Goal: Information Seeking & Learning: Learn about a topic

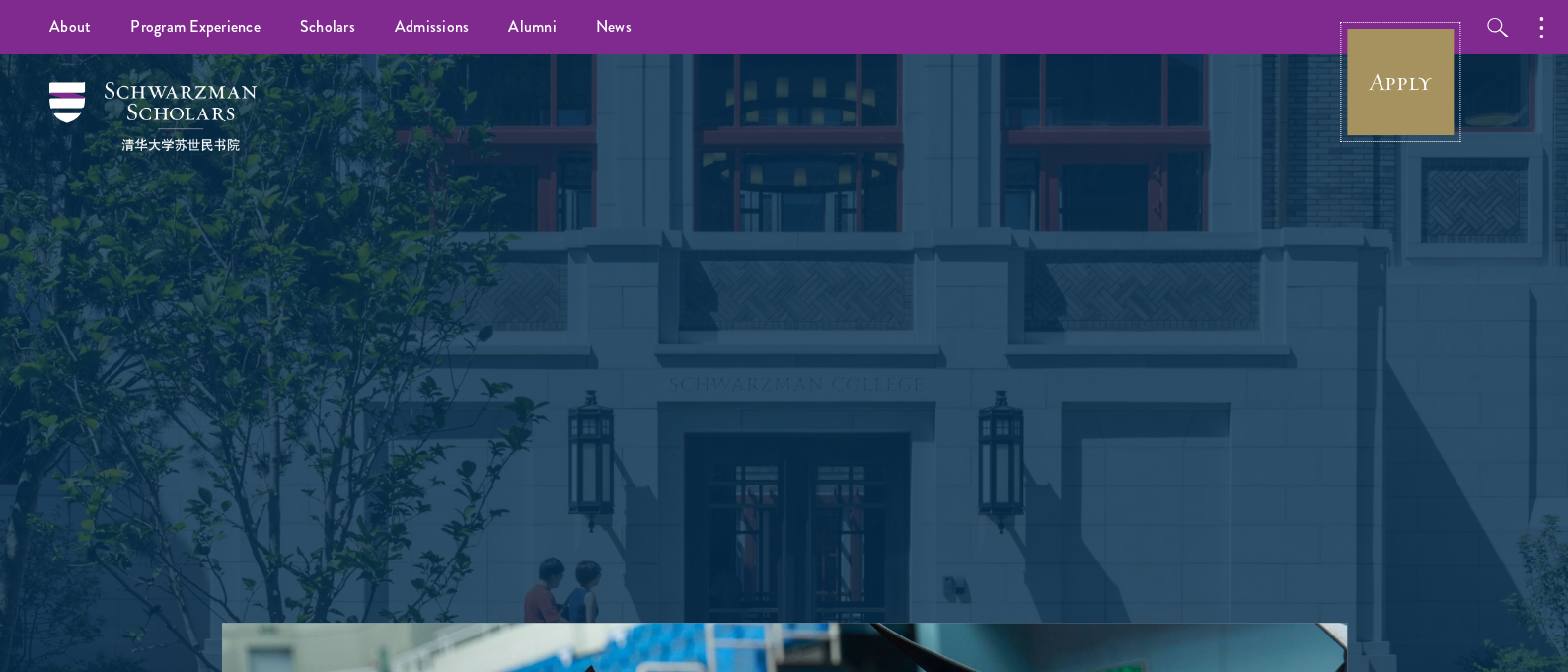
click at [1364, 78] on link "Apply" at bounding box center [1400, 82] width 110 height 110
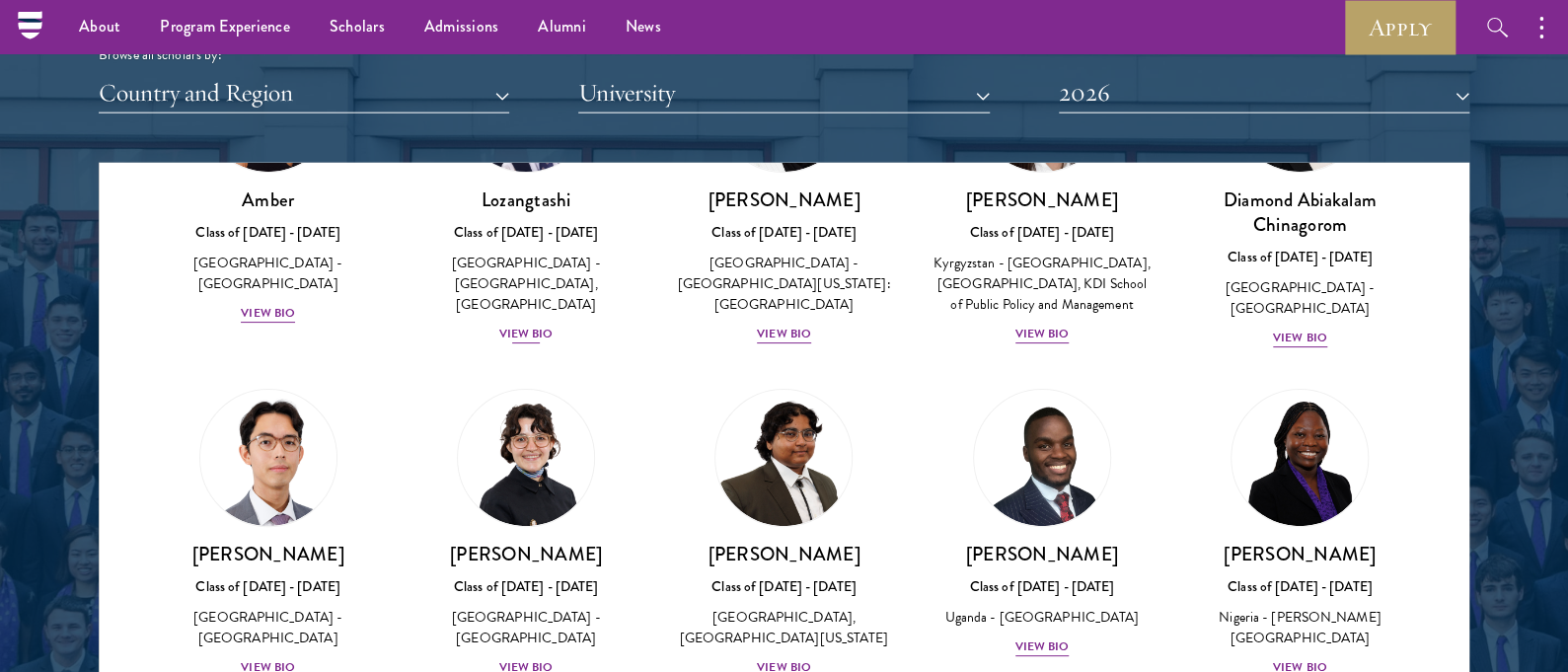
scroll to position [144, 0]
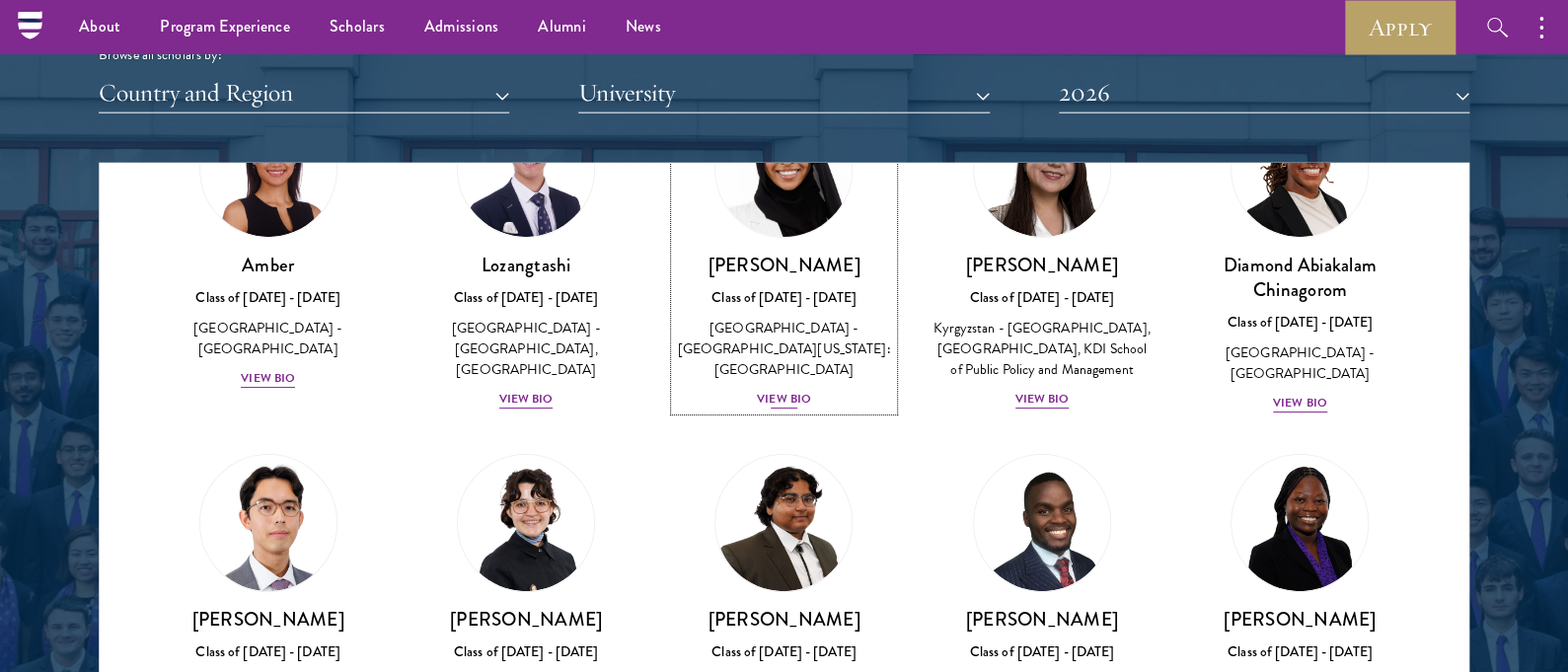
click at [765, 390] on div "View Bio" at bounding box center [784, 399] width 55 height 19
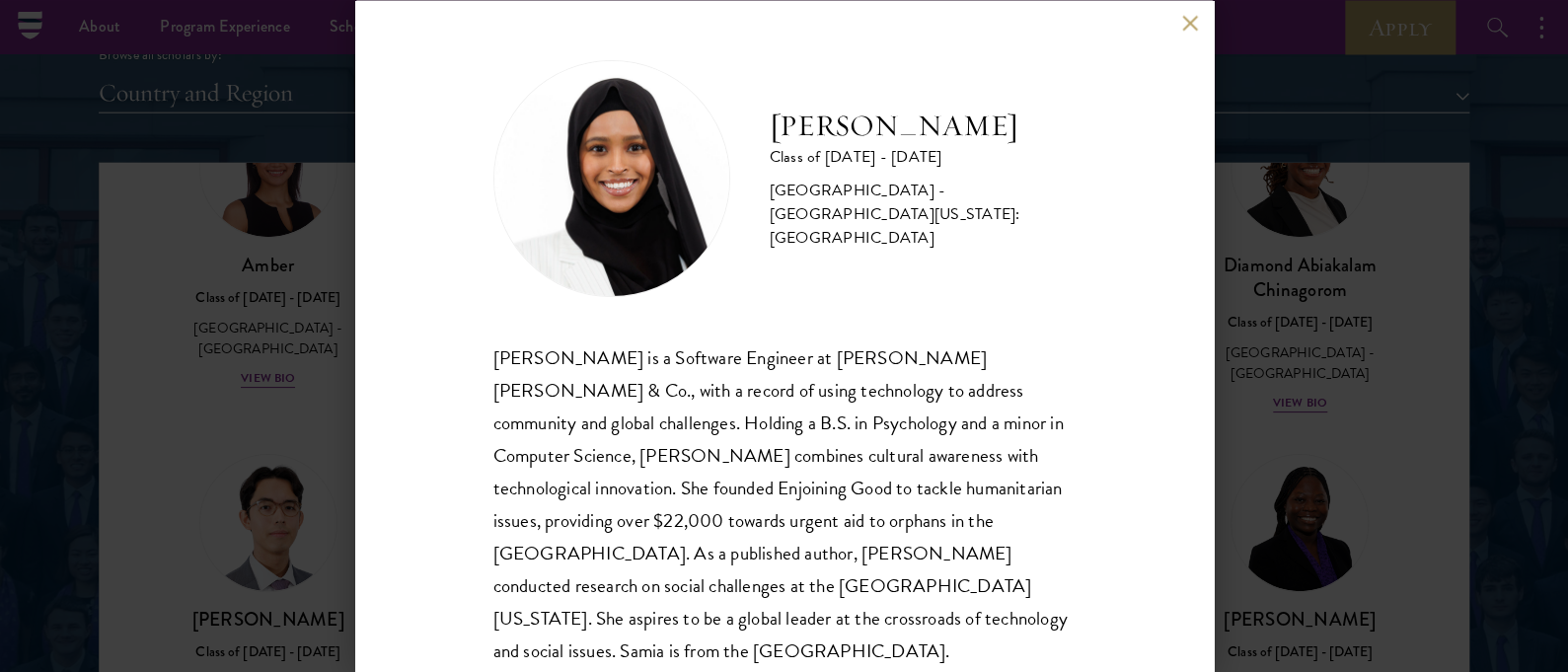
click at [236, 230] on div "Samia Abdi Class of 2025 - 2026 United States of America - University of Minnes…" at bounding box center [784, 336] width 1568 height 672
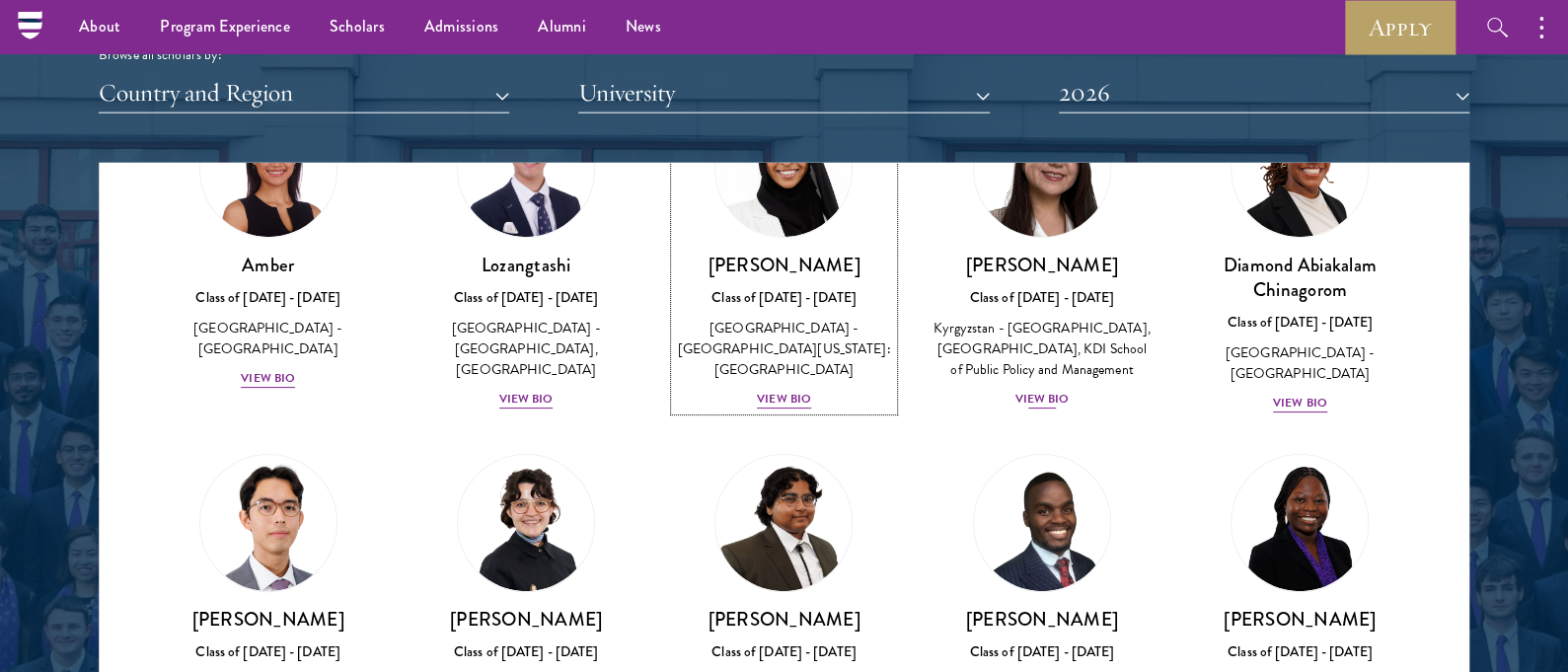
scroll to position [79, 0]
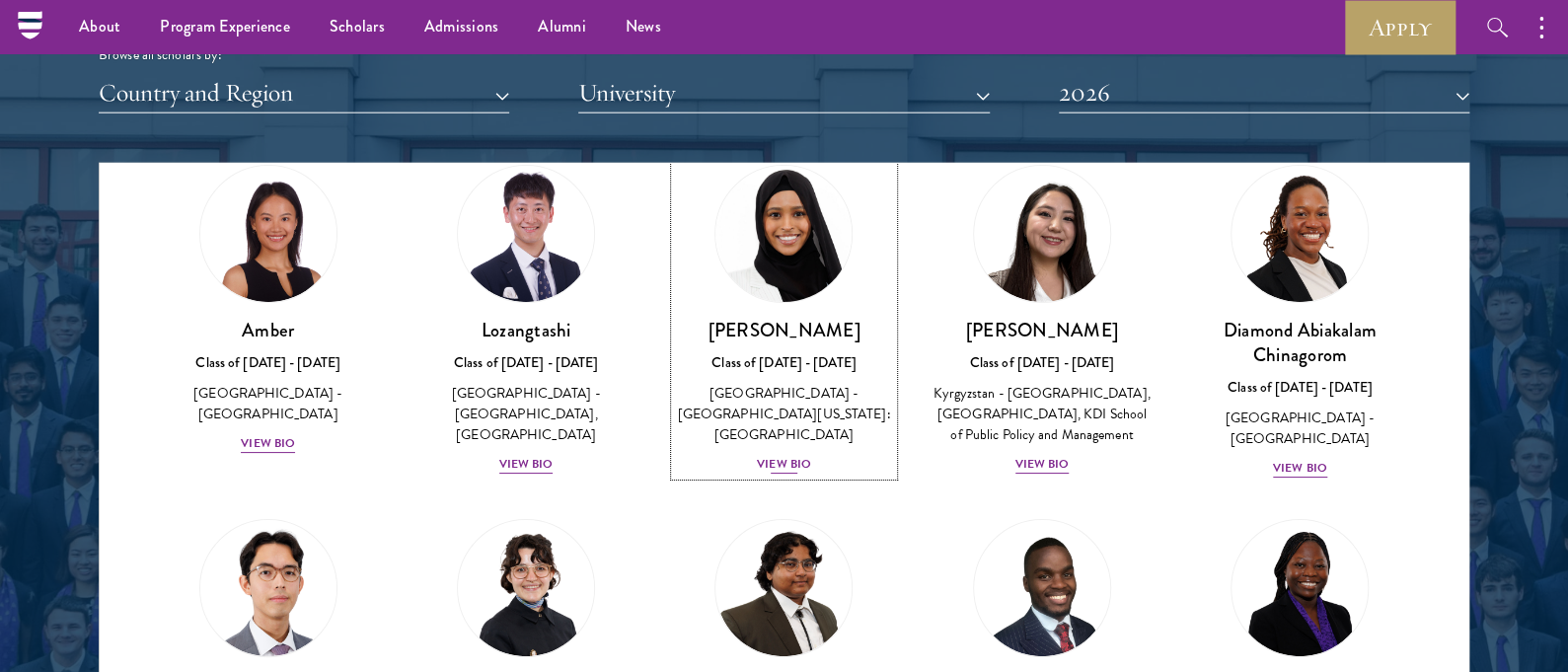
click at [786, 455] on div "View Bio" at bounding box center [784, 464] width 55 height 19
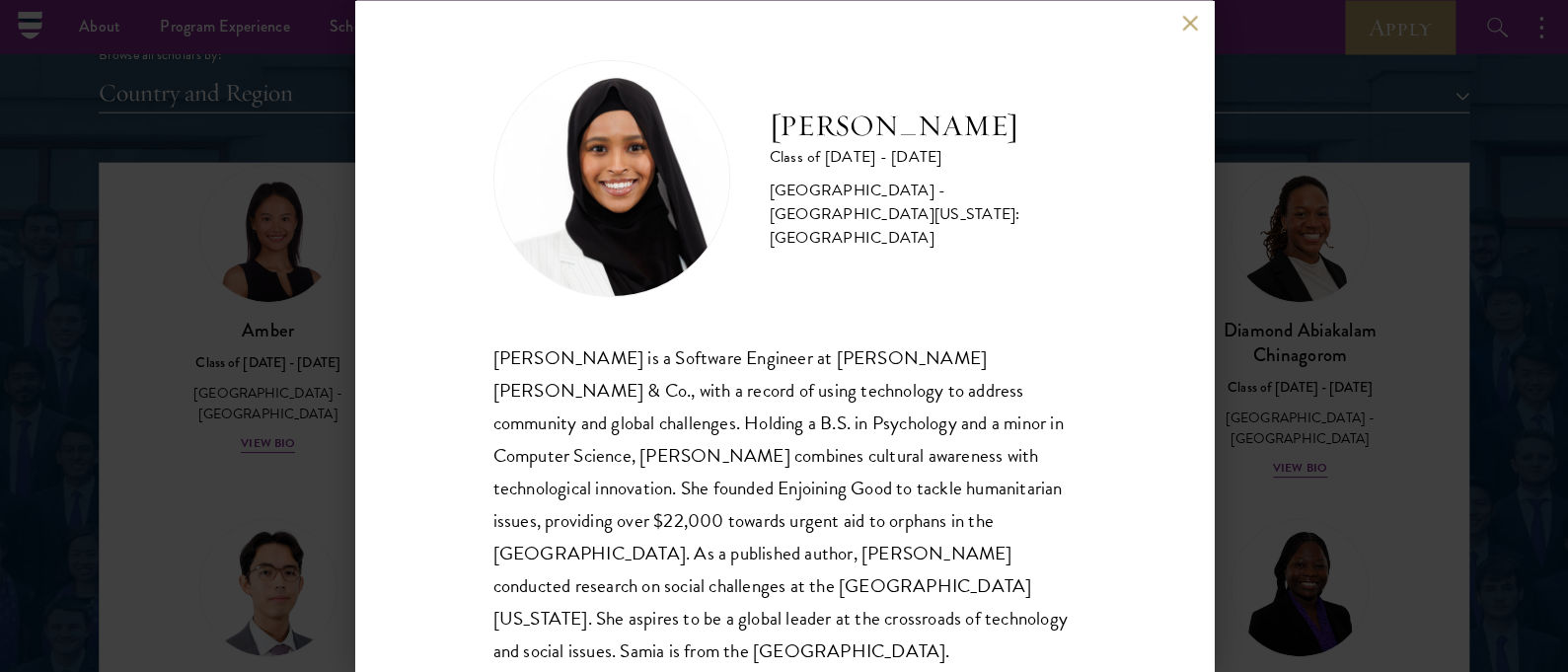
click at [343, 377] on div "Samia Abdi Class of 2025 - 2026 United States of America - University of Minnes…" at bounding box center [784, 336] width 1568 height 672
click at [200, 311] on link "Amber Class of 2025 - 2026 China - Peking University View Bio" at bounding box center [267, 310] width 218 height 290
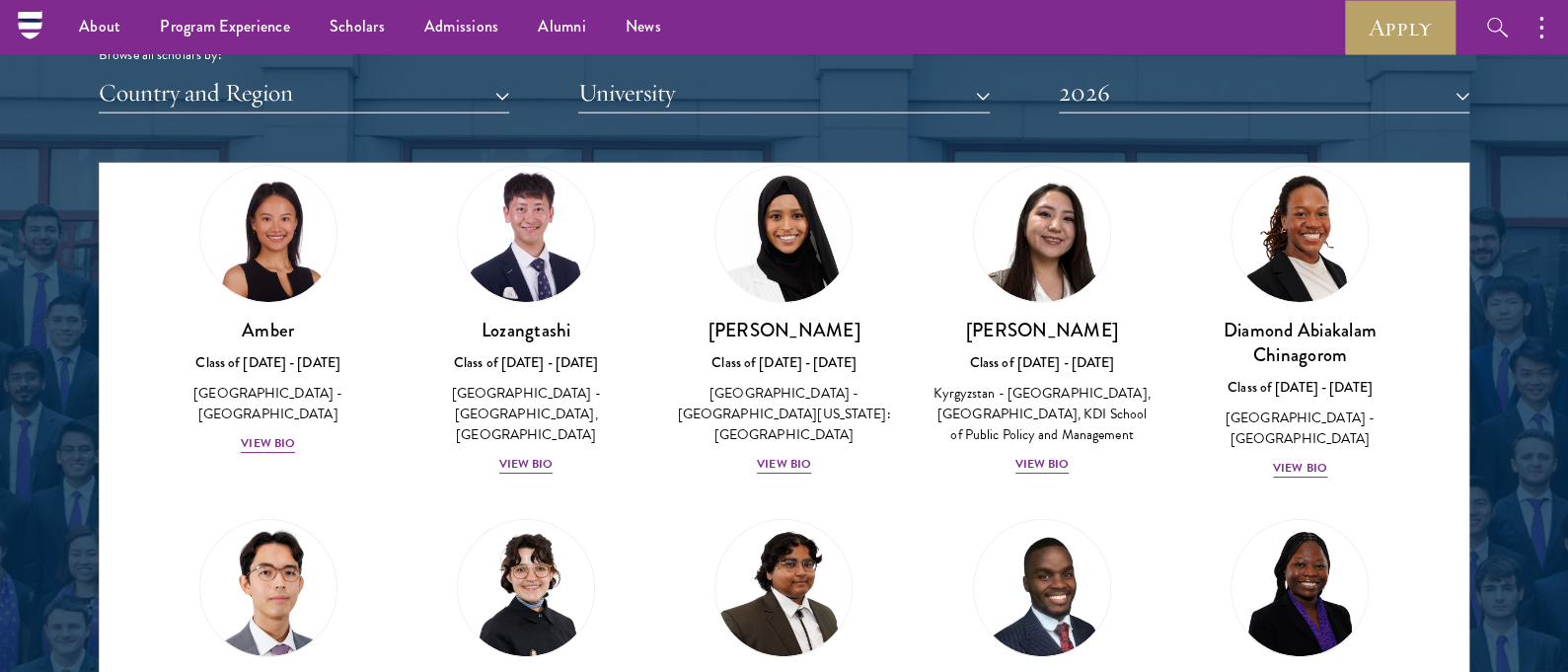
drag, startPoint x: 271, startPoint y: 419, endPoint x: 256, endPoint y: 298, distance: 121.9
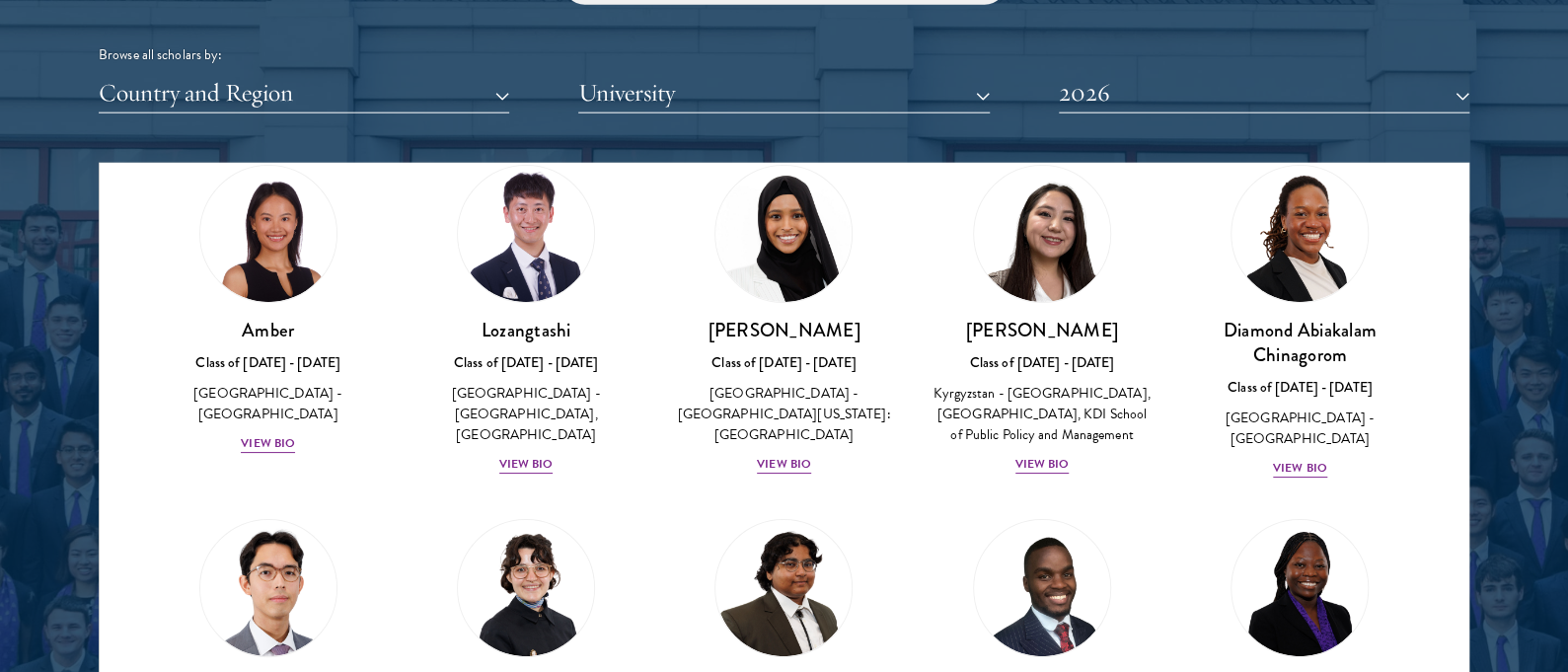
scroll to position [2772, 0]
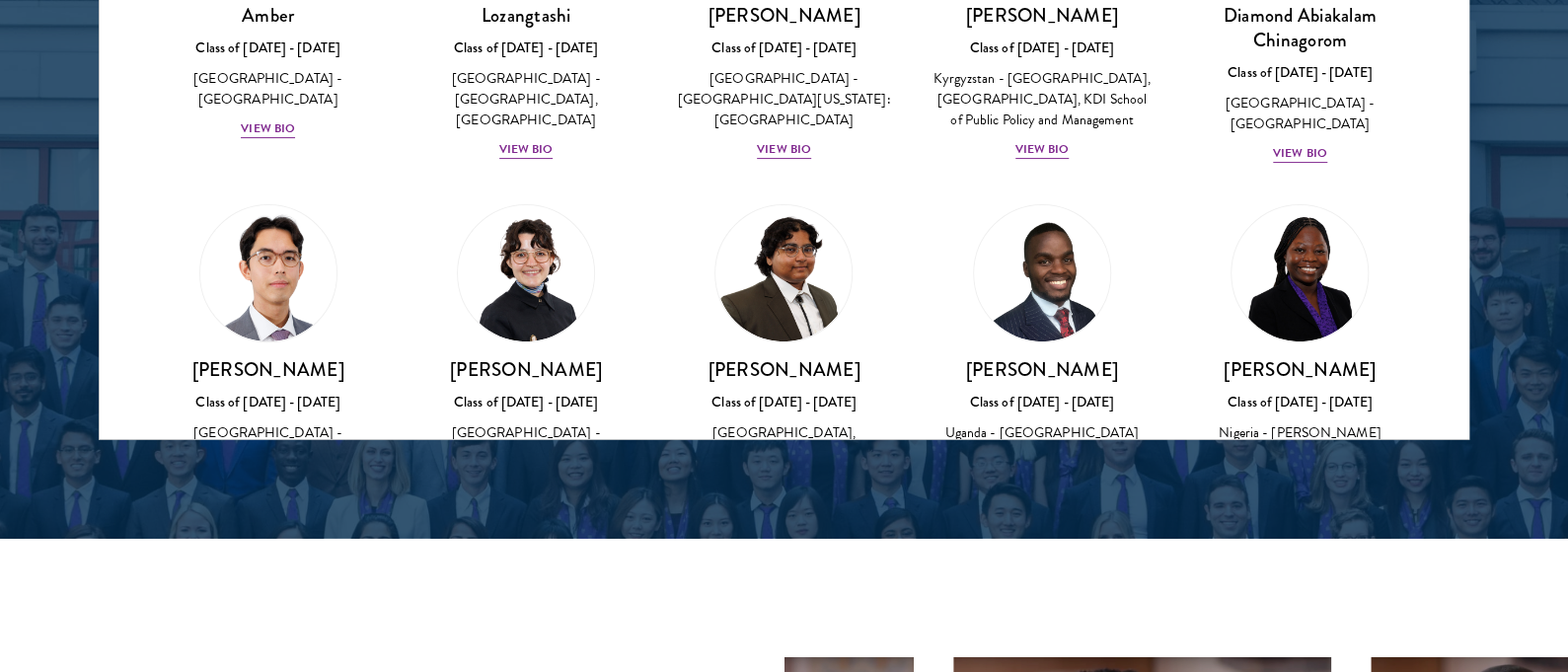
click at [770, 415] on div "About Overview Leadership Donors Program Experience Overview Curriculum Student…" at bounding box center [784, 649] width 1568 height 6843
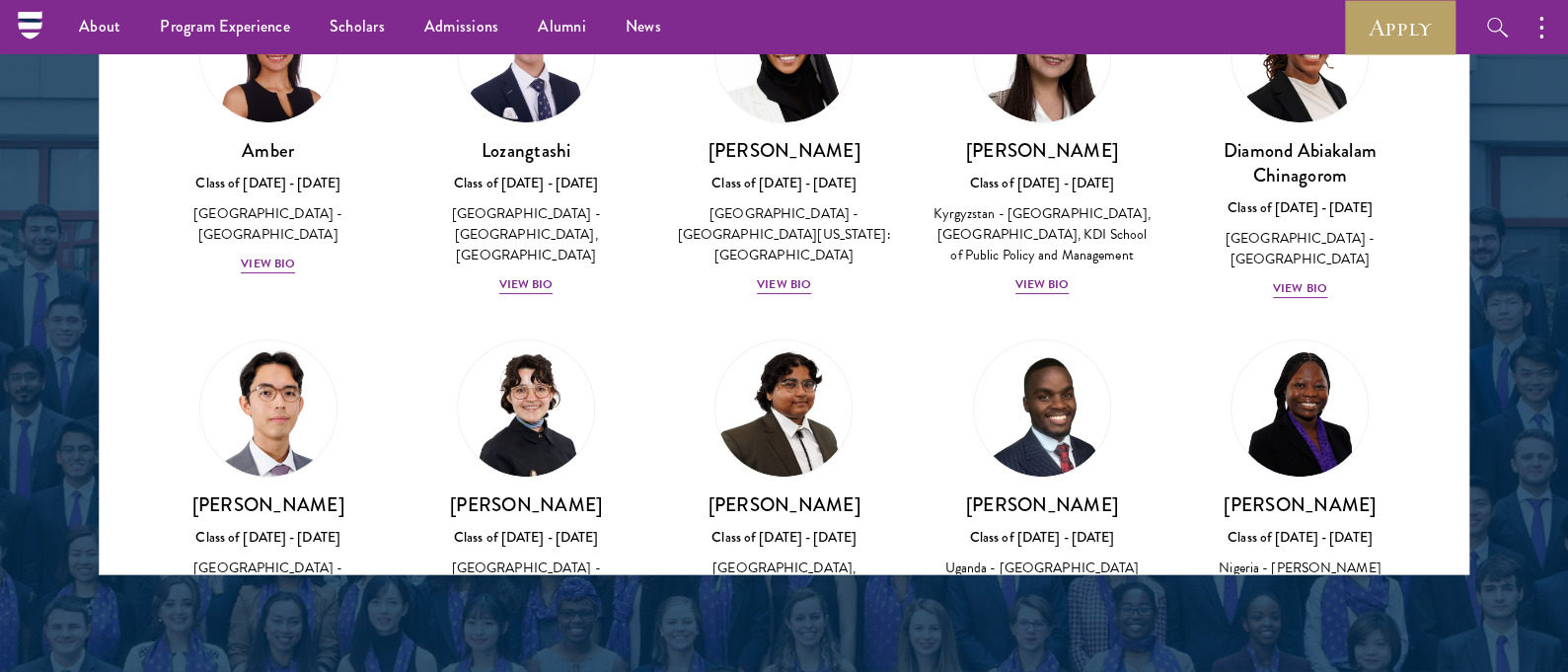
scroll to position [2503, 0]
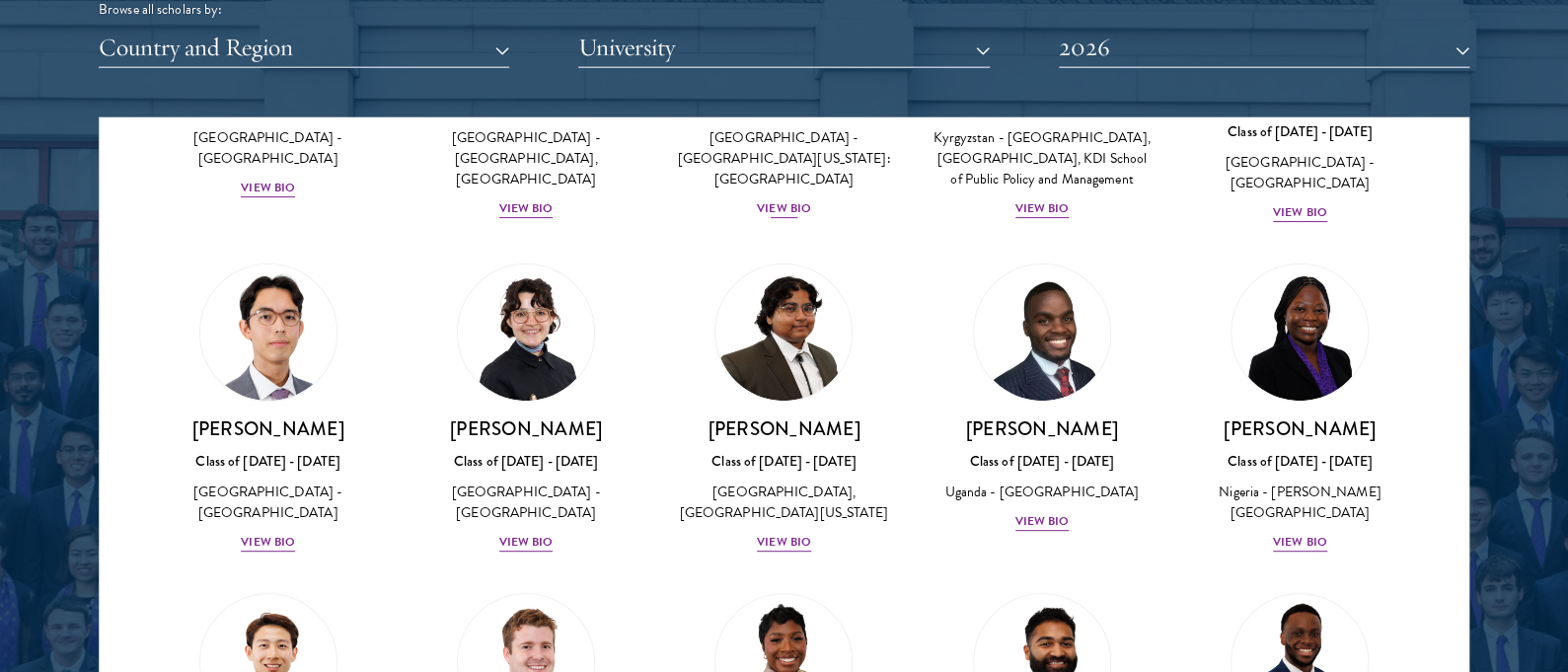
scroll to position [289, 0]
click at [792, 552] on div "View Bio" at bounding box center [784, 542] width 55 height 19
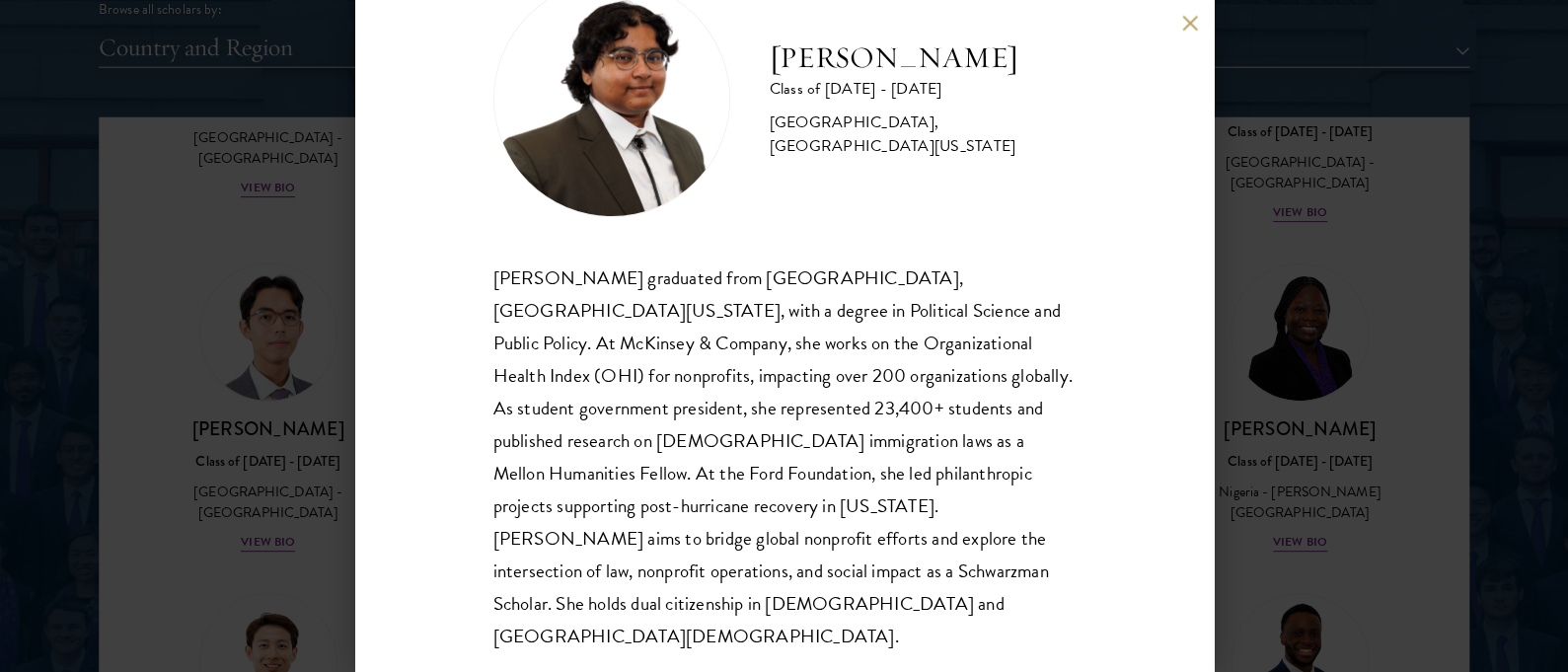
scroll to position [85, 0]
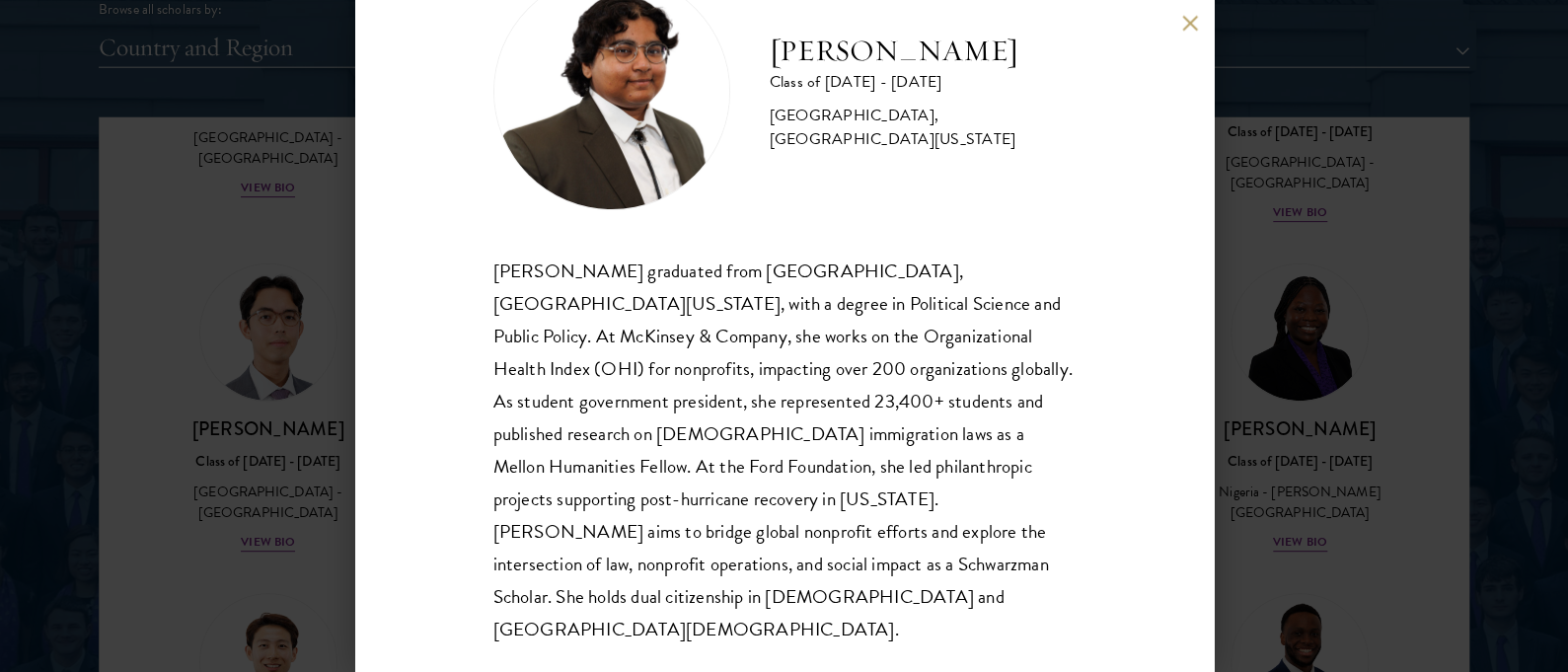
click at [1293, 368] on div "Ariana Ahmed Class of 2025 - 2026 United States of America - Hunter College, Th…" at bounding box center [784, 336] width 1568 height 672
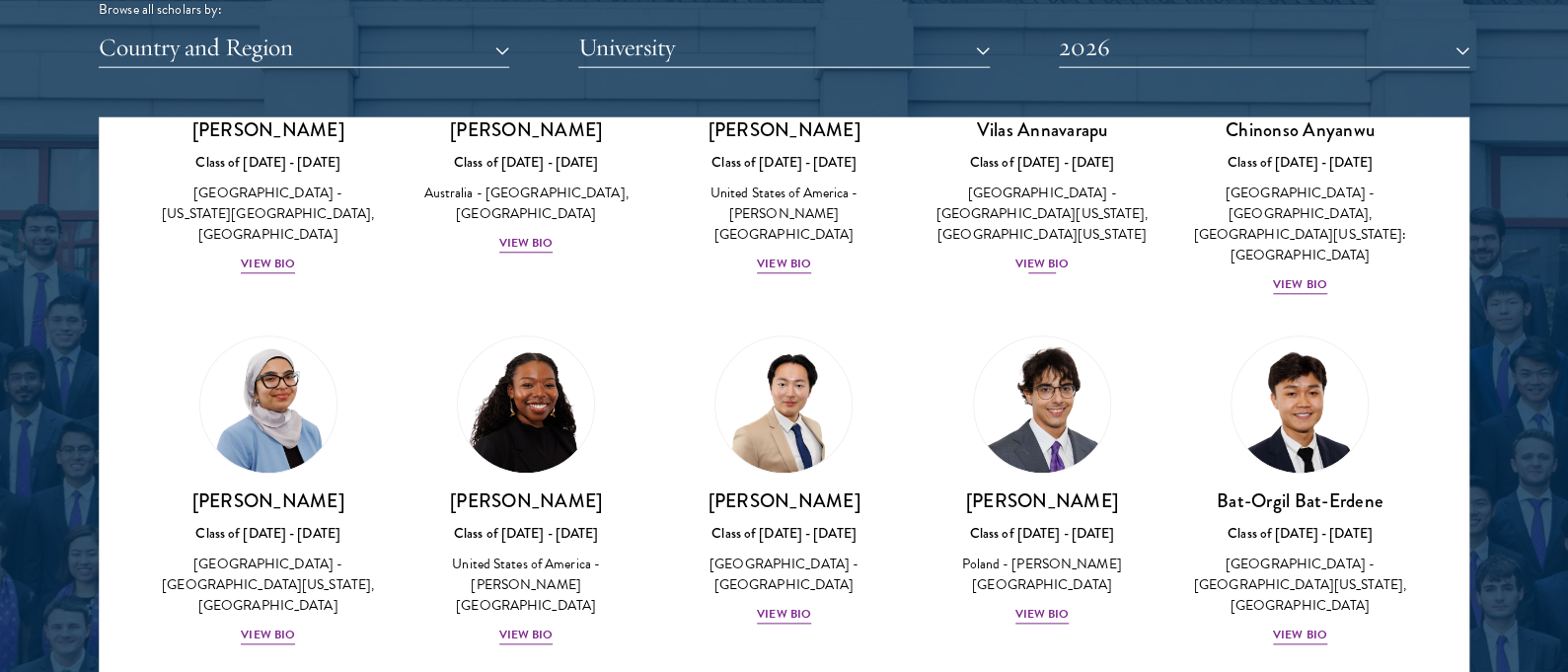
scroll to position [1177, 0]
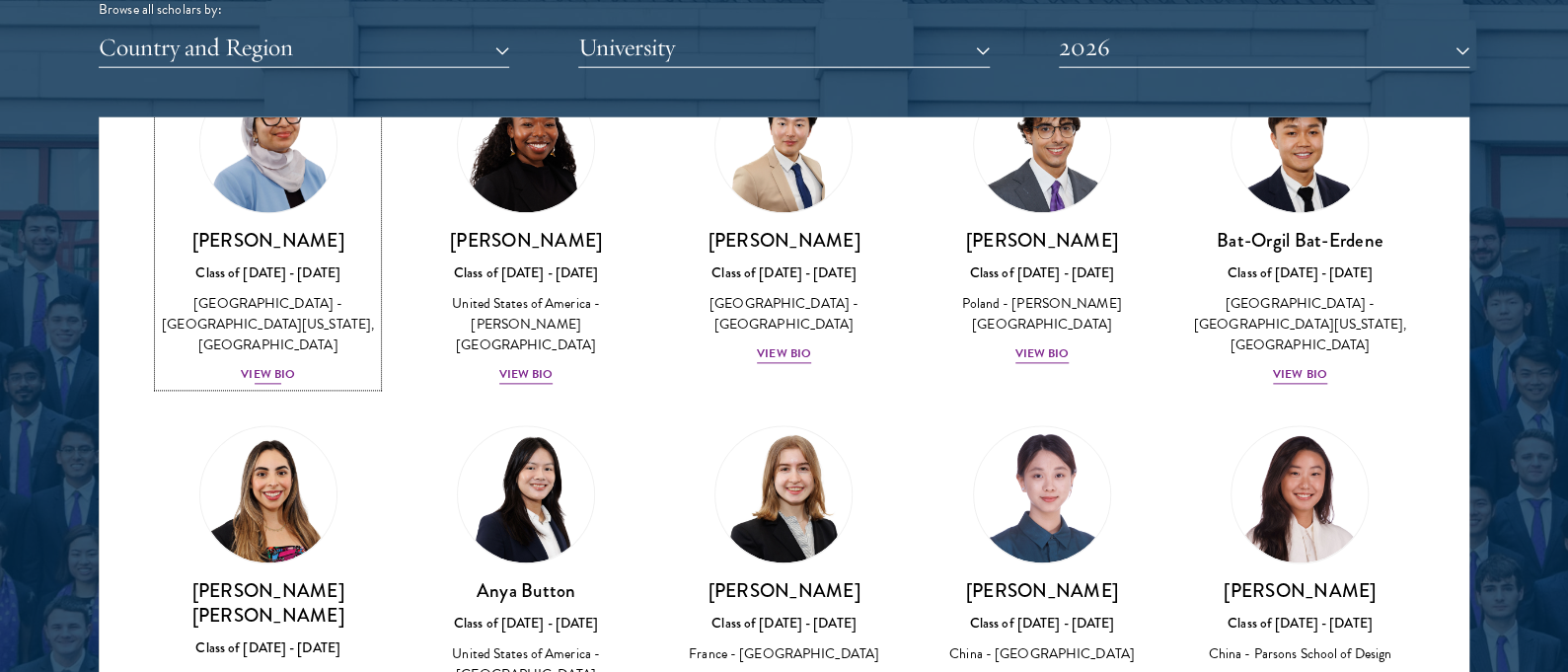
click at [276, 376] on div "View Bio" at bounding box center [267, 375] width 55 height 19
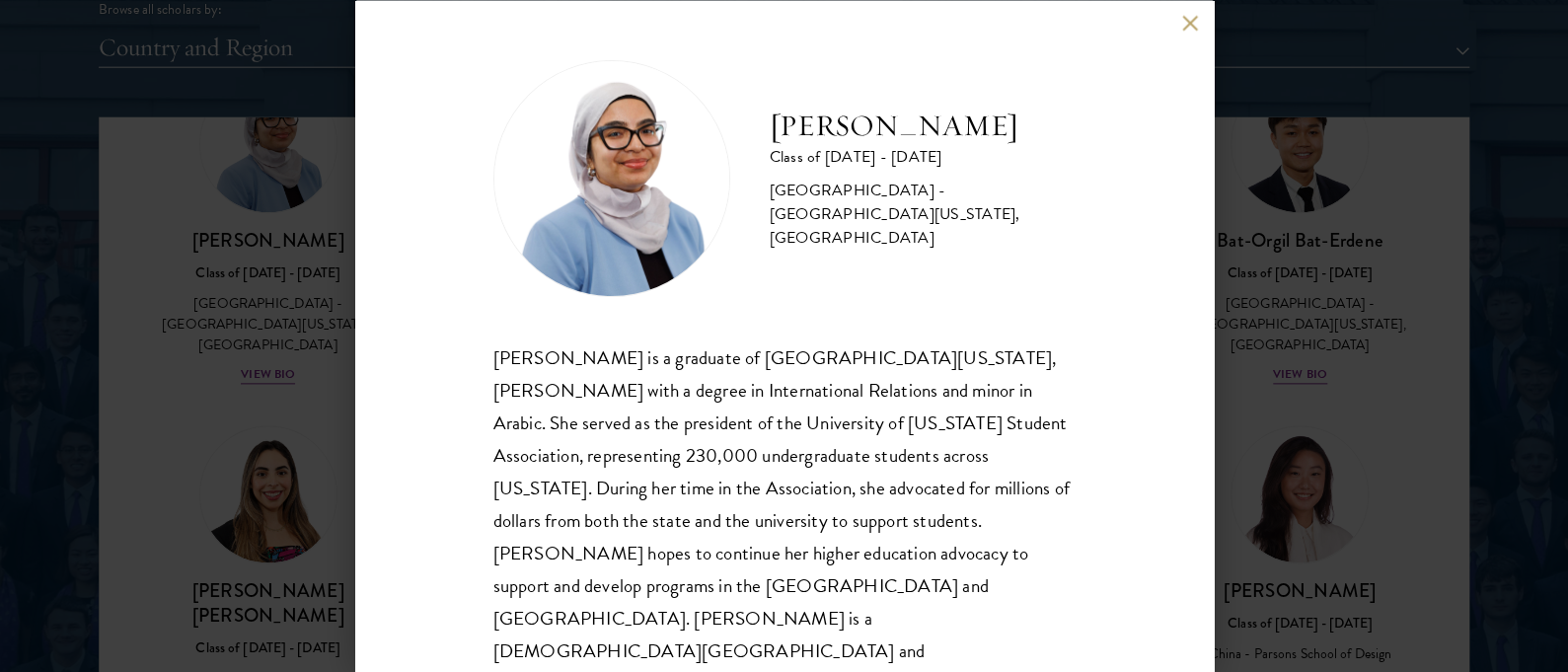
click at [1257, 347] on div "Celene Aridin Class of 2025 - 2026 United States of America - University of Cal…" at bounding box center [784, 336] width 1568 height 672
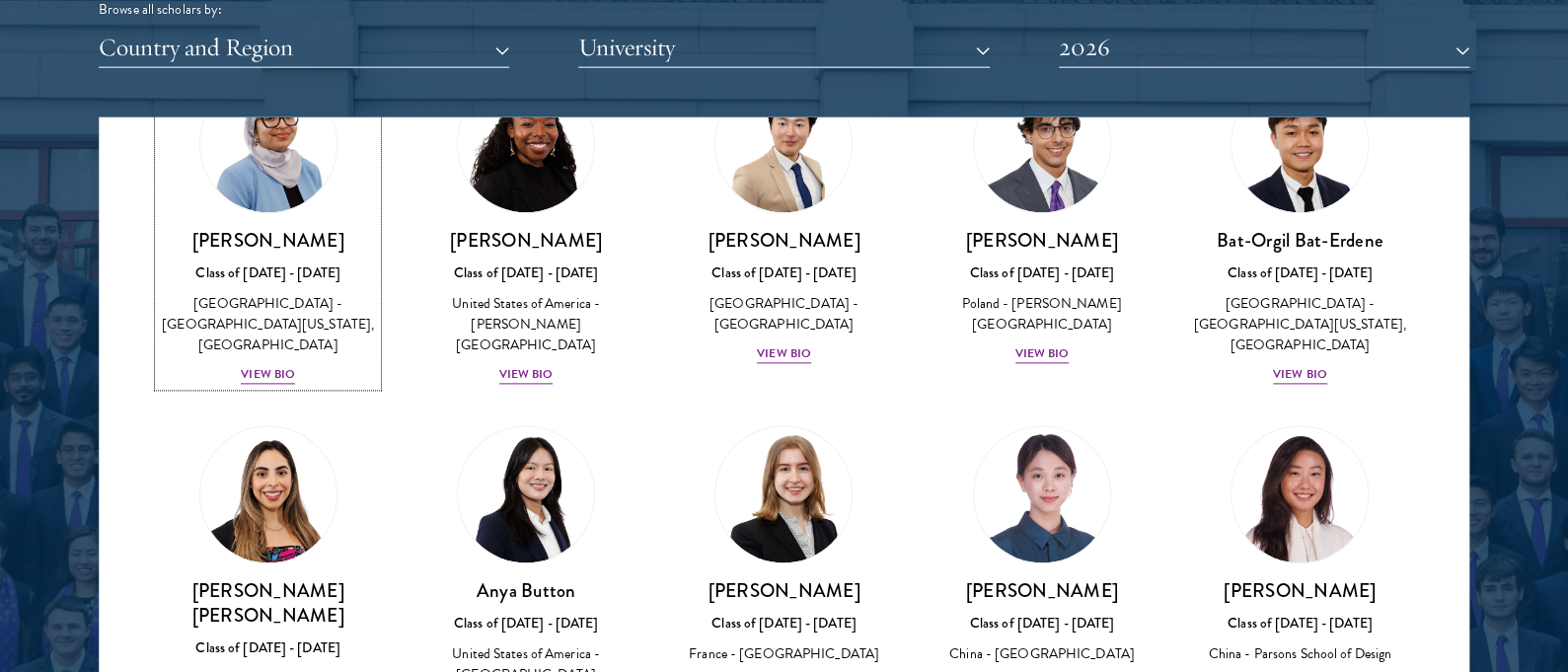
scroll to position [1002, 0]
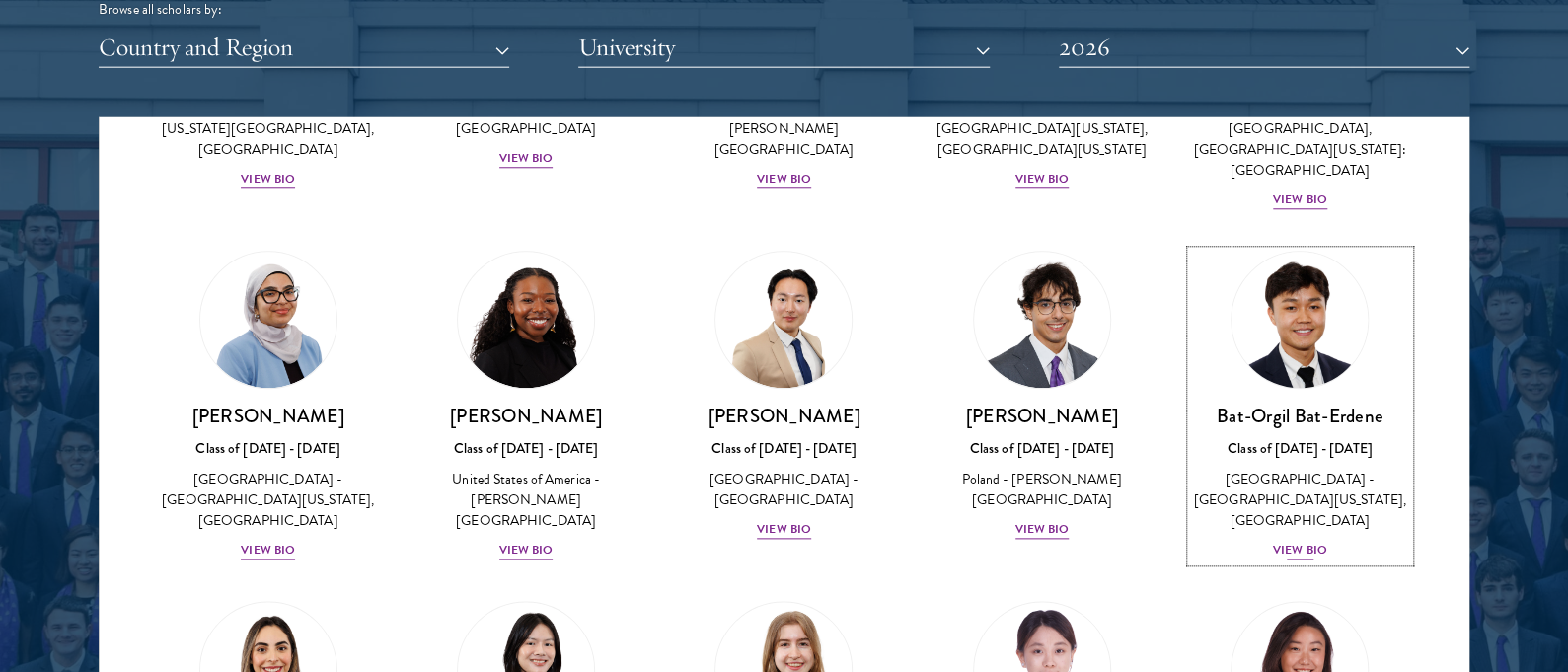
click at [1281, 551] on div "View Bio" at bounding box center [1301, 551] width 55 height 19
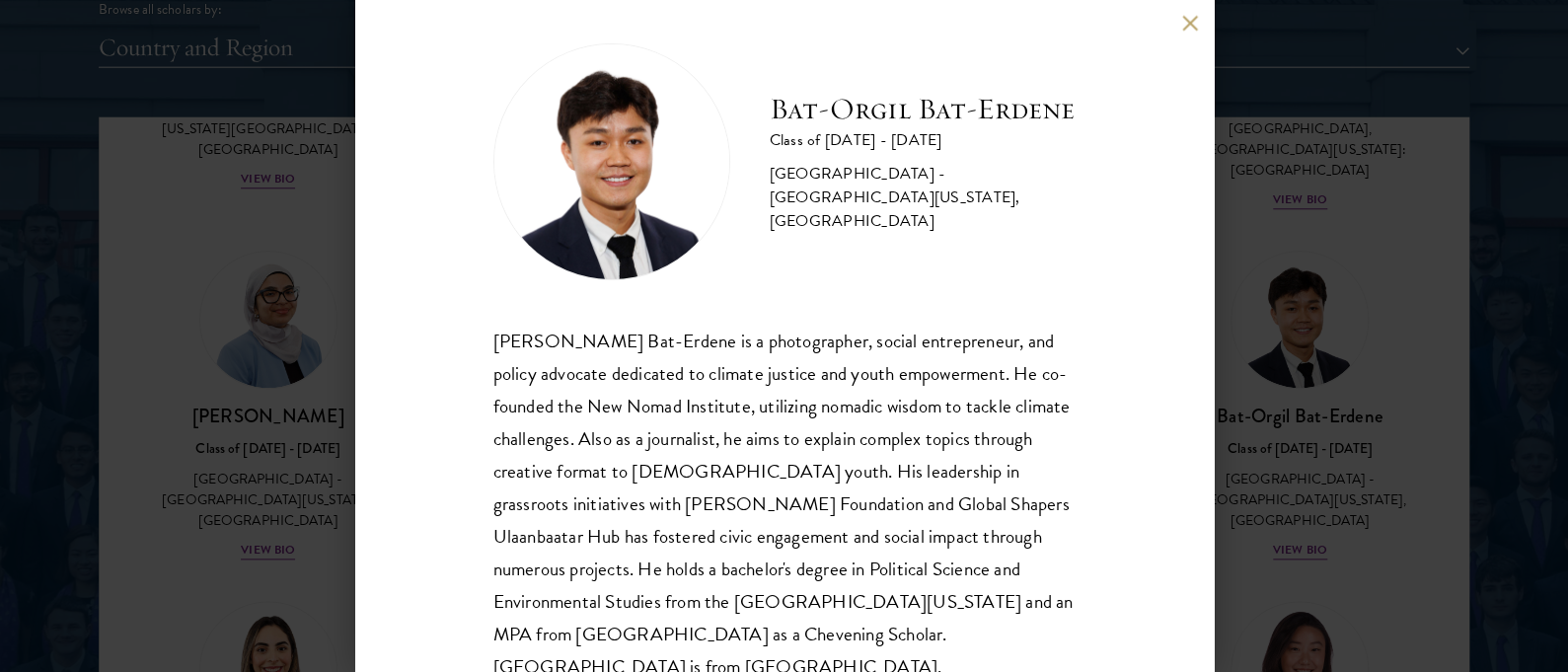
scroll to position [54, 0]
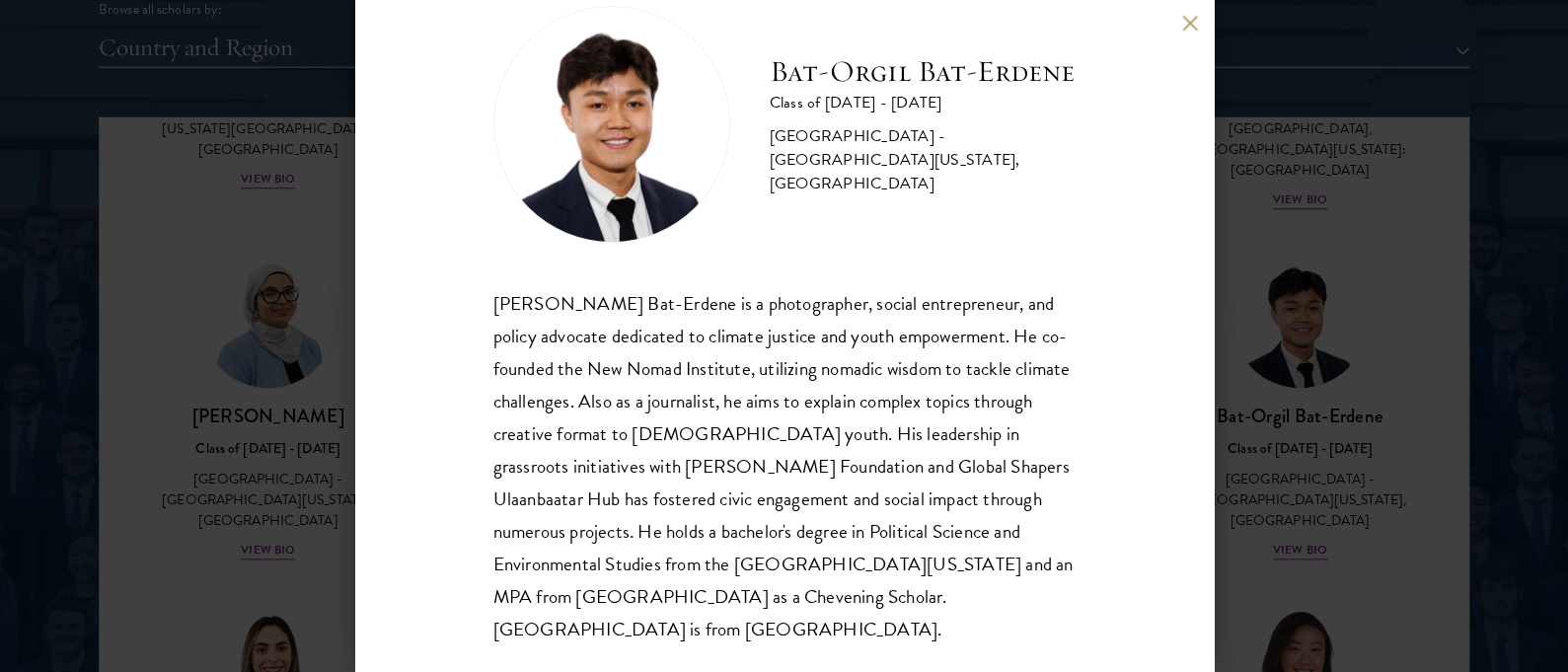
click at [257, 343] on div "Bat-Orgil Bat-Erdene Class of 2025 - 2026 Mongolia - University of Arizona, Uni…" at bounding box center [784, 336] width 1568 height 672
click at [143, 313] on div "Celene Aridin Class of 2025 - 2026 United States of America - University of Cal…" at bounding box center [267, 407] width 258 height 350
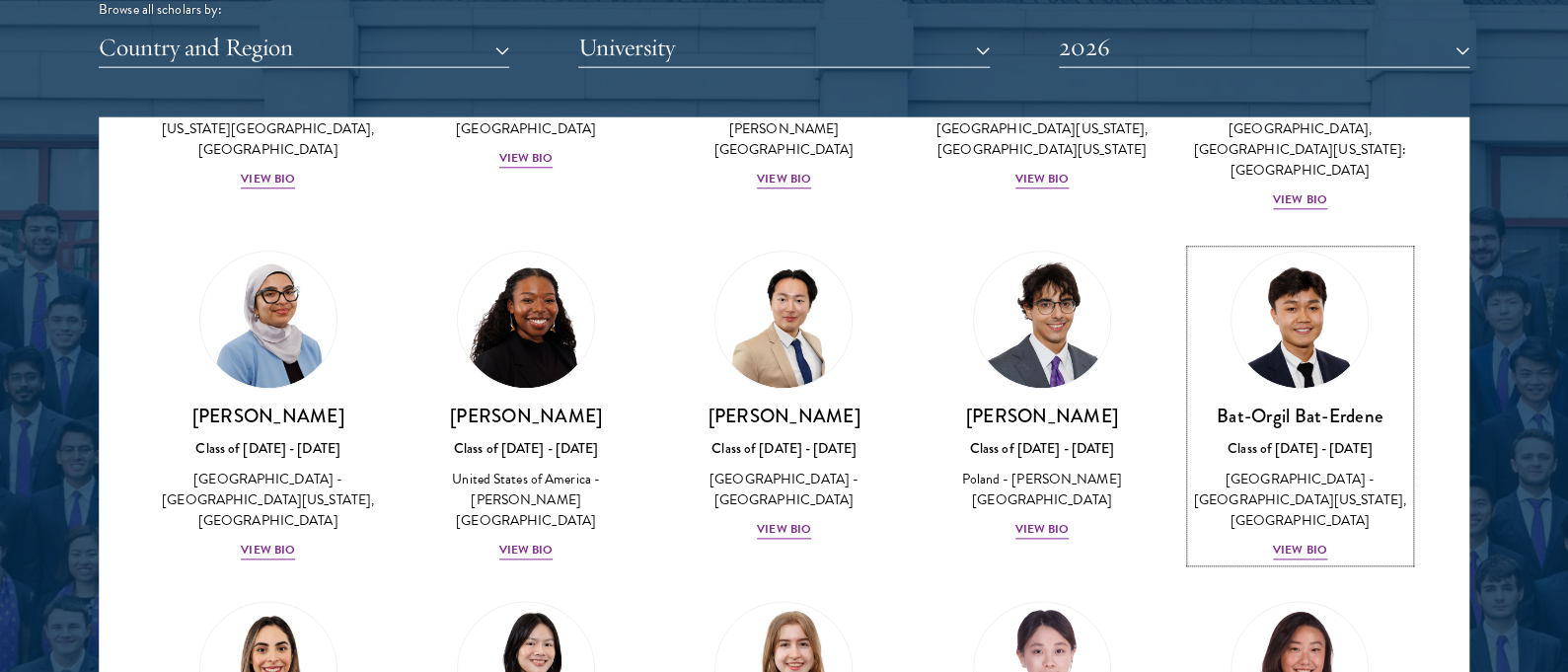
scroll to position [1002, 0]
click at [143, 313] on div "Celene Aridin Class of 2025 - 2026 United States of America - University of Cal…" at bounding box center [267, 407] width 258 height 350
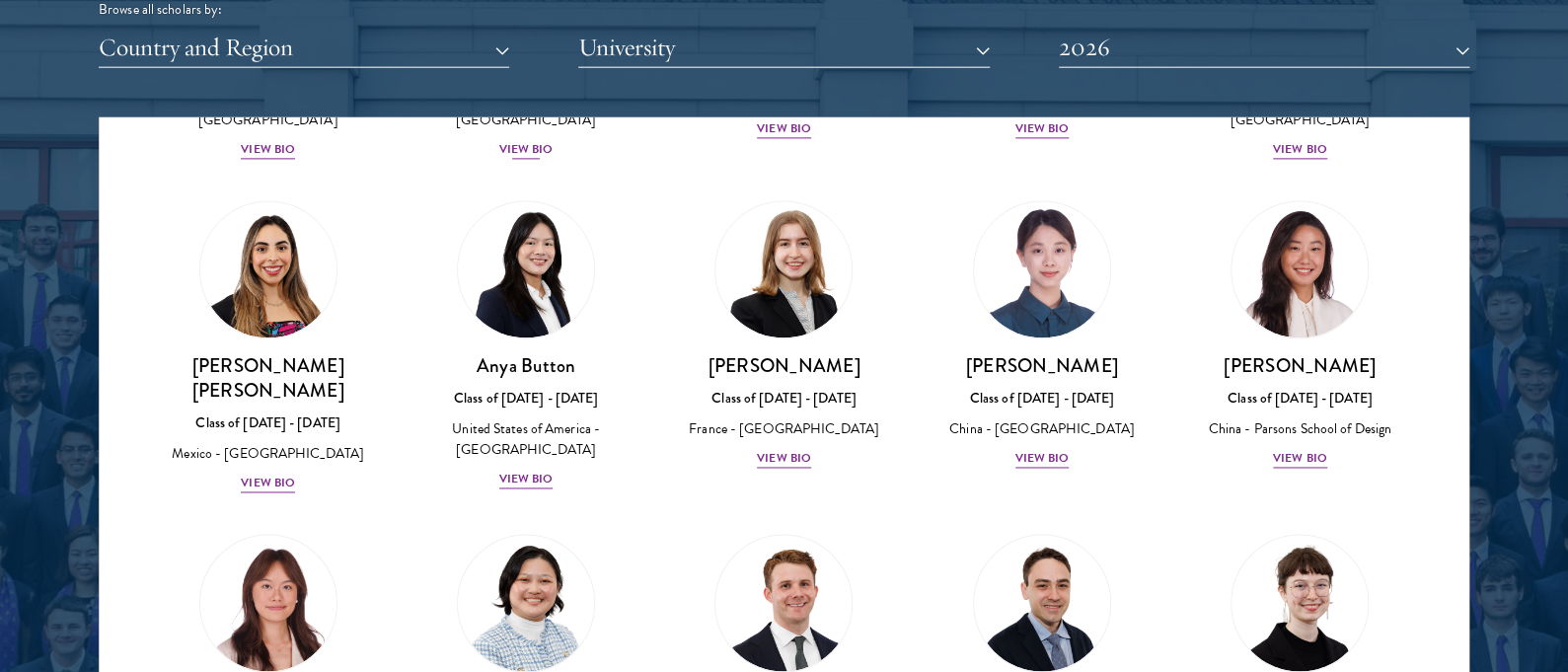
scroll to position [1404, 0]
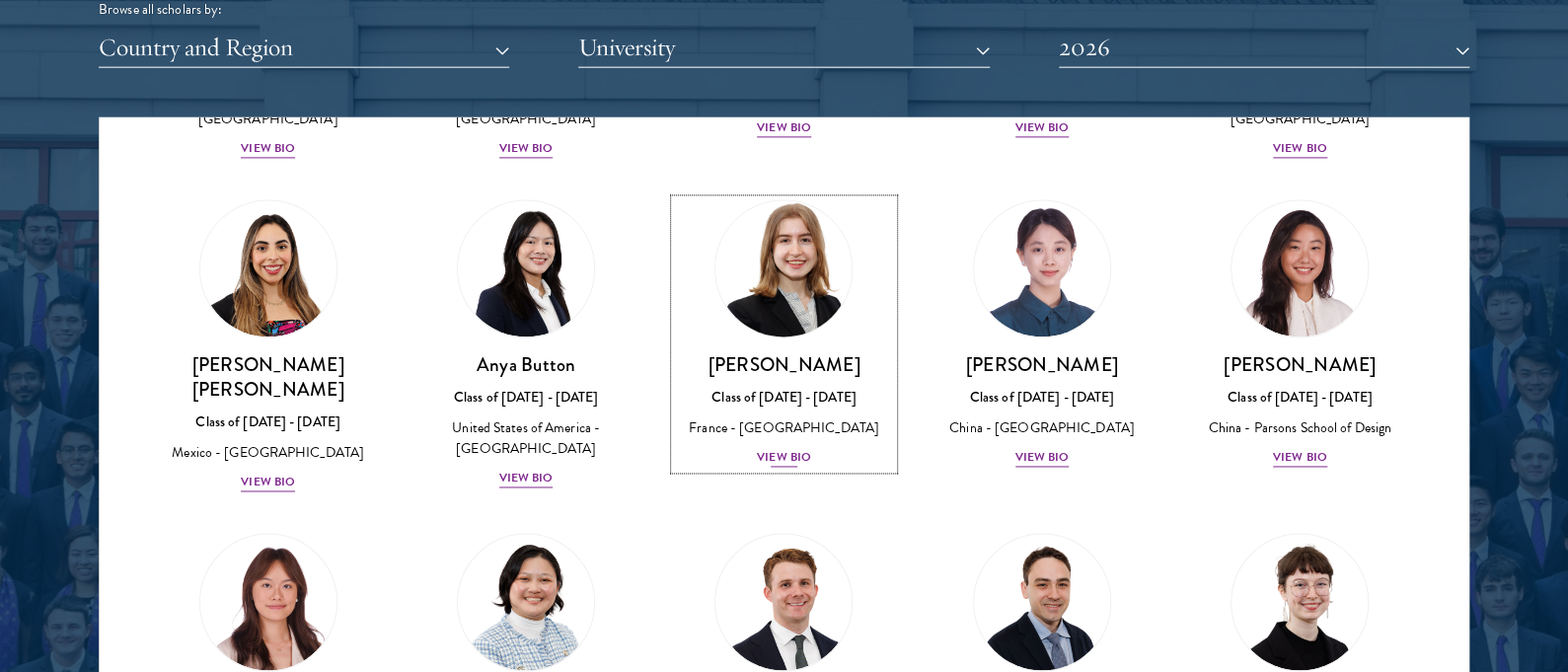
click at [791, 460] on div "View Bio" at bounding box center [784, 458] width 55 height 19
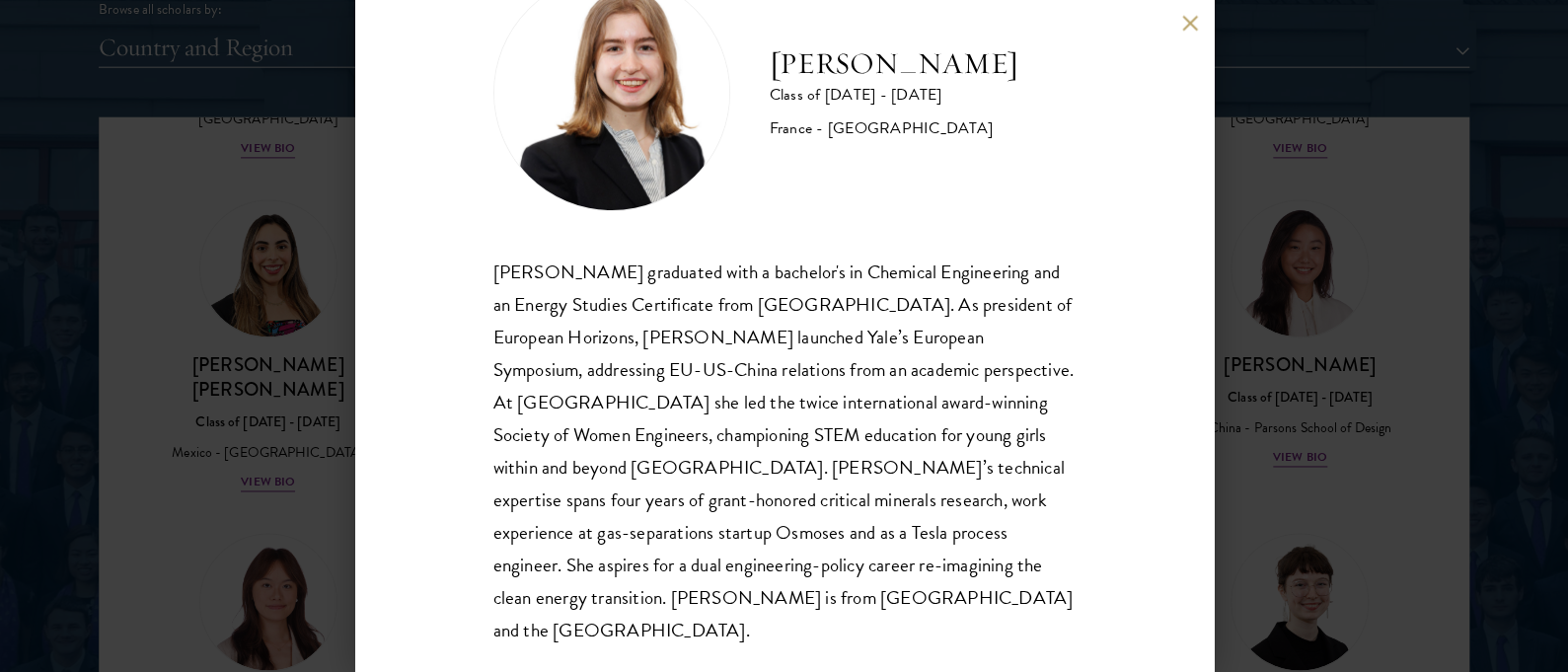
scroll to position [85, 0]
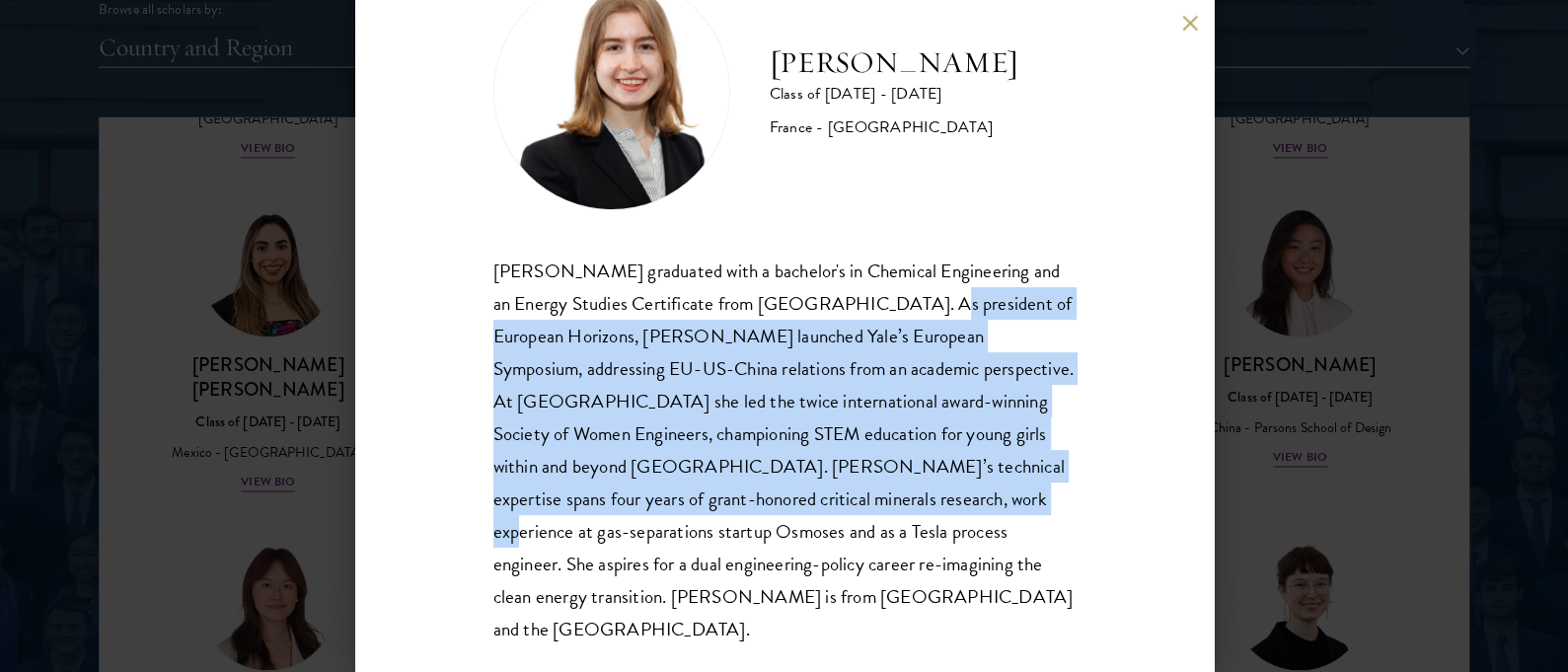
drag, startPoint x: 895, startPoint y: 297, endPoint x: 977, endPoint y: 481, distance: 201.4
click at [977, 481] on div "Anne-Amélie Campant graduated with a bachelor's in Chemical Engineering and an …" at bounding box center [784, 450] width 583 height 392
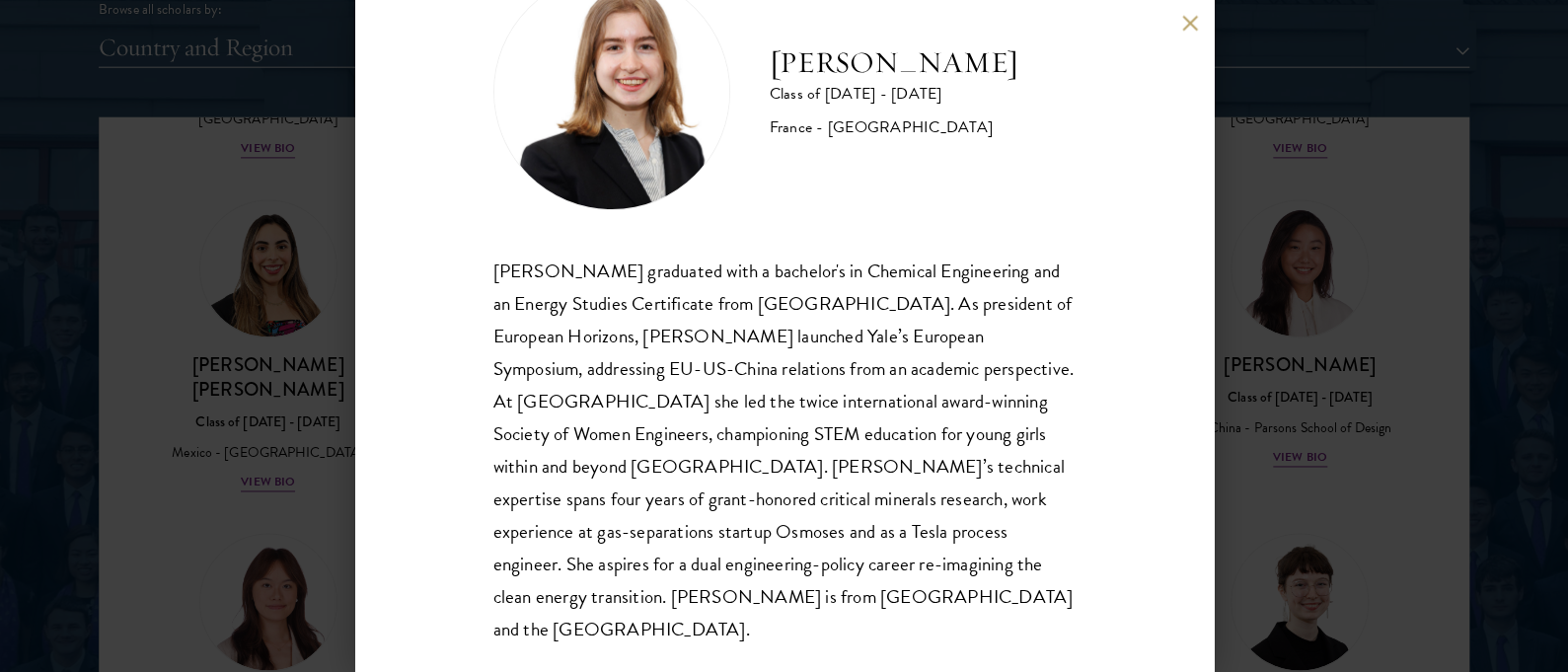
click at [1262, 450] on div "Anne-Amélie Campant Class of 2025 - 2026 France - Yale University Anne-Amélie C…" at bounding box center [784, 336] width 1568 height 672
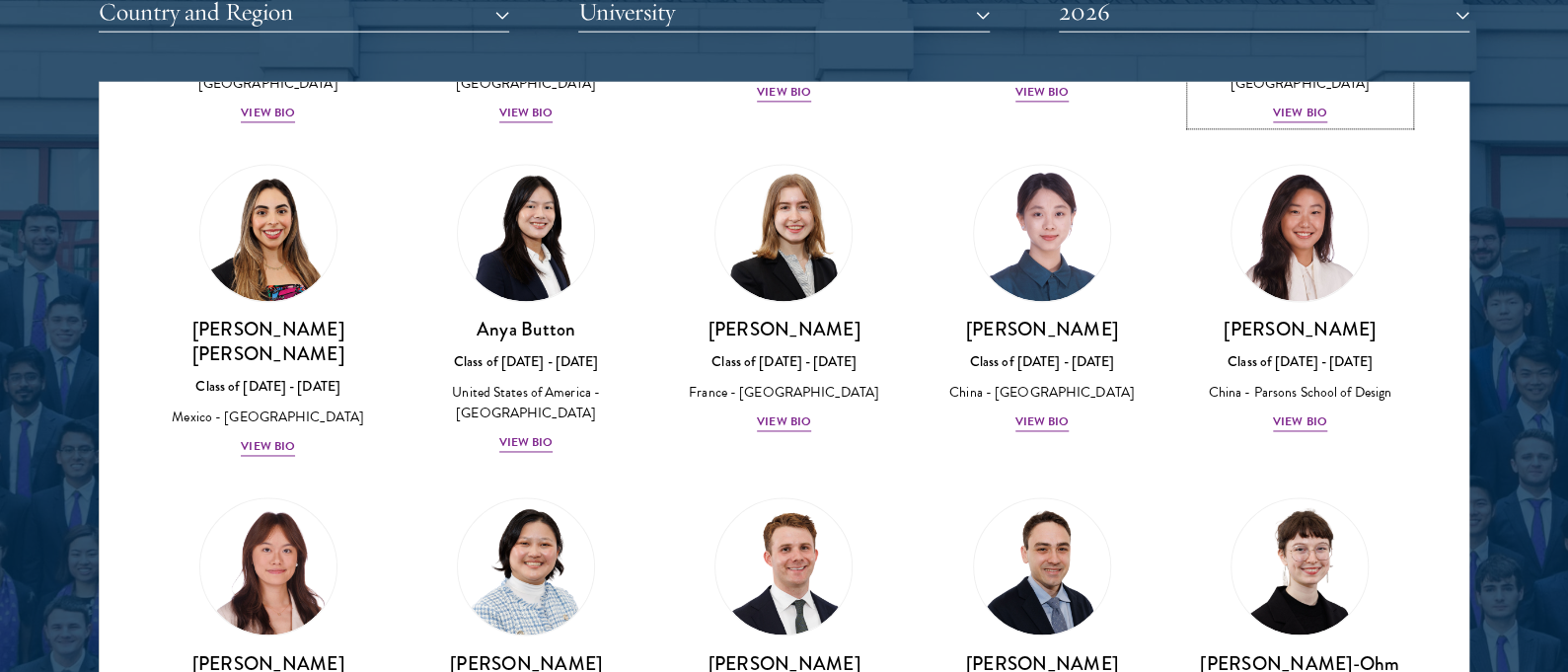
scroll to position [1159, 0]
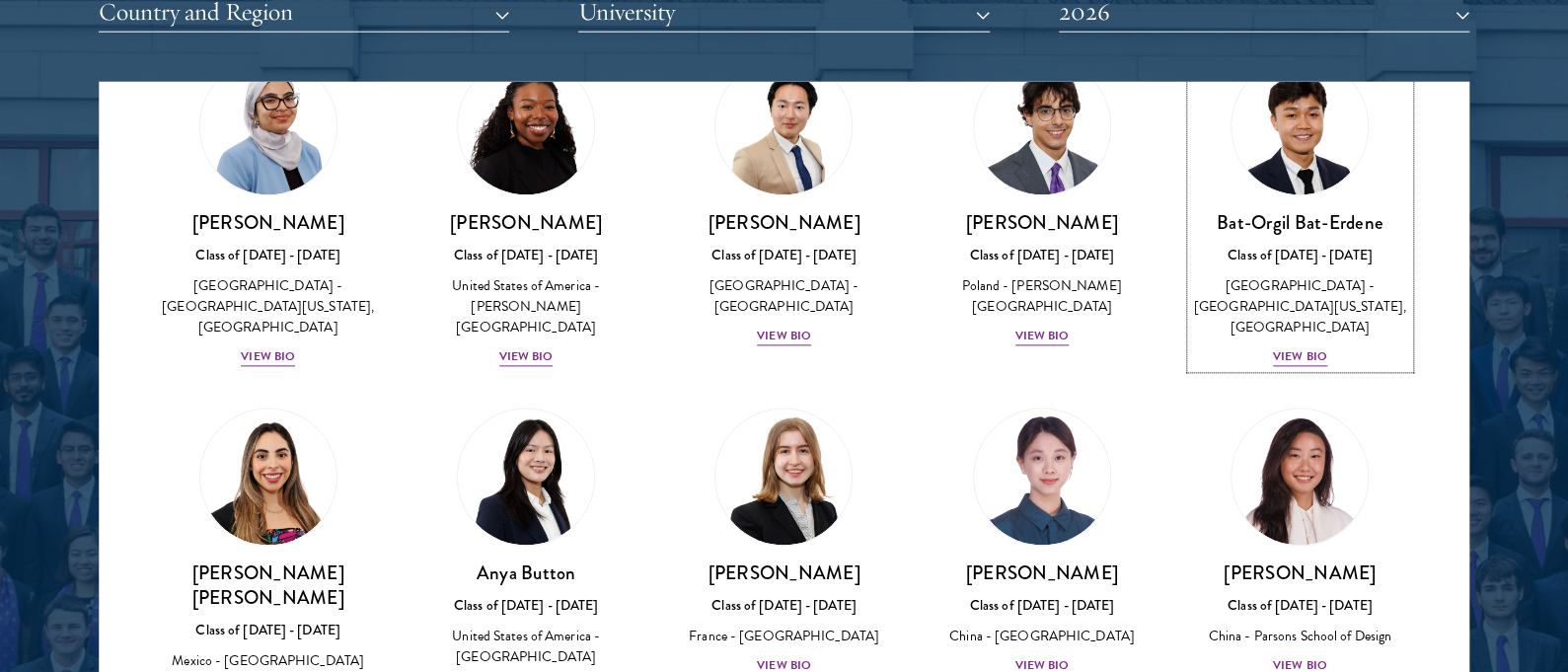
click at [1231, 310] on div "Mongolia - University of Arizona, University College London" at bounding box center [1300, 307] width 218 height 63
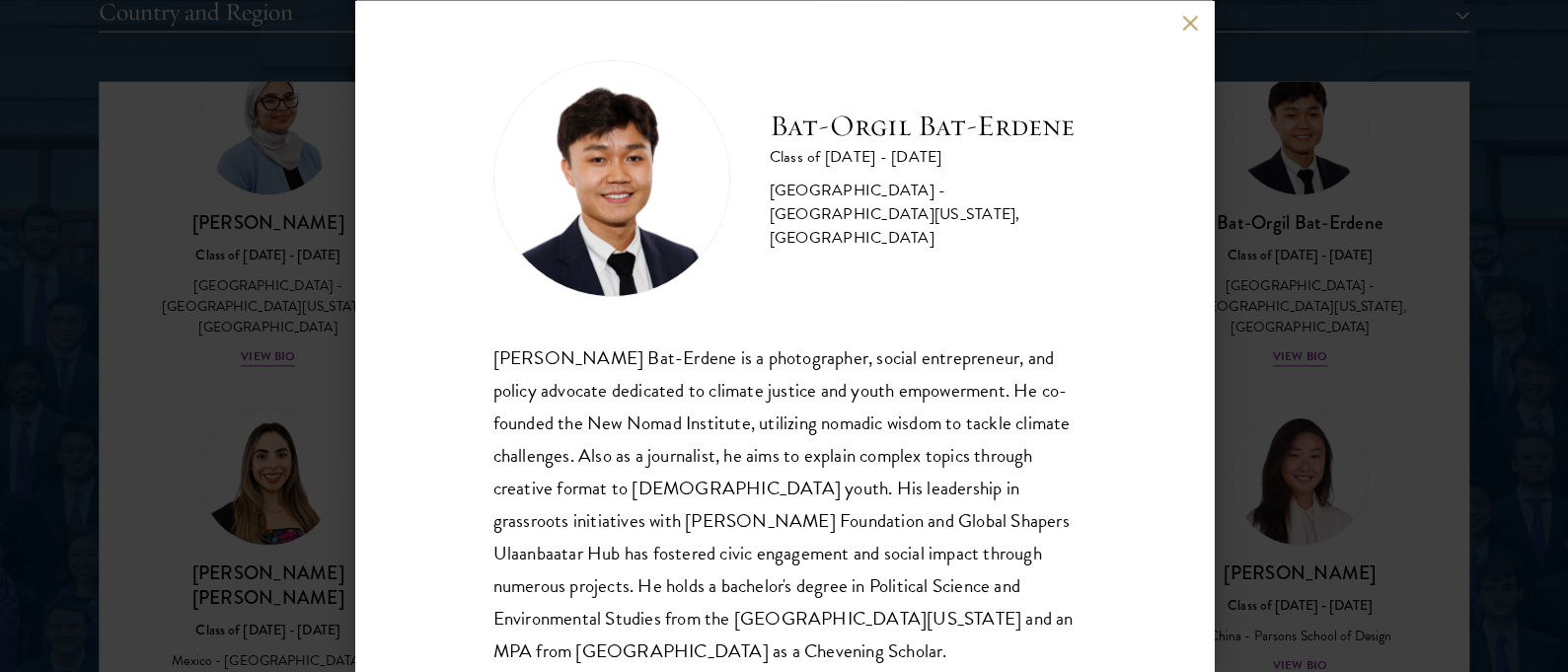
scroll to position [54, 0]
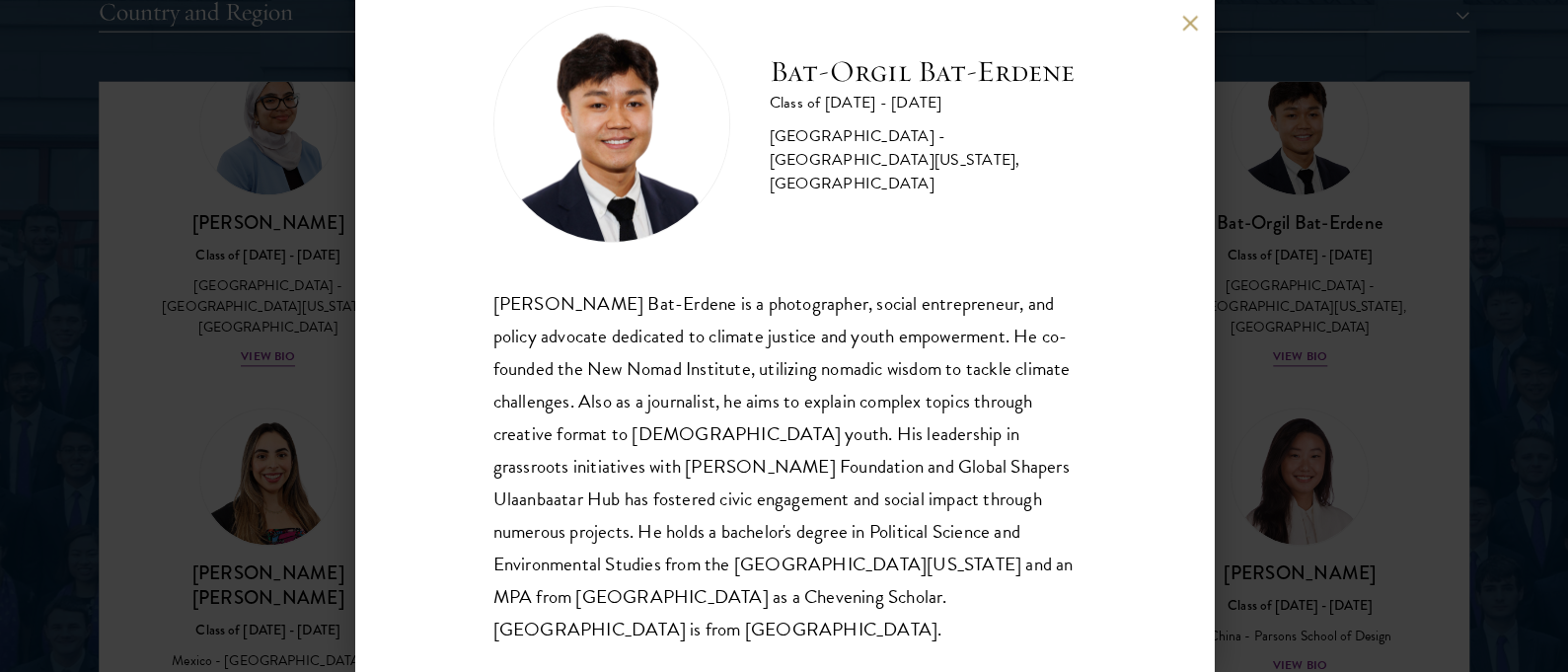
click at [1182, 27] on button at bounding box center [1190, 23] width 17 height 17
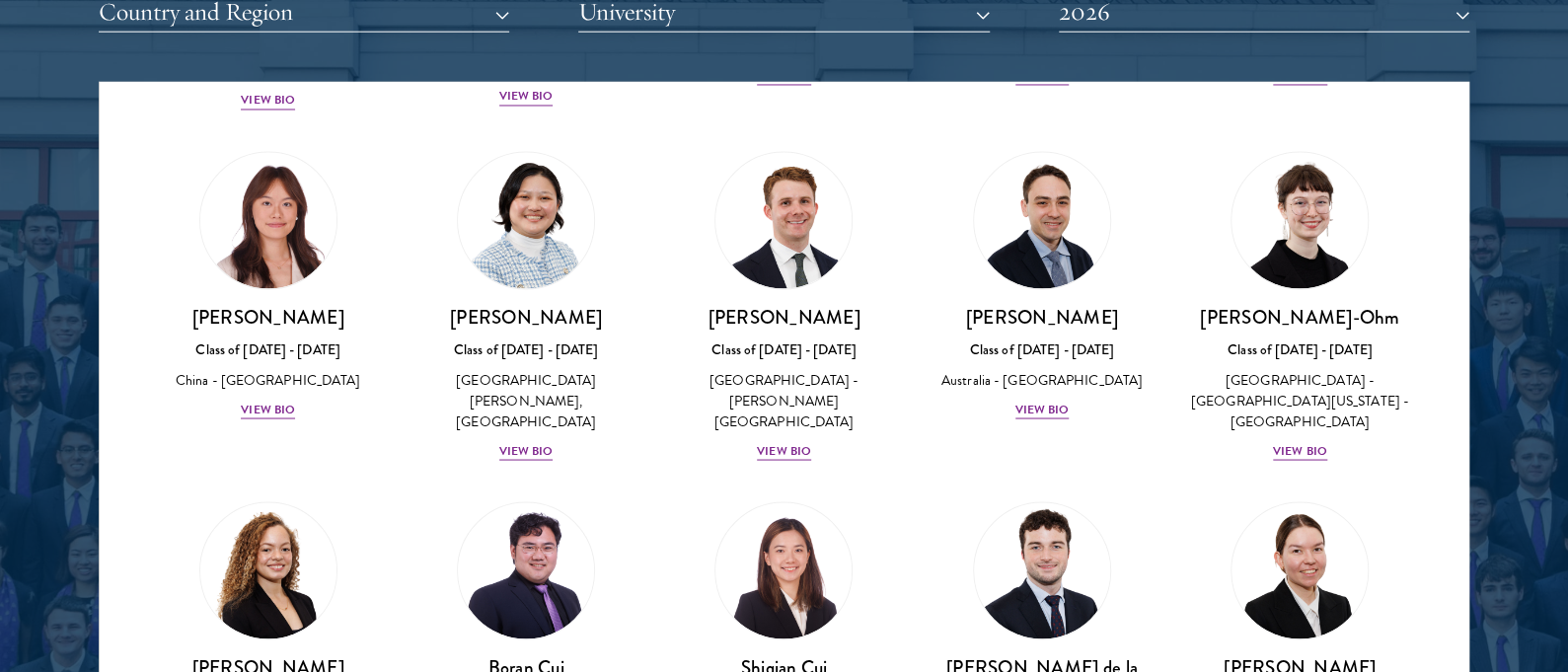
scroll to position [1751, 0]
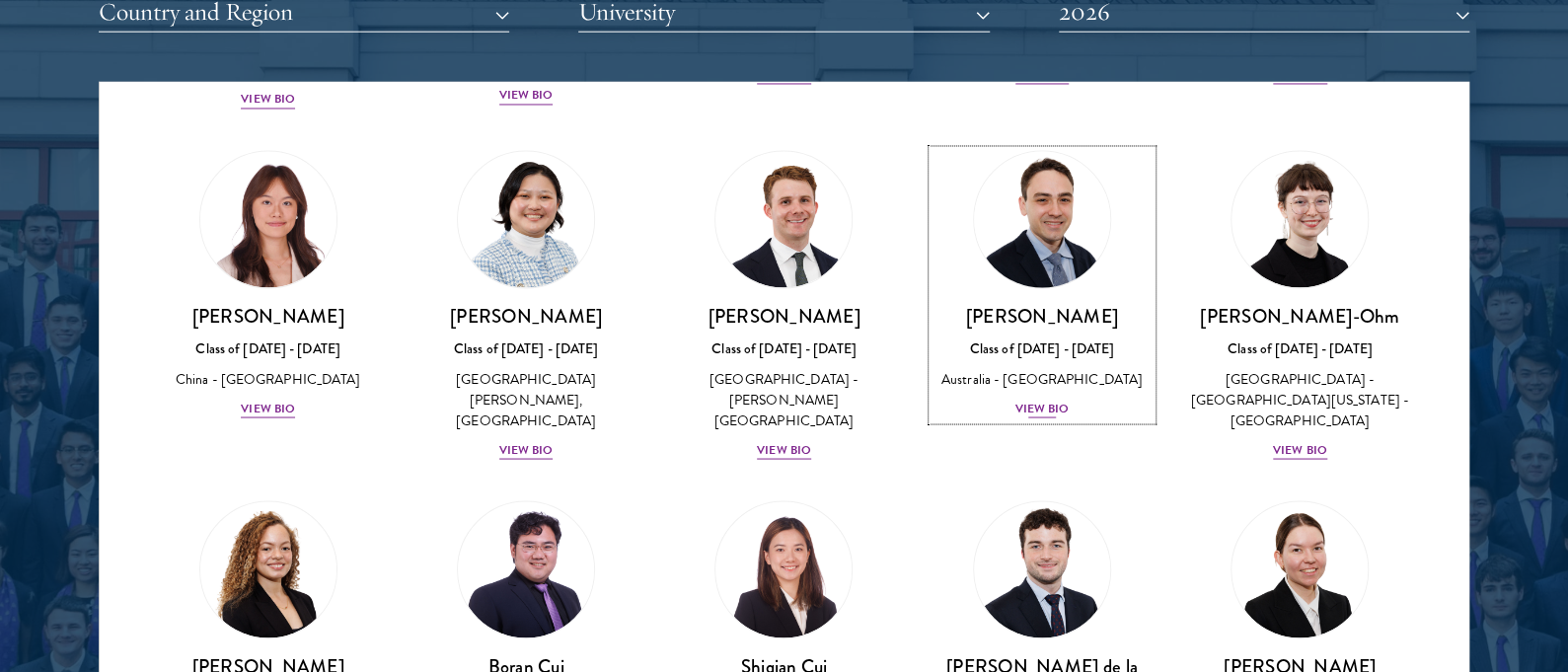
click at [1027, 419] on div "View Bio" at bounding box center [1042, 409] width 55 height 19
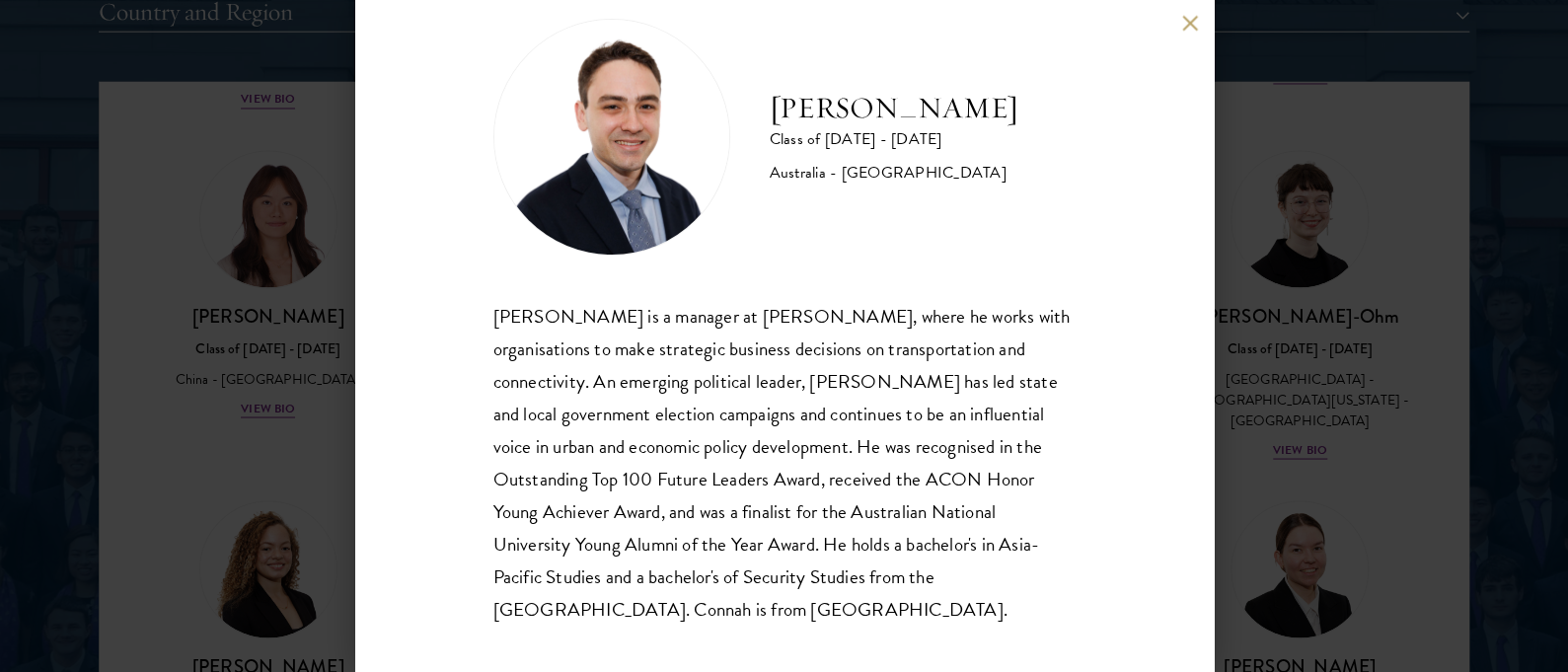
scroll to position [43, 0]
click at [1215, 418] on div "David Connah Class of 2025 - 2026 Australia - Australian National University Da…" at bounding box center [784, 336] width 1568 height 672
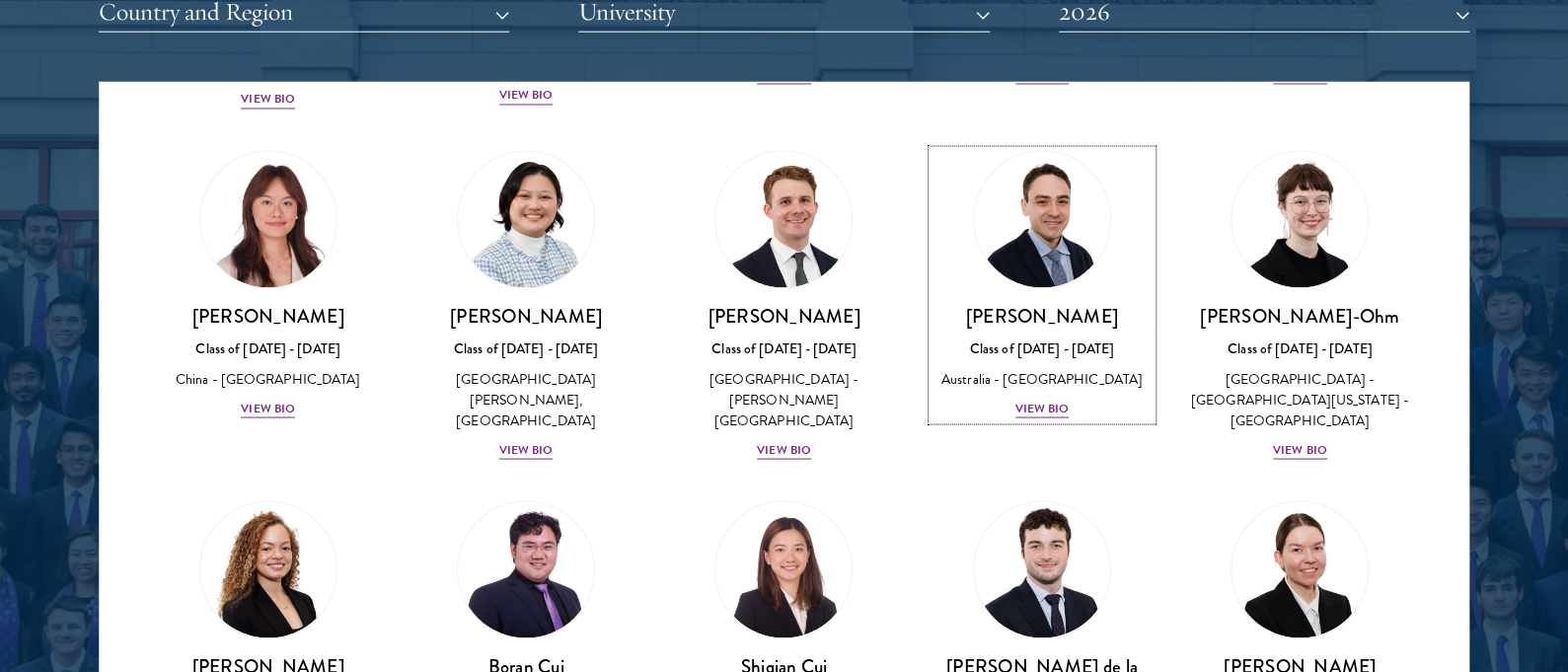
scroll to position [1660, 0]
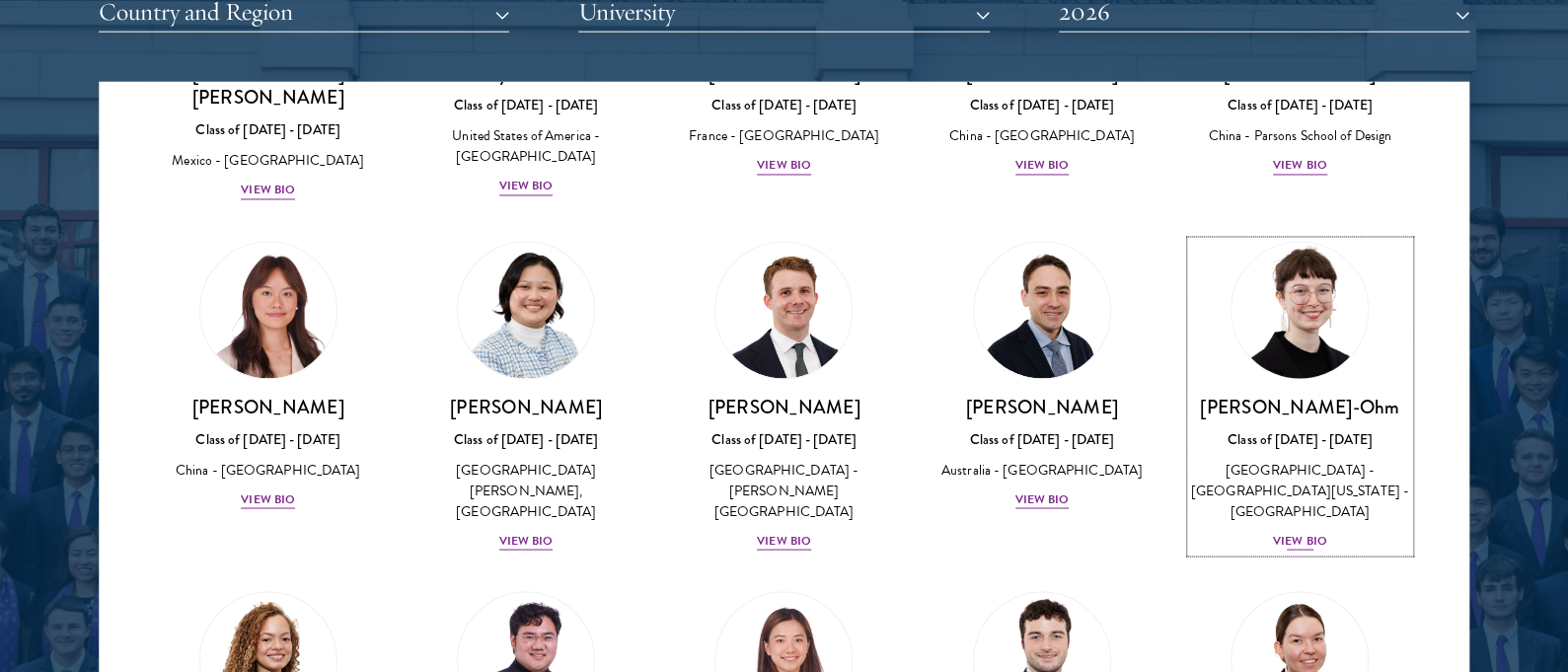
click at [1288, 532] on div "View Bio" at bounding box center [1301, 541] width 55 height 19
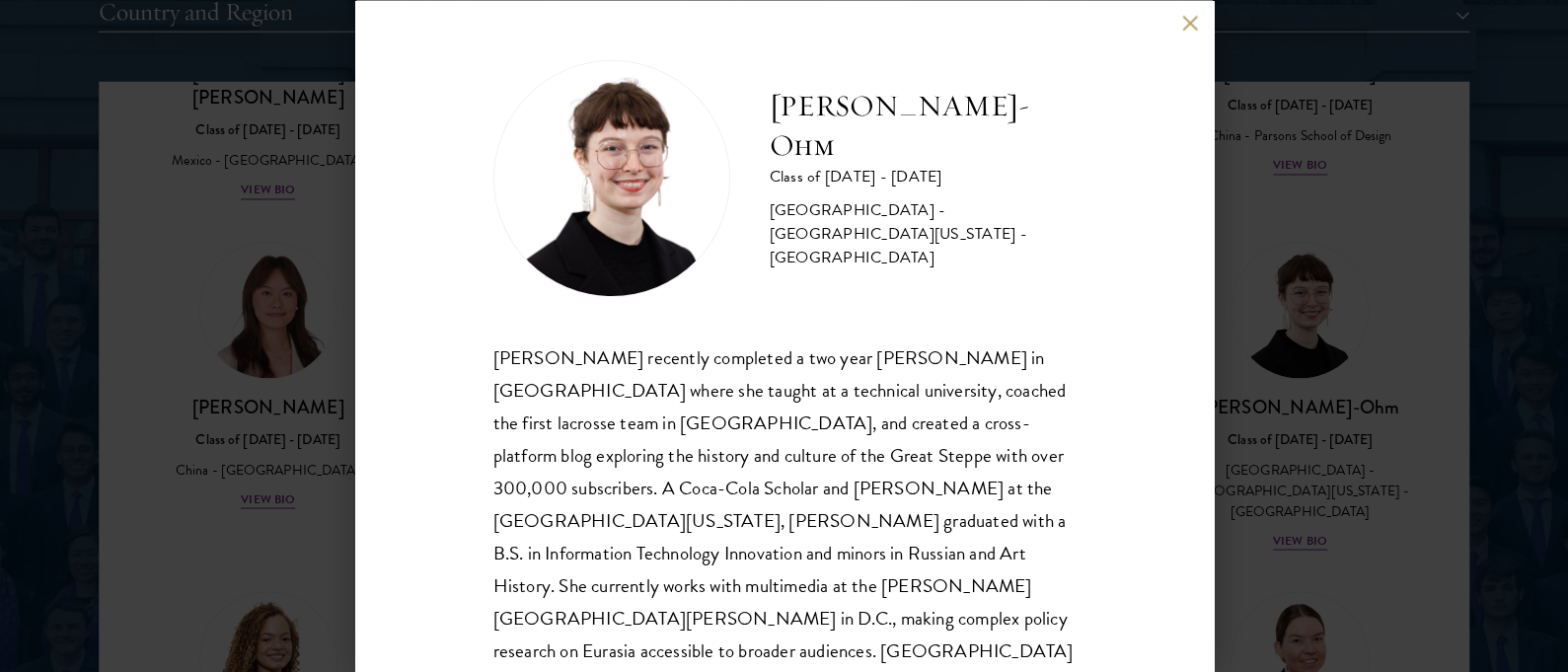
click at [315, 339] on div "Ottilie Cooper-Ohm Class of 2025 - 2026 United States of America - University o…" at bounding box center [784, 336] width 1568 height 672
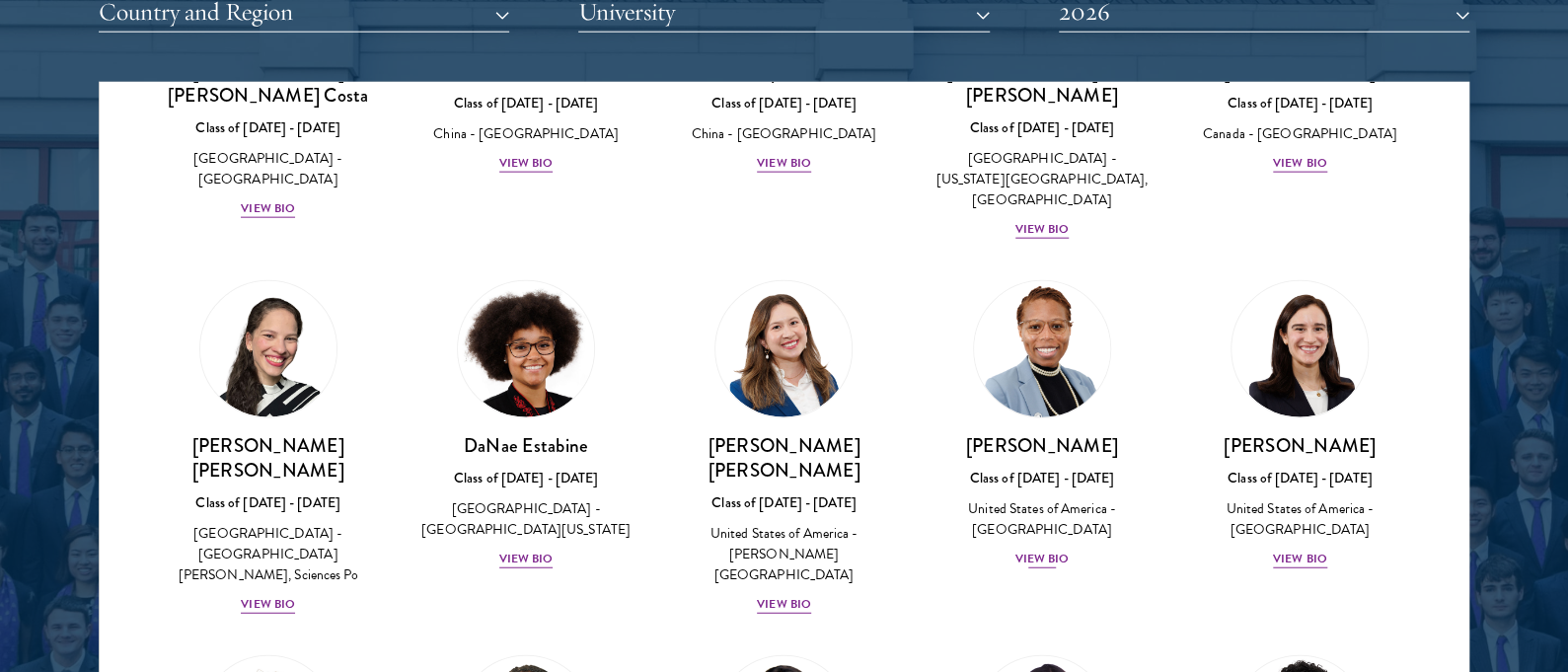
scroll to position [2646, 0]
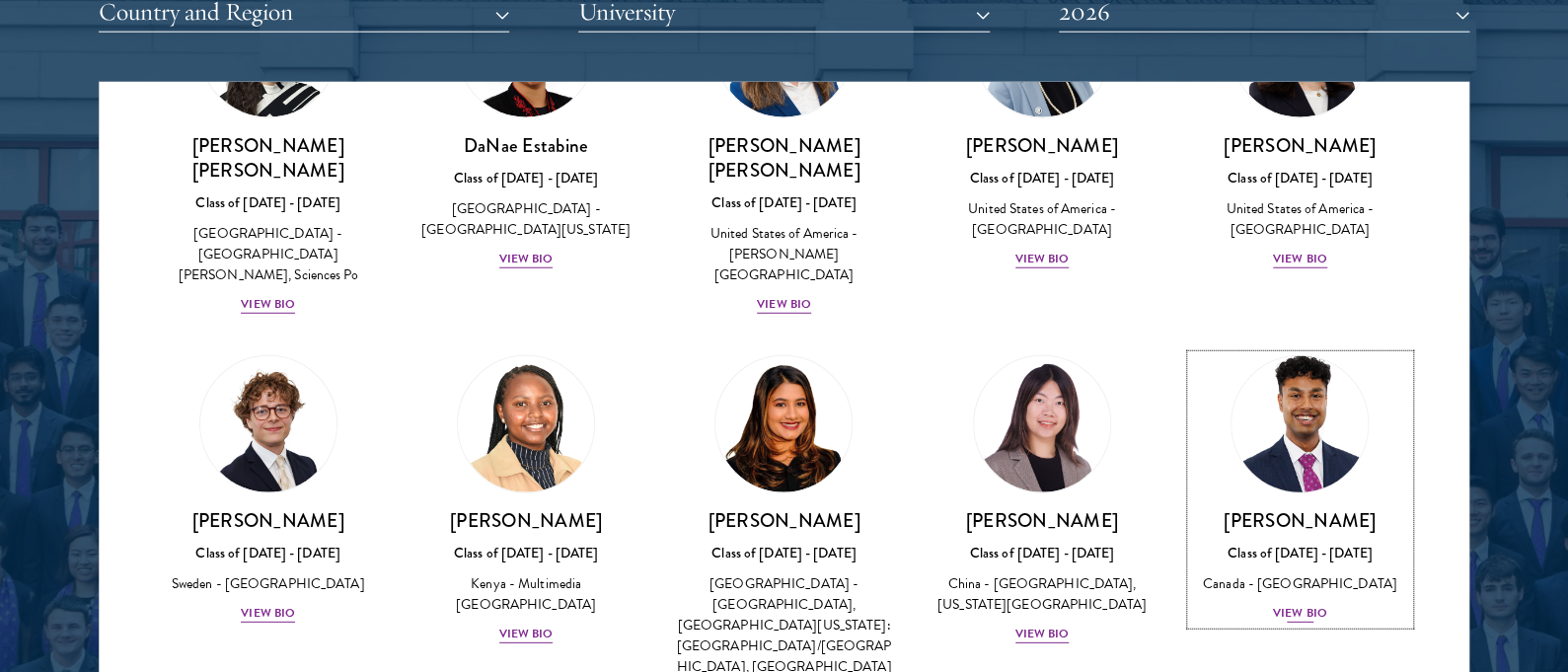
click at [1291, 604] on div "View Bio" at bounding box center [1301, 613] width 55 height 19
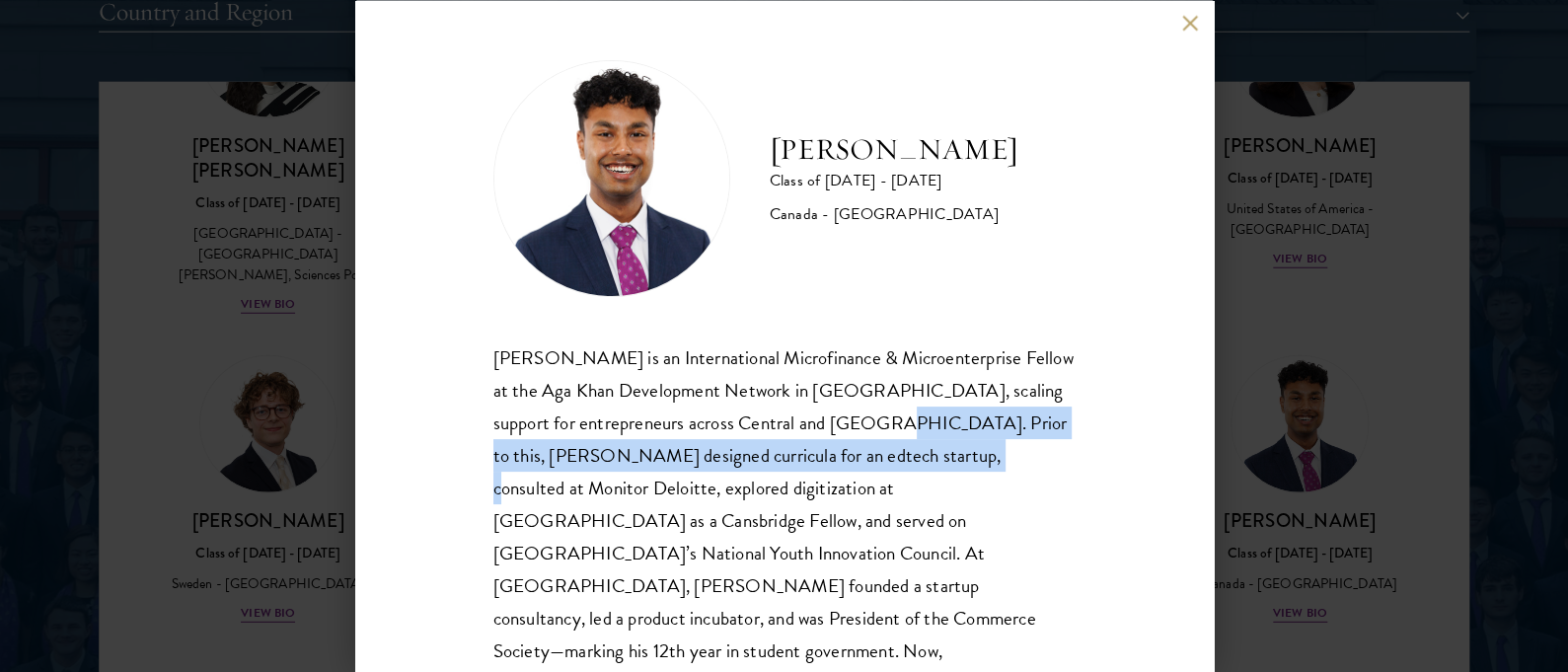
drag, startPoint x: 863, startPoint y: 435, endPoint x: 927, endPoint y: 457, distance: 67.7
click at [927, 457] on div "Mahir Hamid is an International Microfinance & Microenterprise Fellow at the Ag…" at bounding box center [784, 552] width 583 height 424
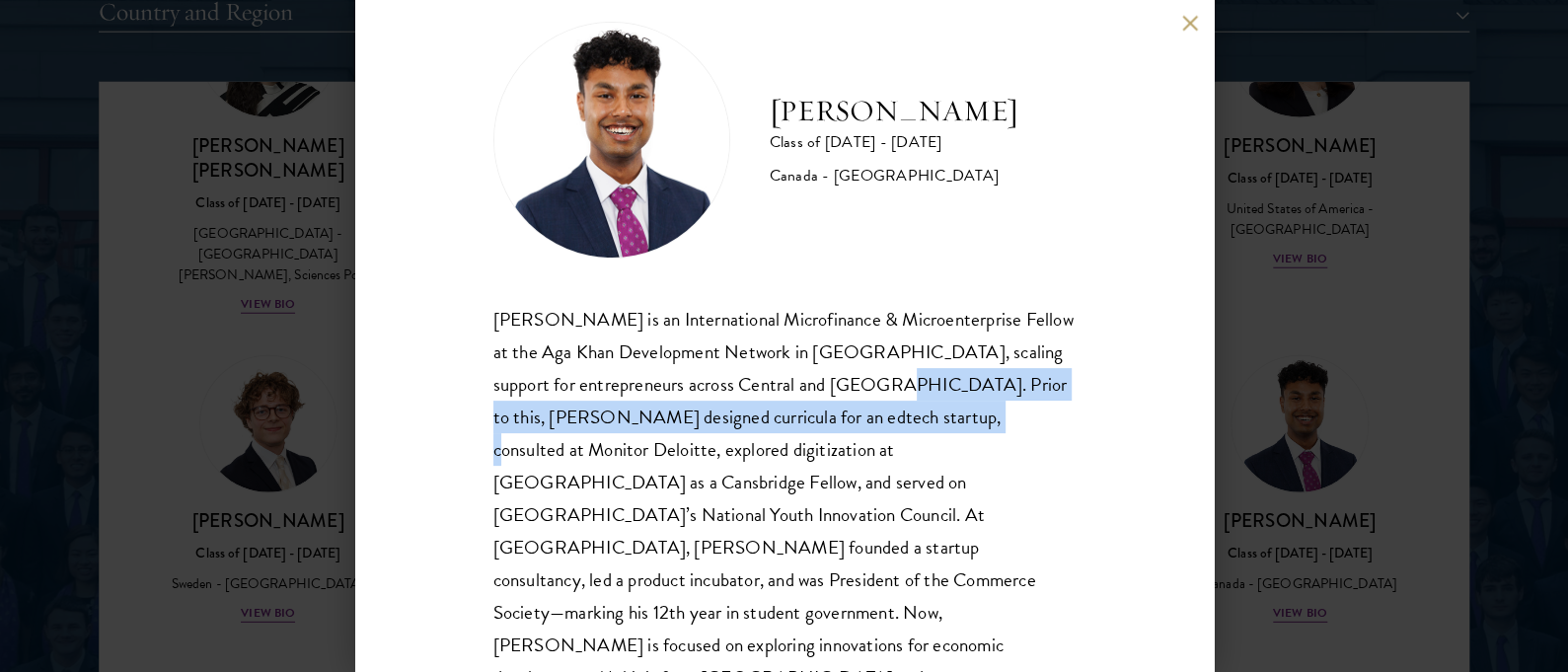
scroll to position [54, 0]
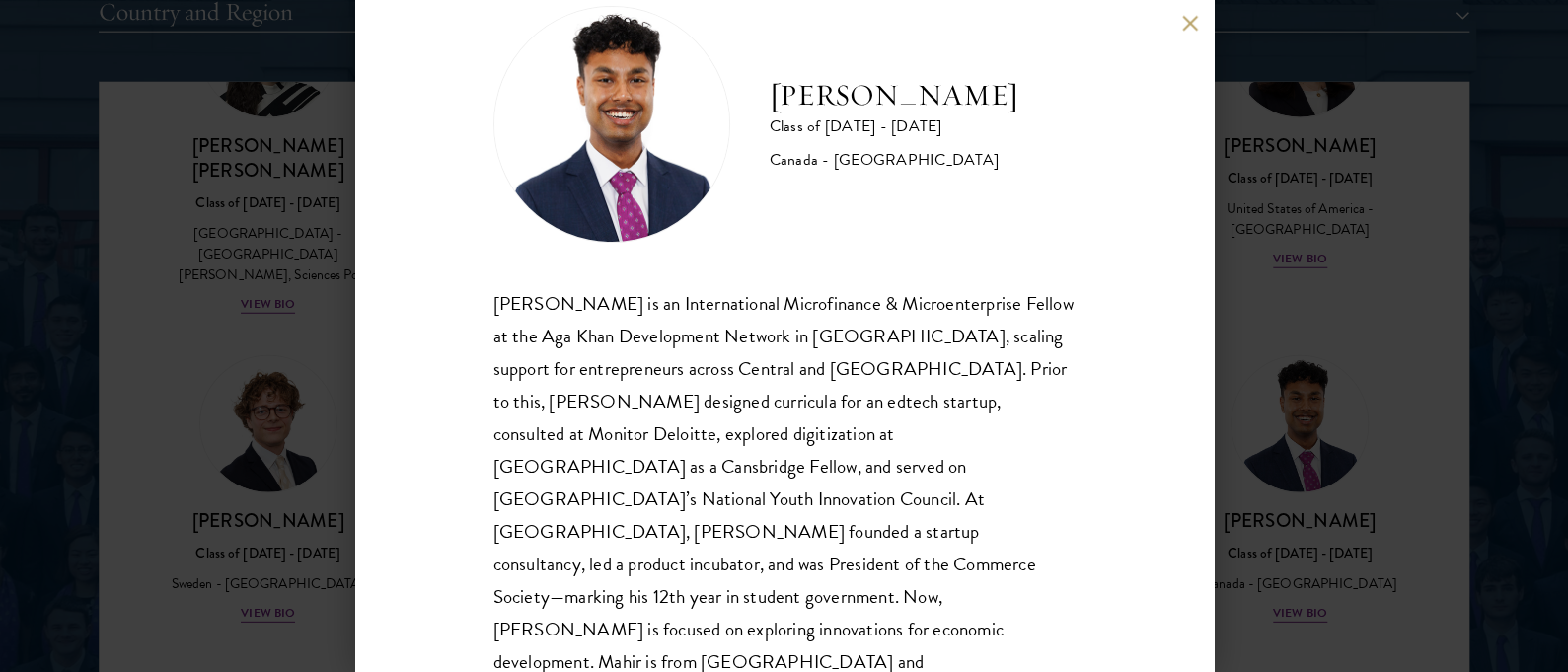
click at [203, 283] on div "Mahir Hamid Class of 2025 - 2026 Canada - Queen's University Mahir Hamid is an …" at bounding box center [784, 336] width 1568 height 672
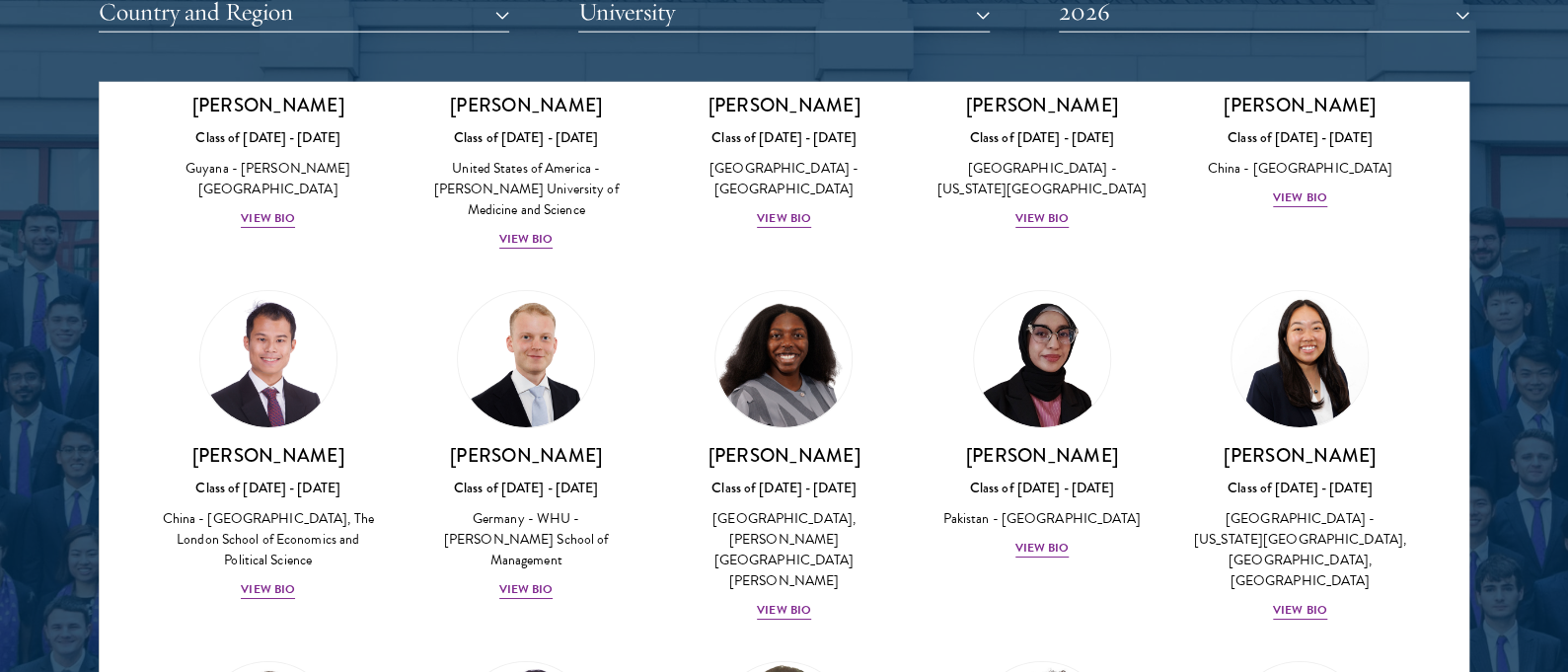
scroll to position [3749, 0]
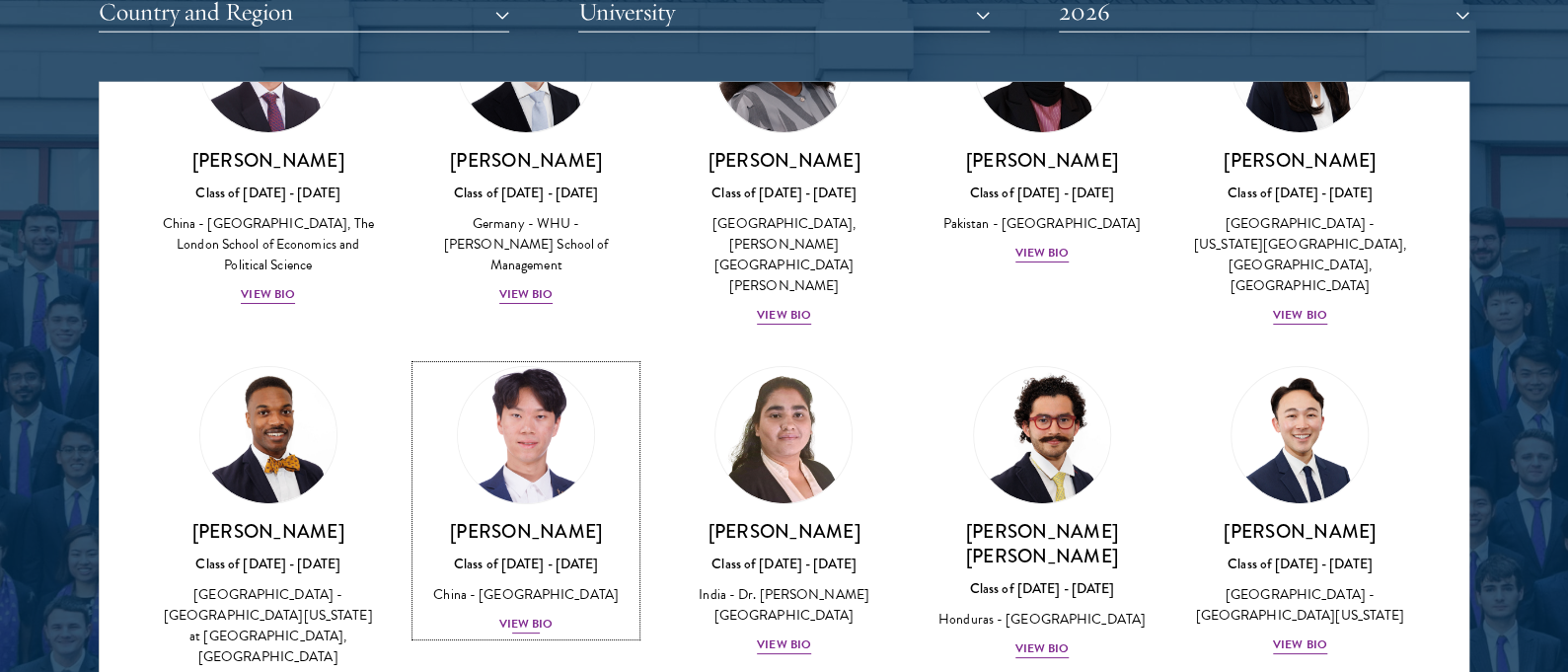
click at [499, 614] on div "View Bio" at bounding box center [526, 623] width 55 height 19
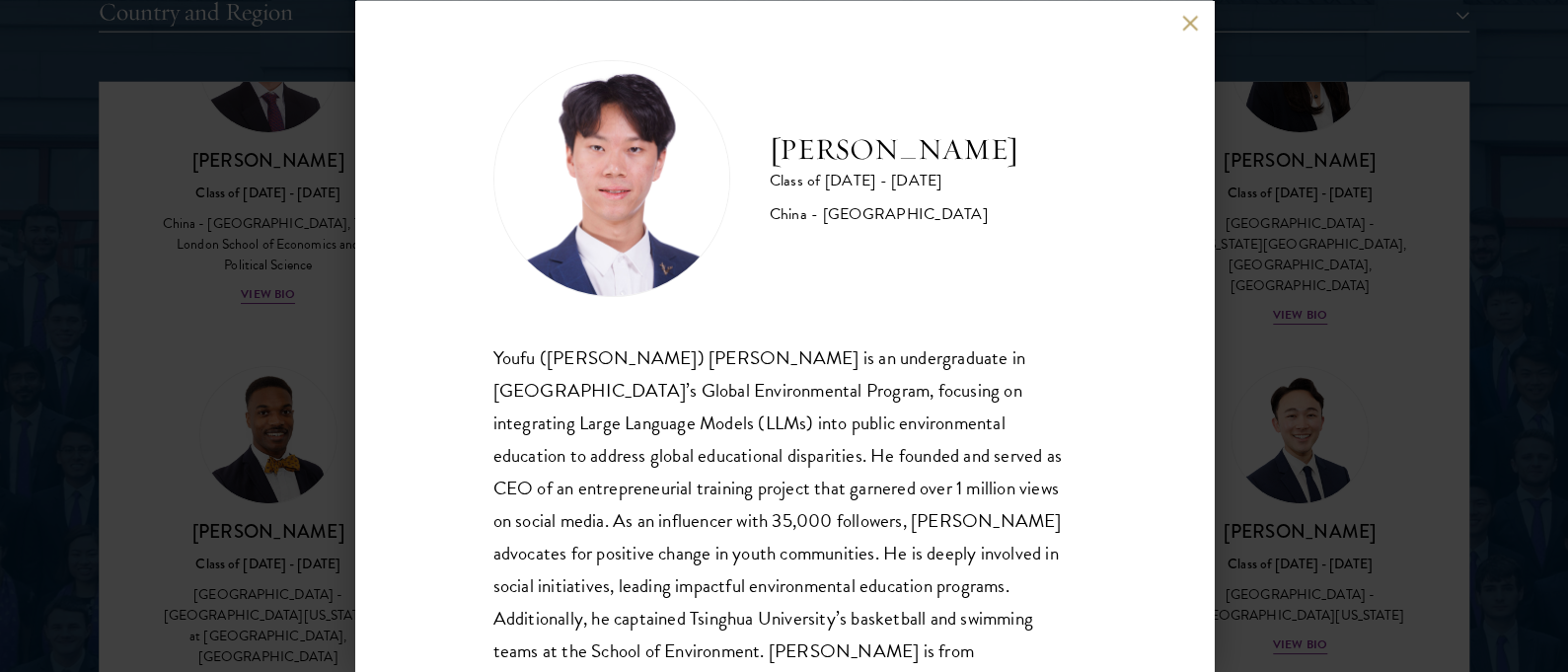
scroll to position [3, 0]
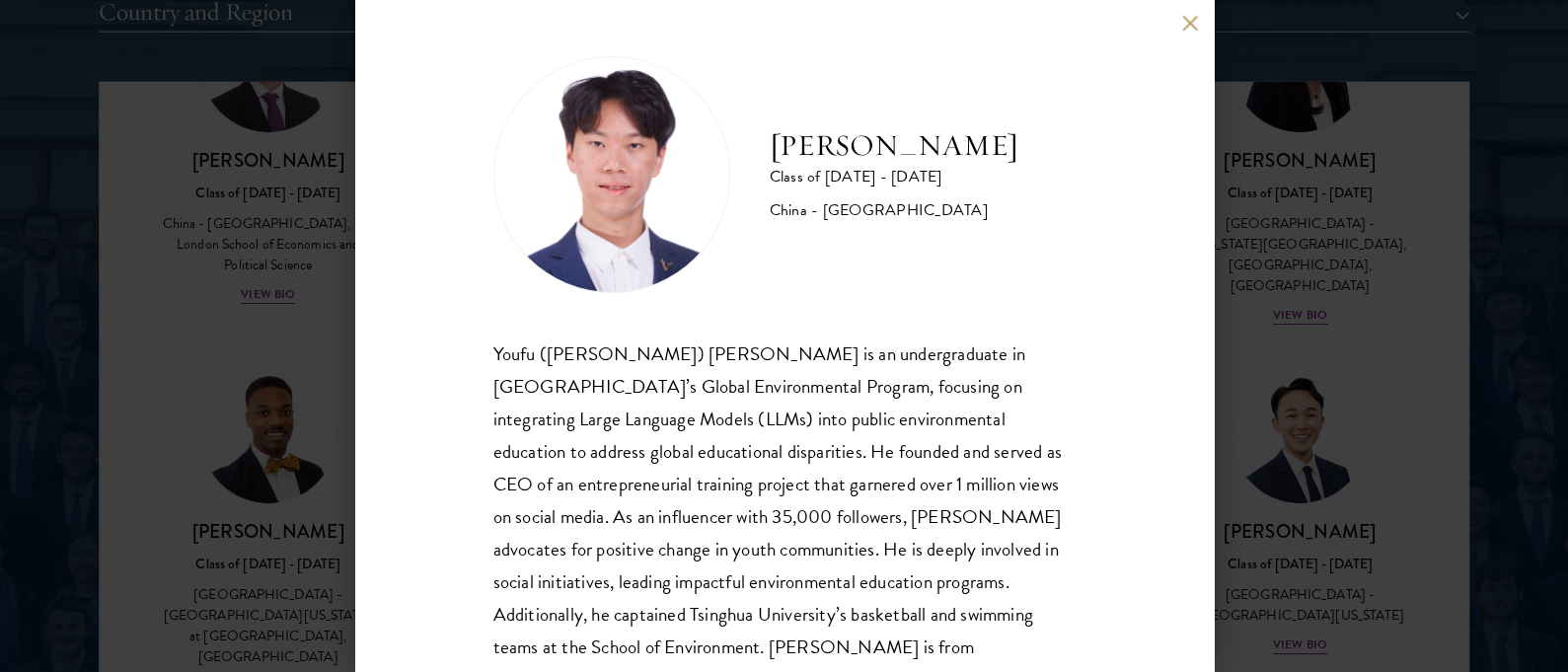
click at [303, 252] on div "Frank Kao Class of 2025 - 2026 China - Tsinghua University Youfu (Frank) Kao is…" at bounding box center [784, 336] width 1568 height 672
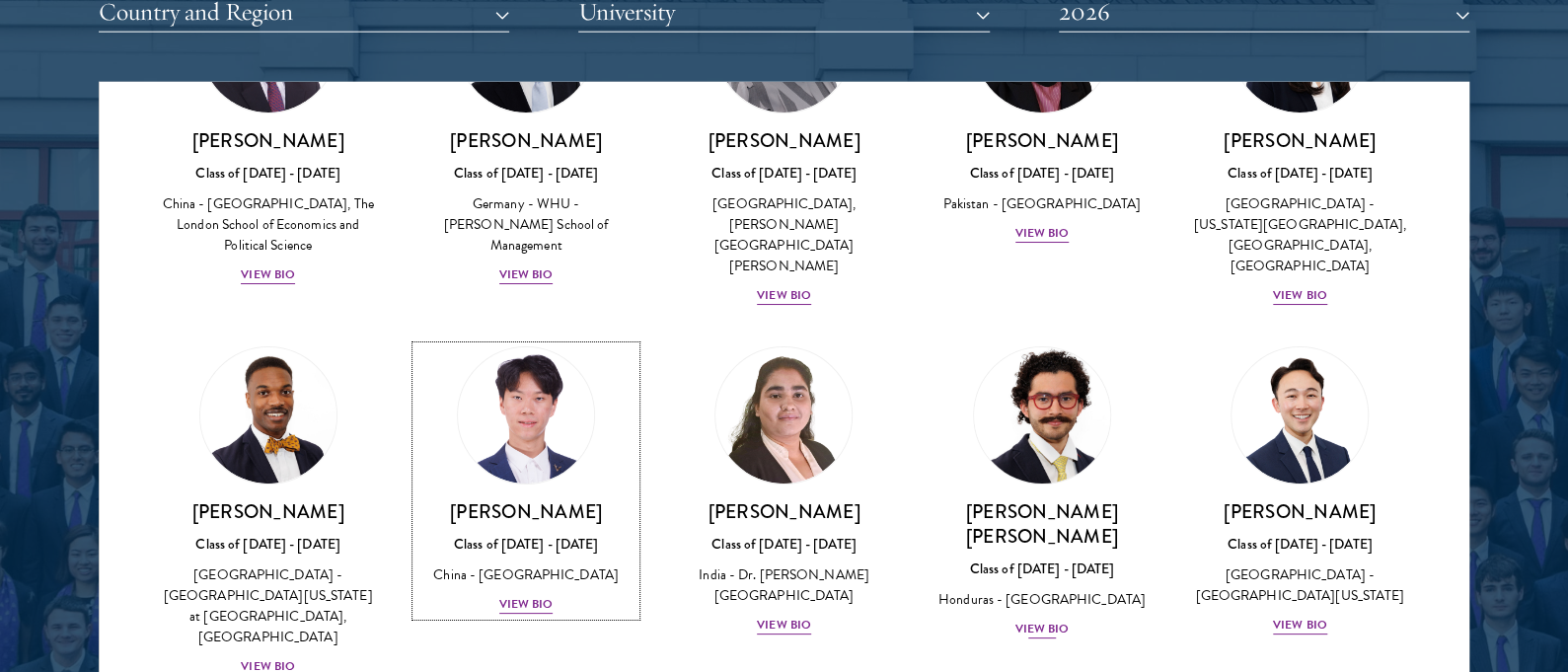
scroll to position [3774, 0]
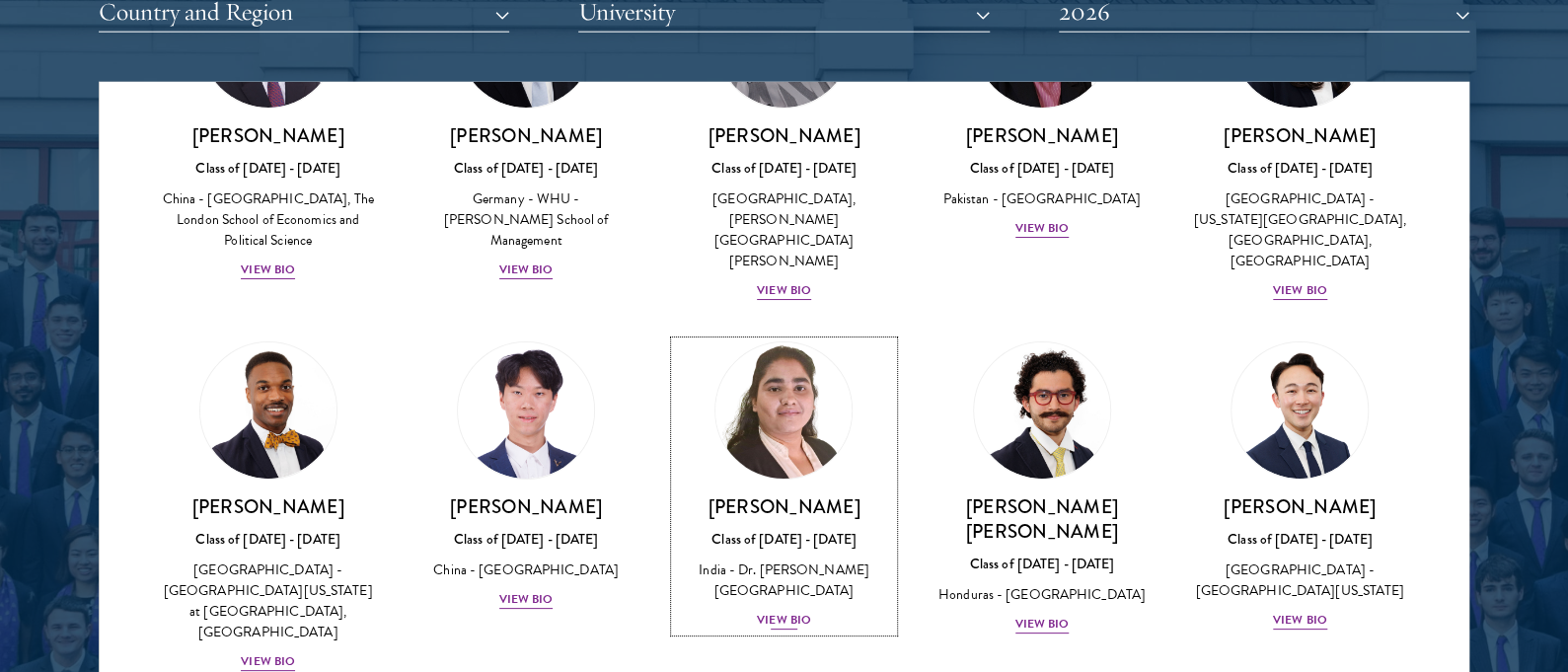
click at [776, 610] on div "View Bio" at bounding box center [784, 619] width 55 height 19
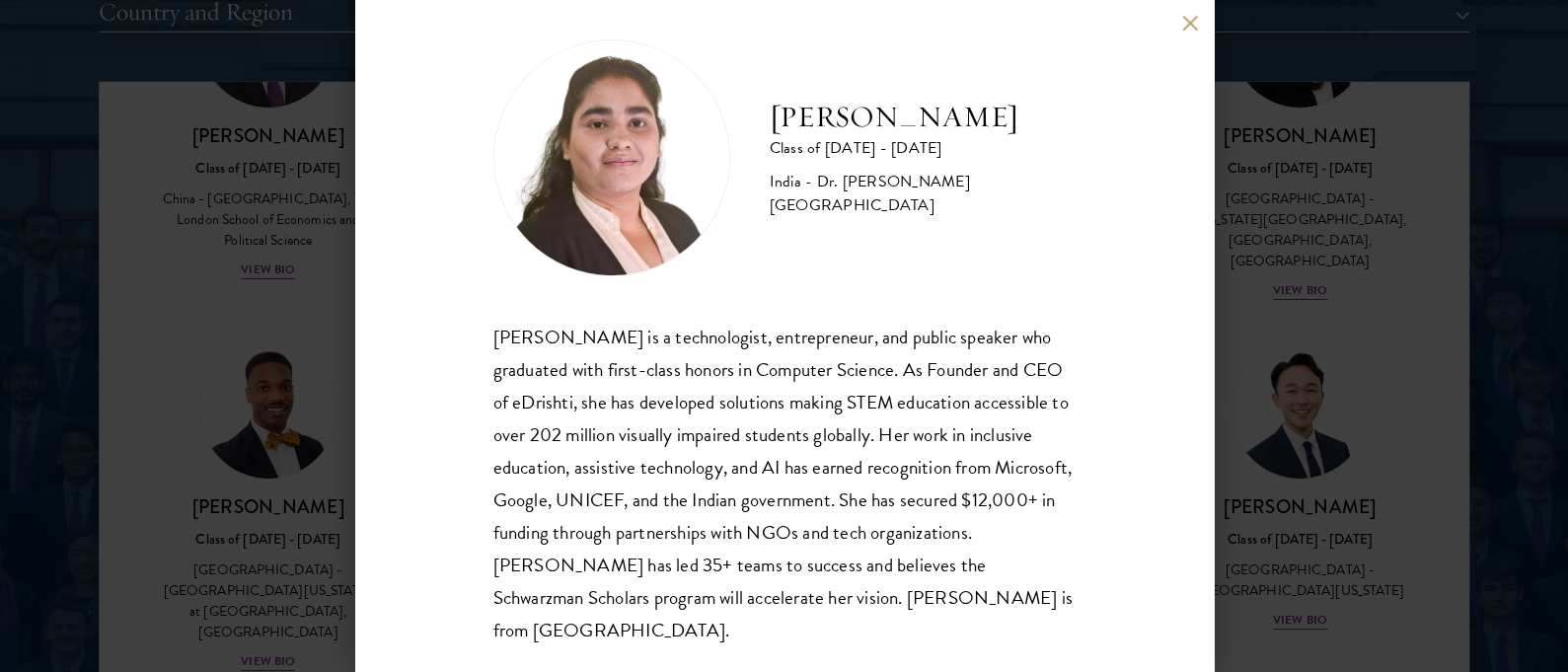
scroll to position [21, 0]
click at [152, 374] on div "Ishita Kapoor Class of 2025 - 2026 India - Dr. A P J Abdul Kalam Technical Univ…" at bounding box center [784, 336] width 1568 height 672
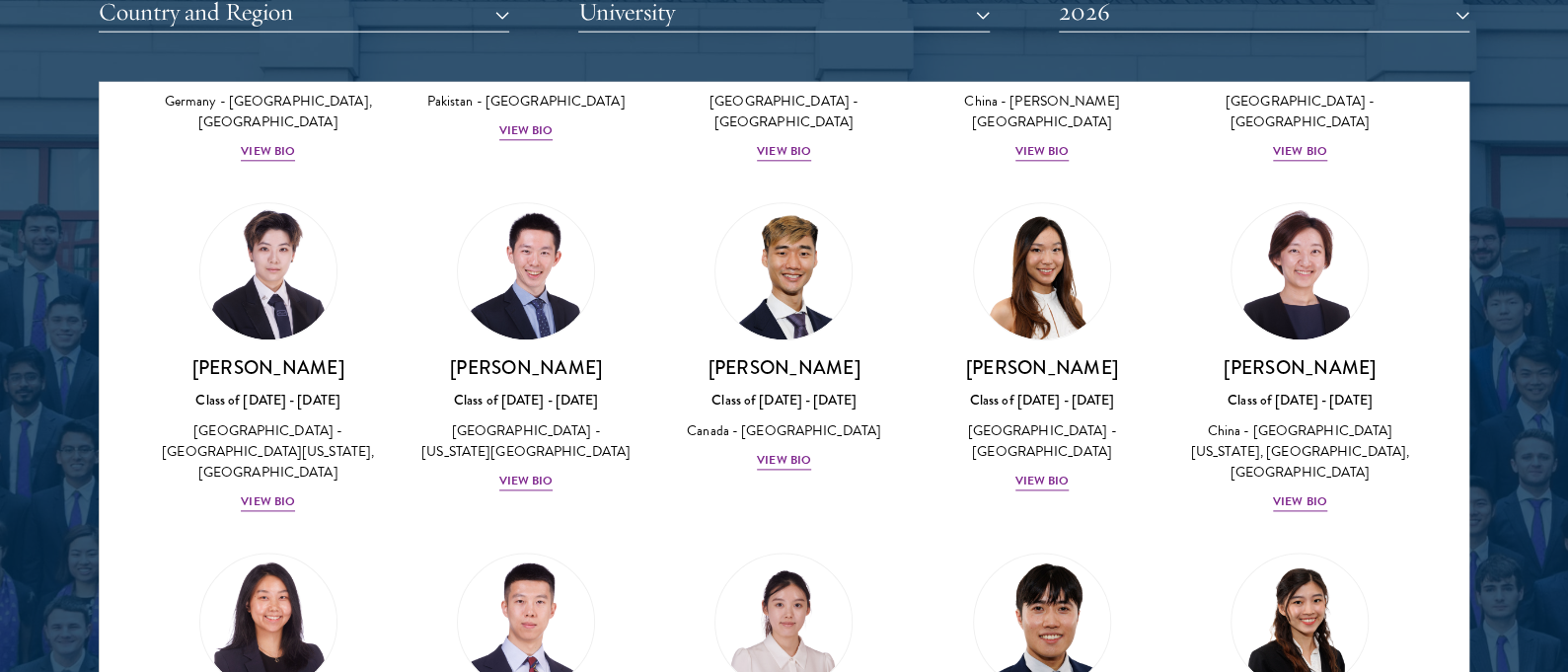
scroll to position [4963, 0]
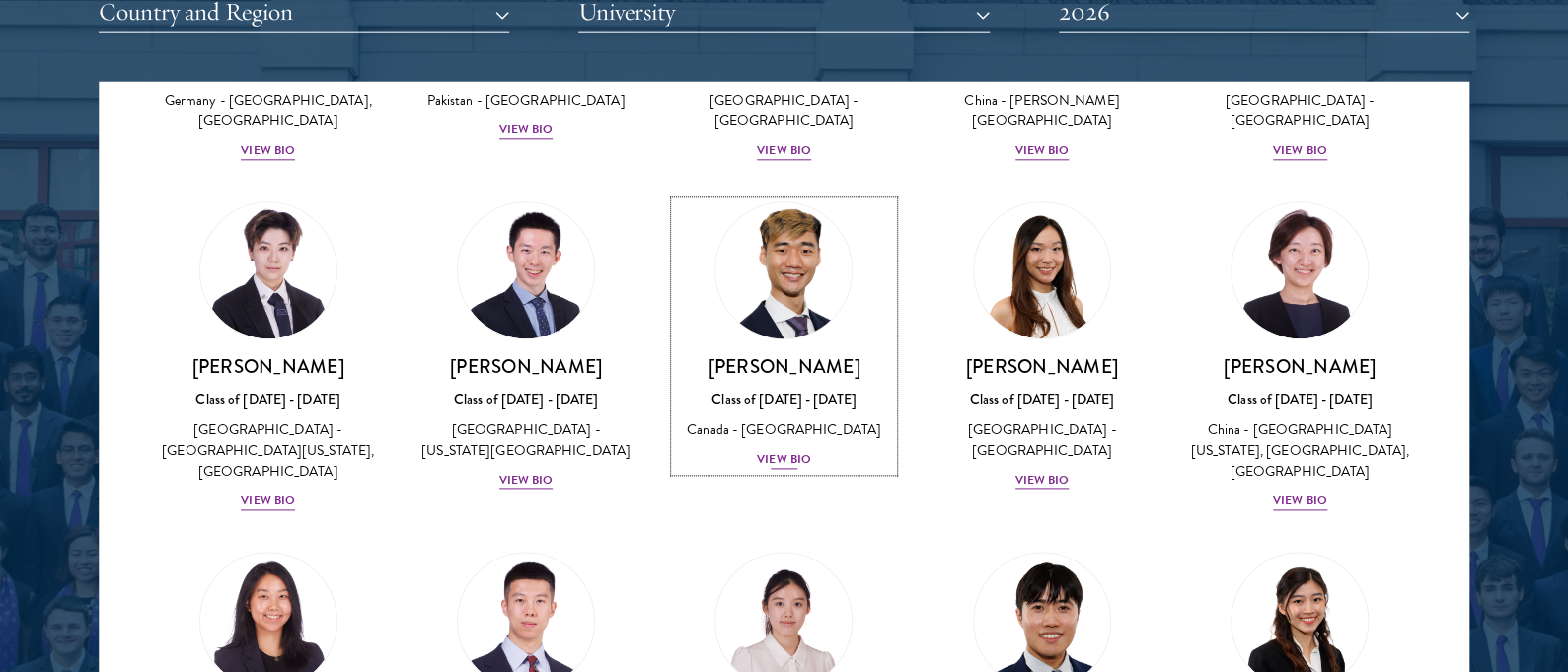
click at [769, 451] on div "View Bio" at bounding box center [784, 460] width 55 height 19
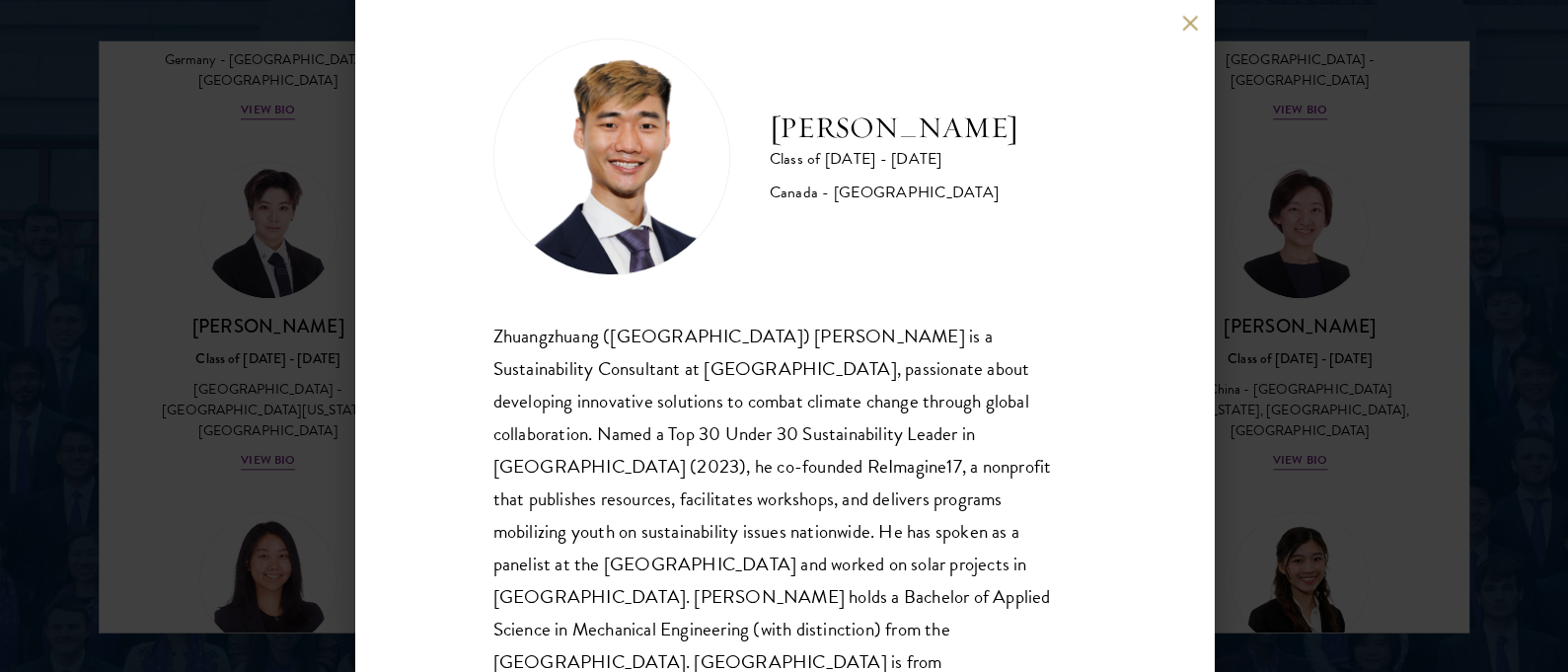
scroll to position [2582, 0]
click at [1292, 311] on div "Jordan Lin Class of 2025 - 2026 Canada - University of Waterloo Zhuangzhuang (J…" at bounding box center [784, 336] width 1568 height 672
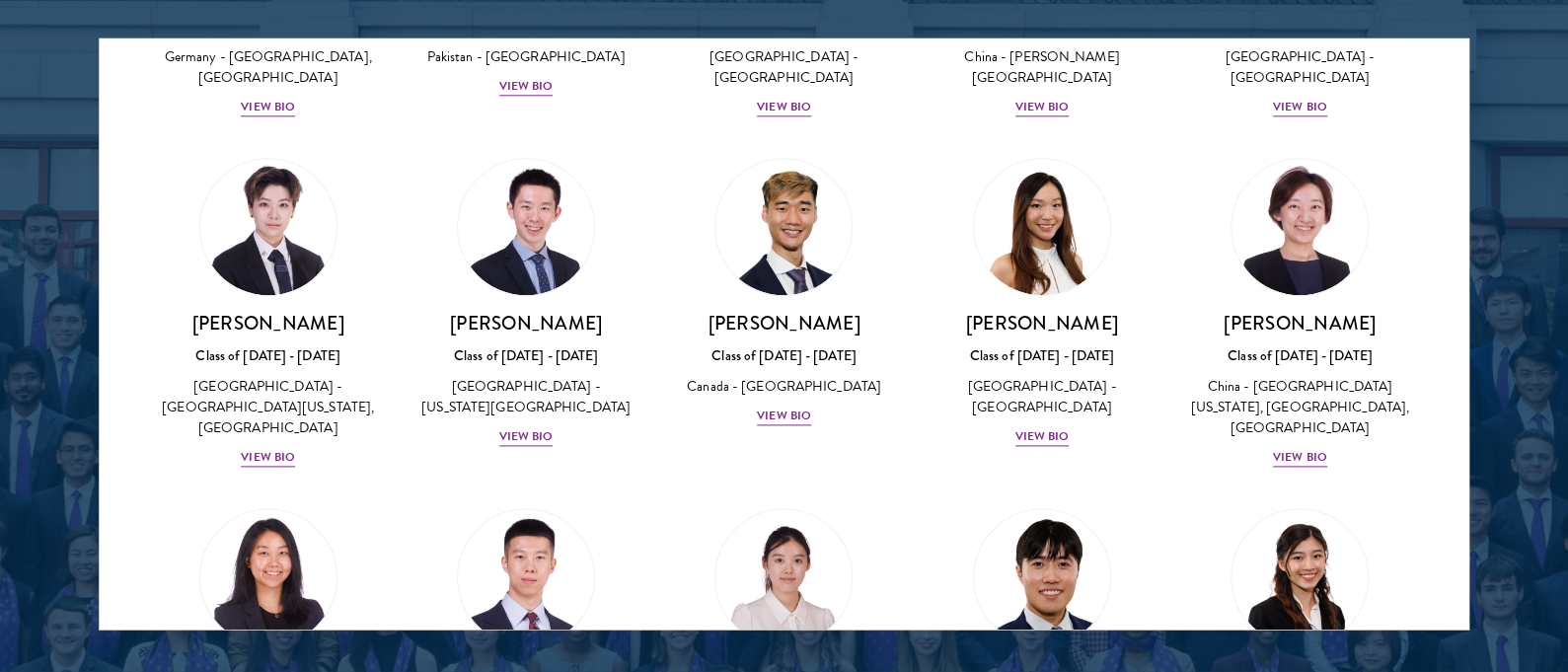
scroll to position [4744, 0]
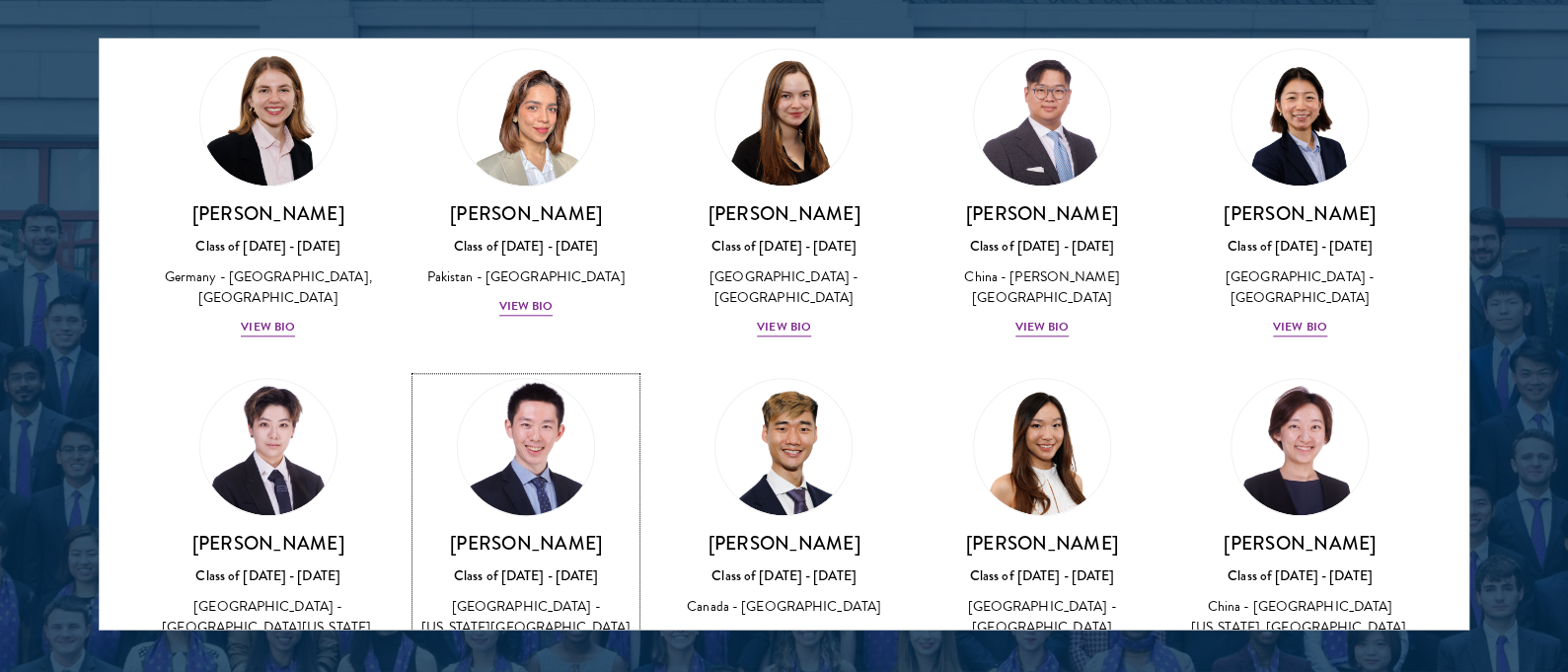
click at [516, 648] on div "View Bio" at bounding box center [526, 657] width 55 height 19
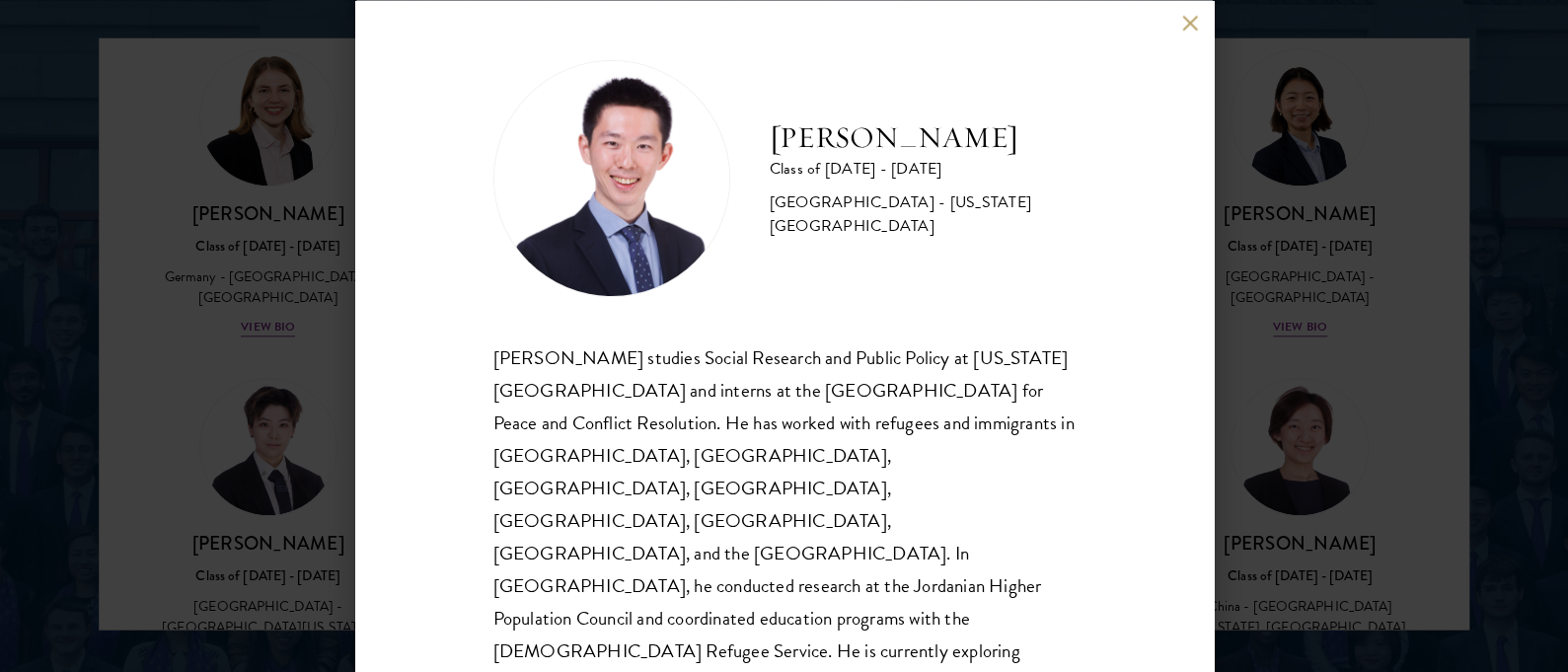
click at [281, 484] on div "Siqiao Liang Class of 2025 - 2026 China - New York University Siqiao Liang stud…" at bounding box center [784, 336] width 1568 height 672
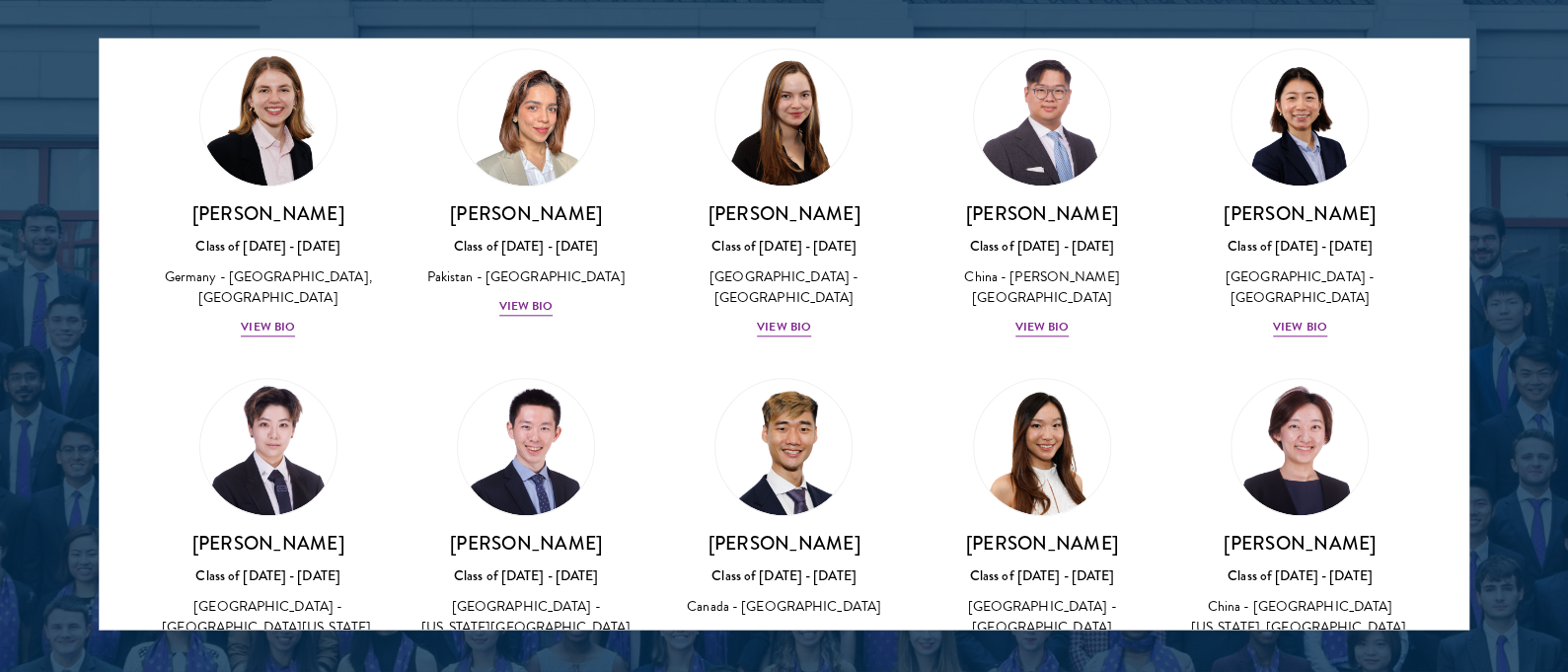
drag, startPoint x: 281, startPoint y: 484, endPoint x: 891, endPoint y: 162, distance: 689.8
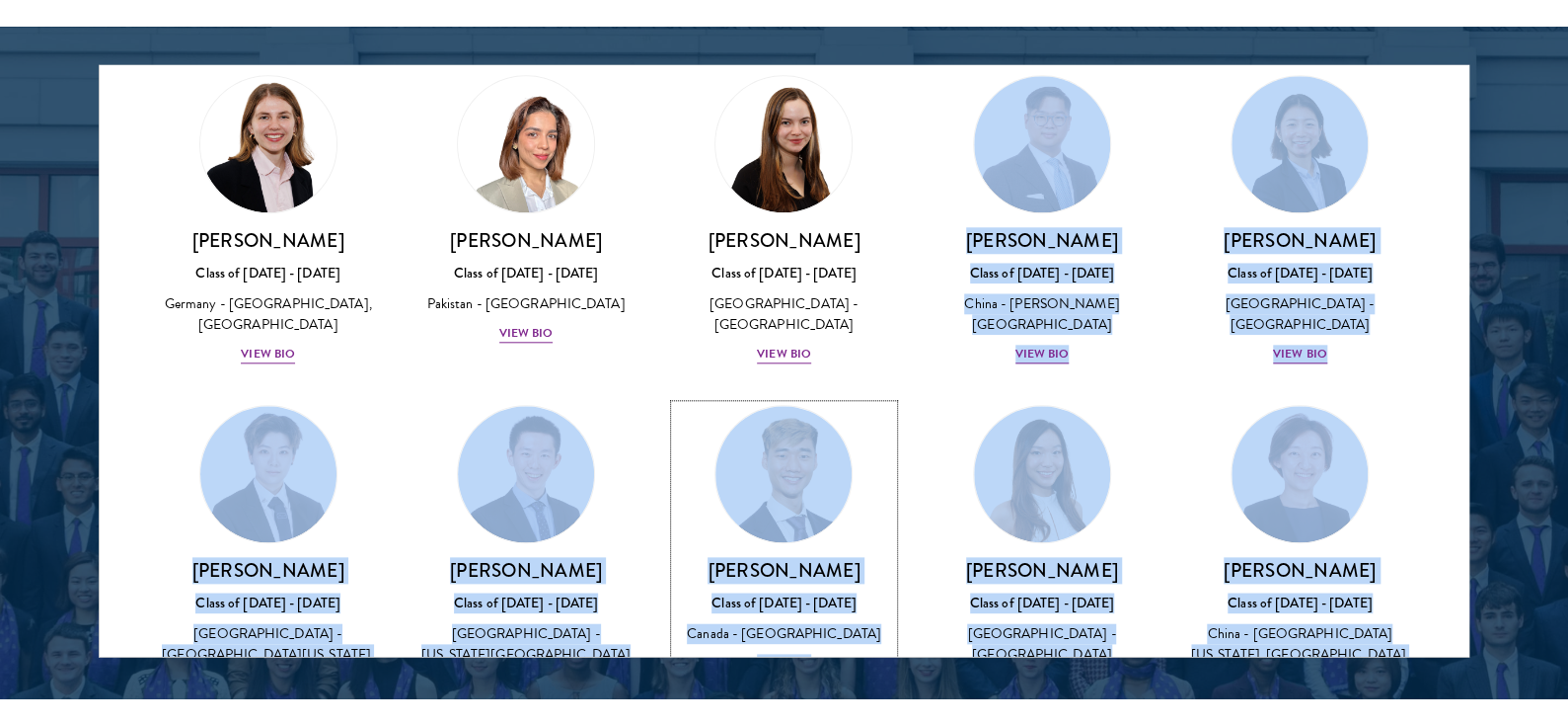
scroll to position [4746, 0]
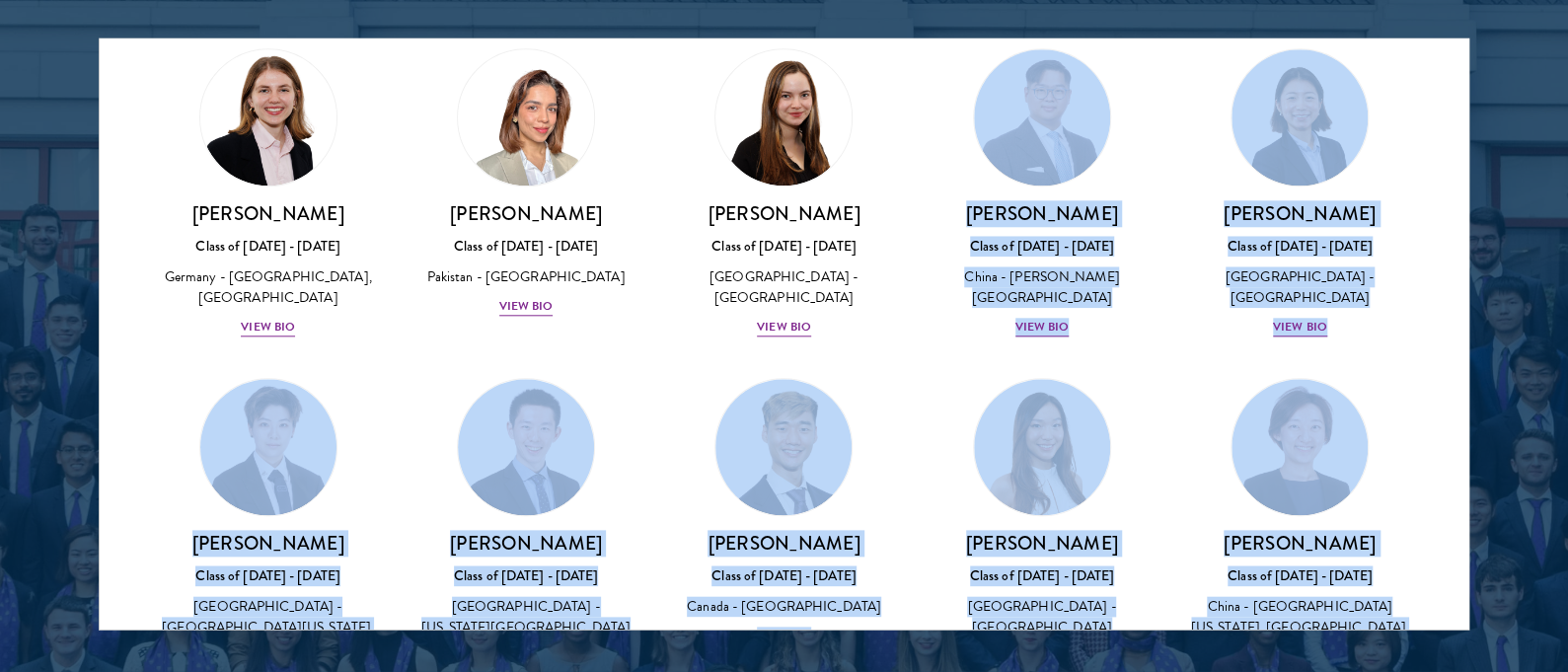
click at [406, 386] on div "Siqiao Liang Class of 2025 - 2026 China - New York University View Bio" at bounding box center [525, 524] width 258 height 330
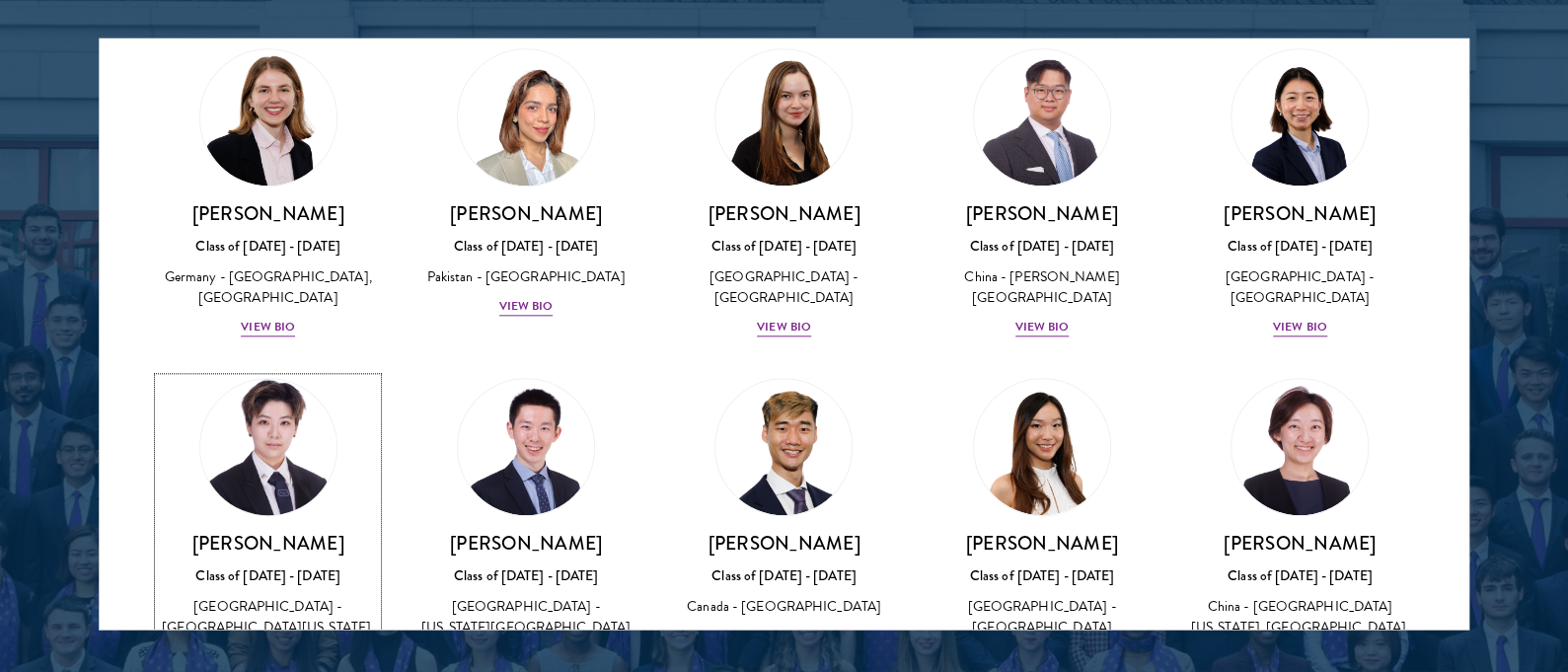
click at [266, 669] on div "View Bio" at bounding box center [267, 678] width 55 height 19
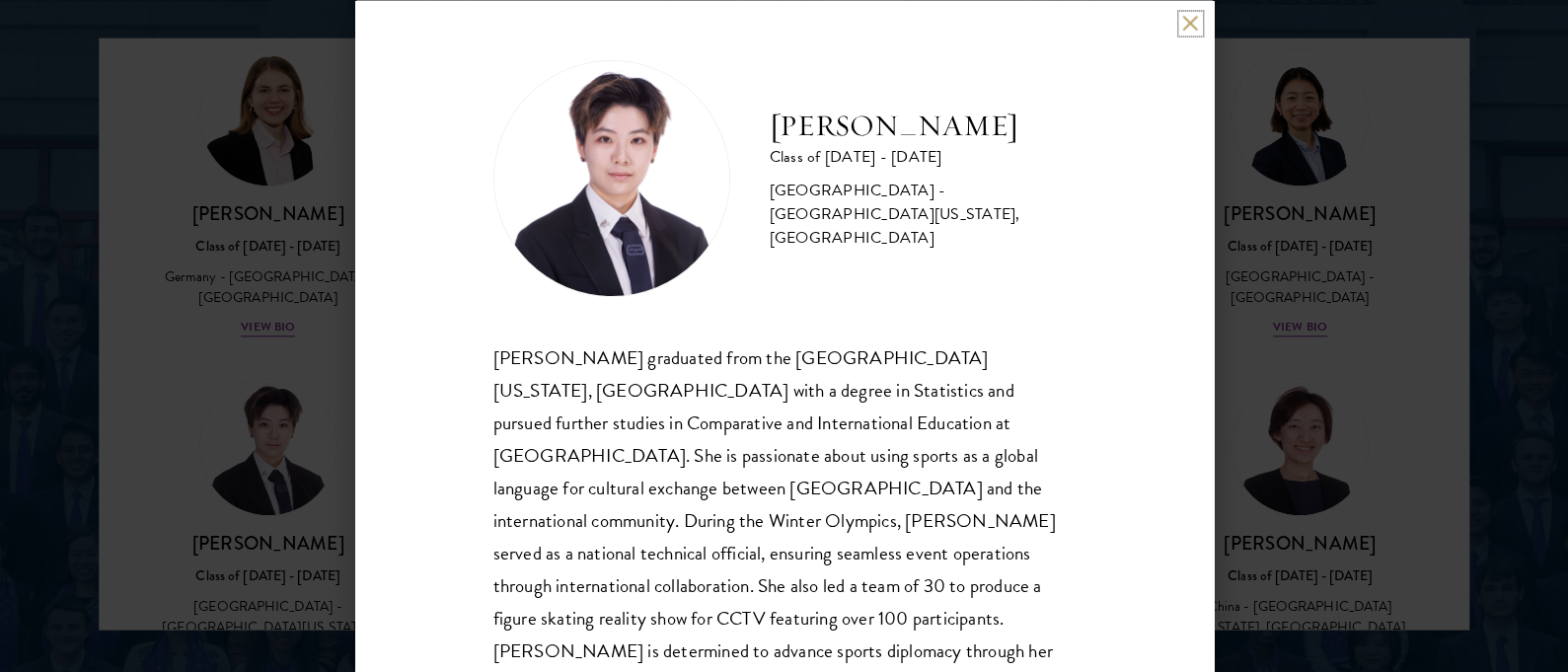
click at [1192, 29] on button at bounding box center [1190, 23] width 17 height 17
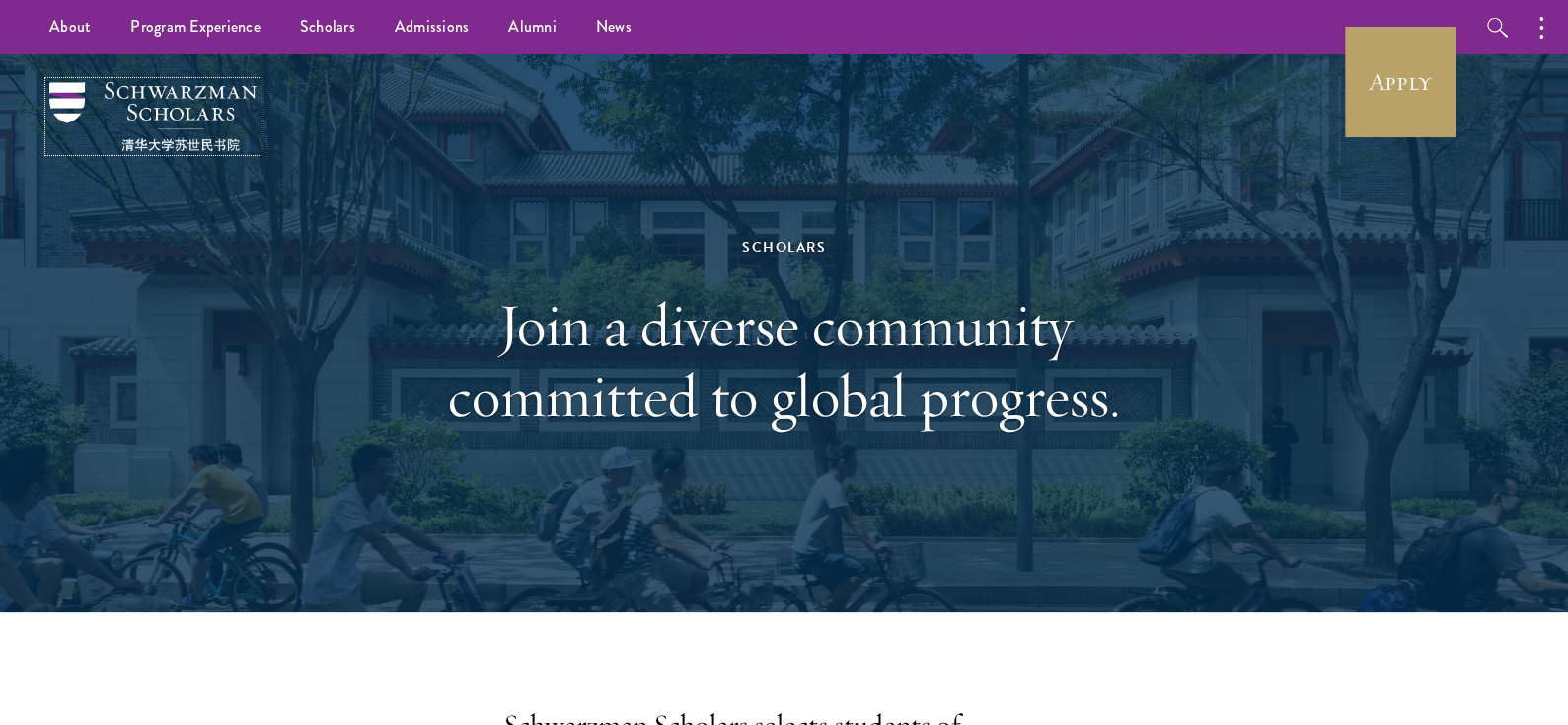
click at [210, 104] on img at bounding box center [153, 115] width 207 height 69
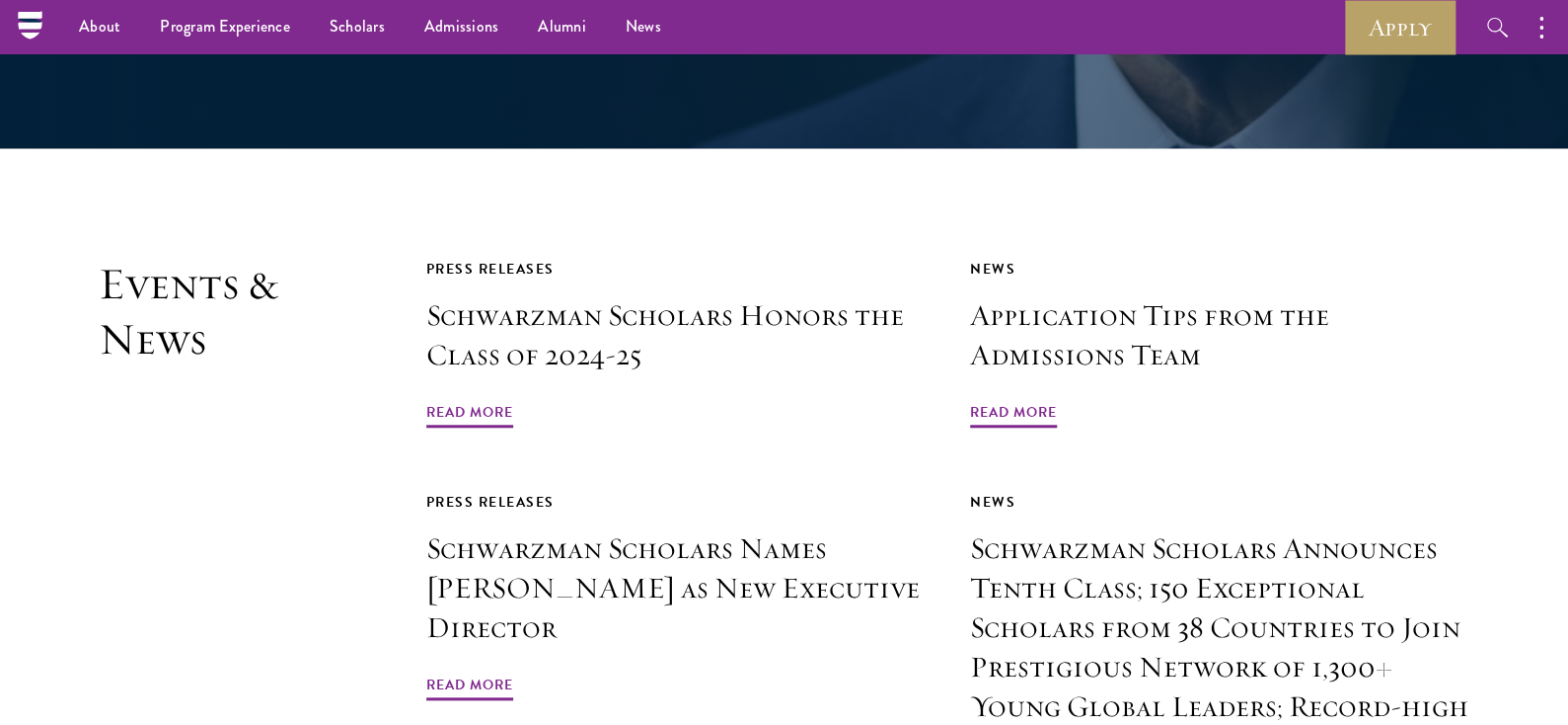
scroll to position [4414, 0]
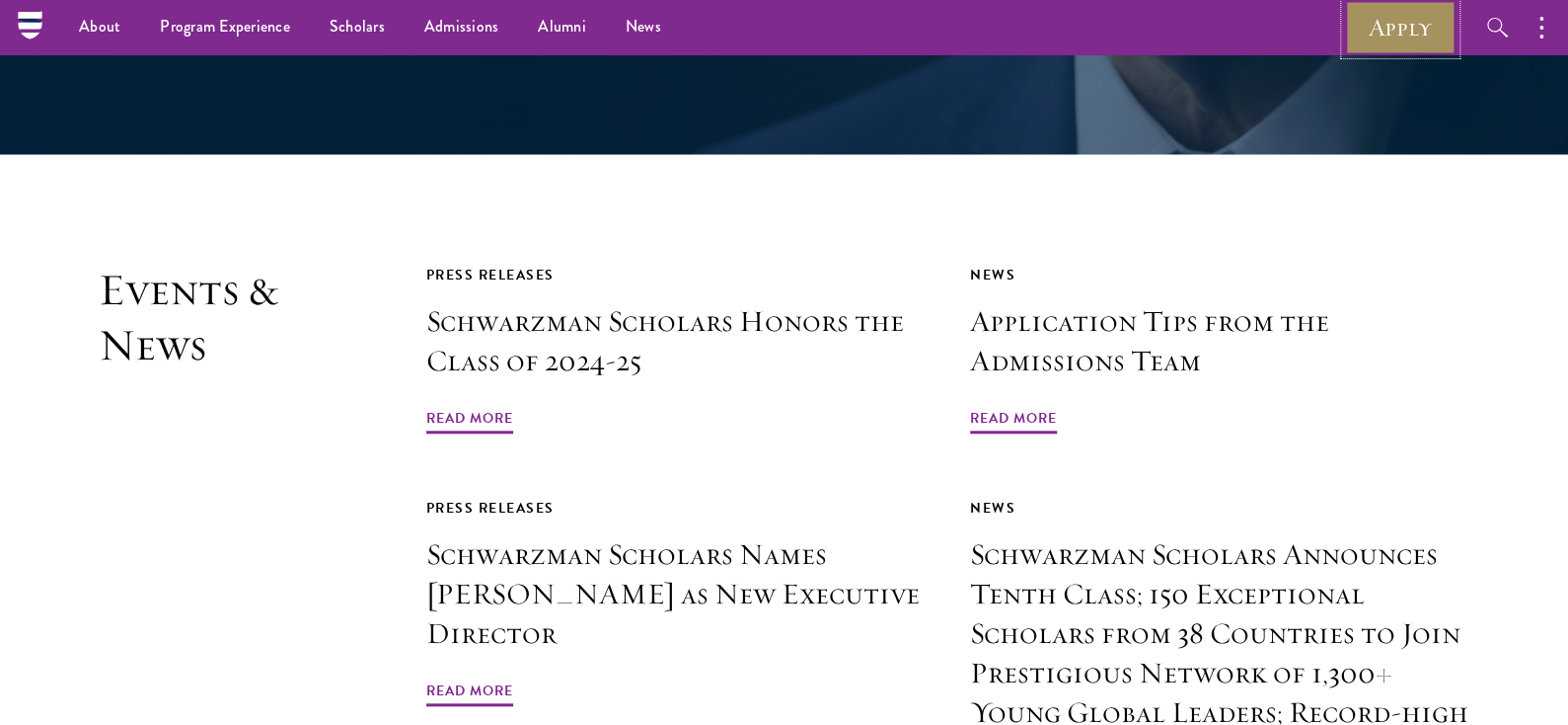
click at [1371, 15] on link "Apply" at bounding box center [1400, 27] width 110 height 55
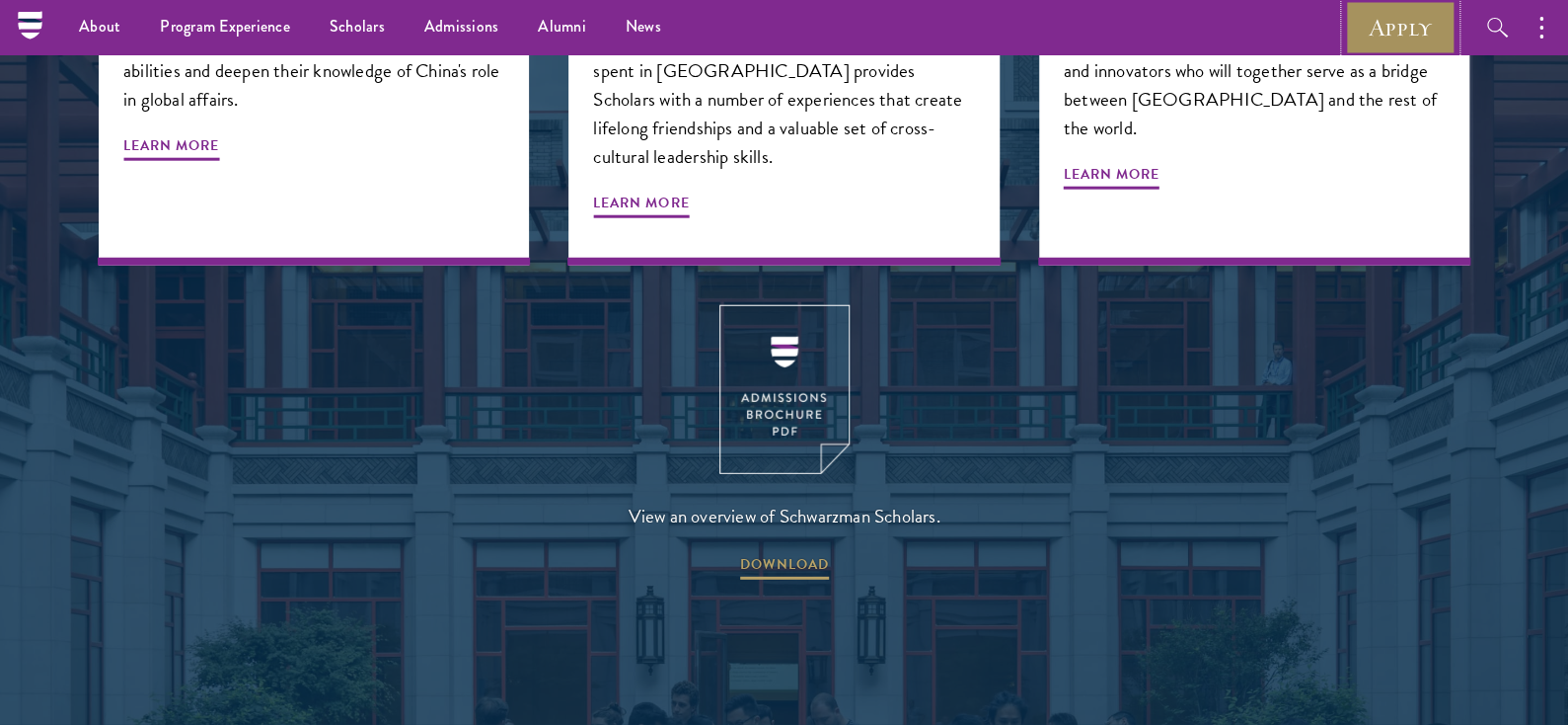
scroll to position [2350, 0]
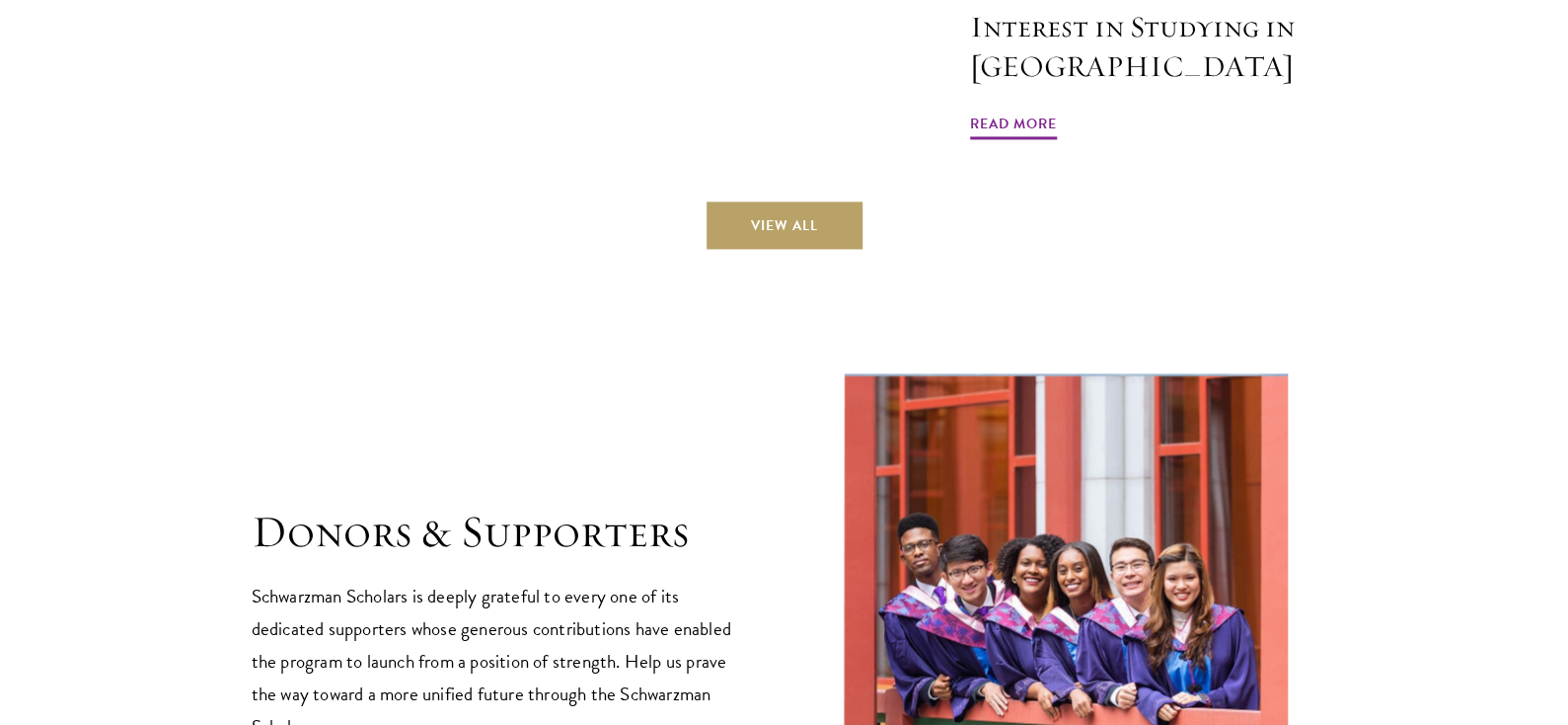
scroll to position [5182, 0]
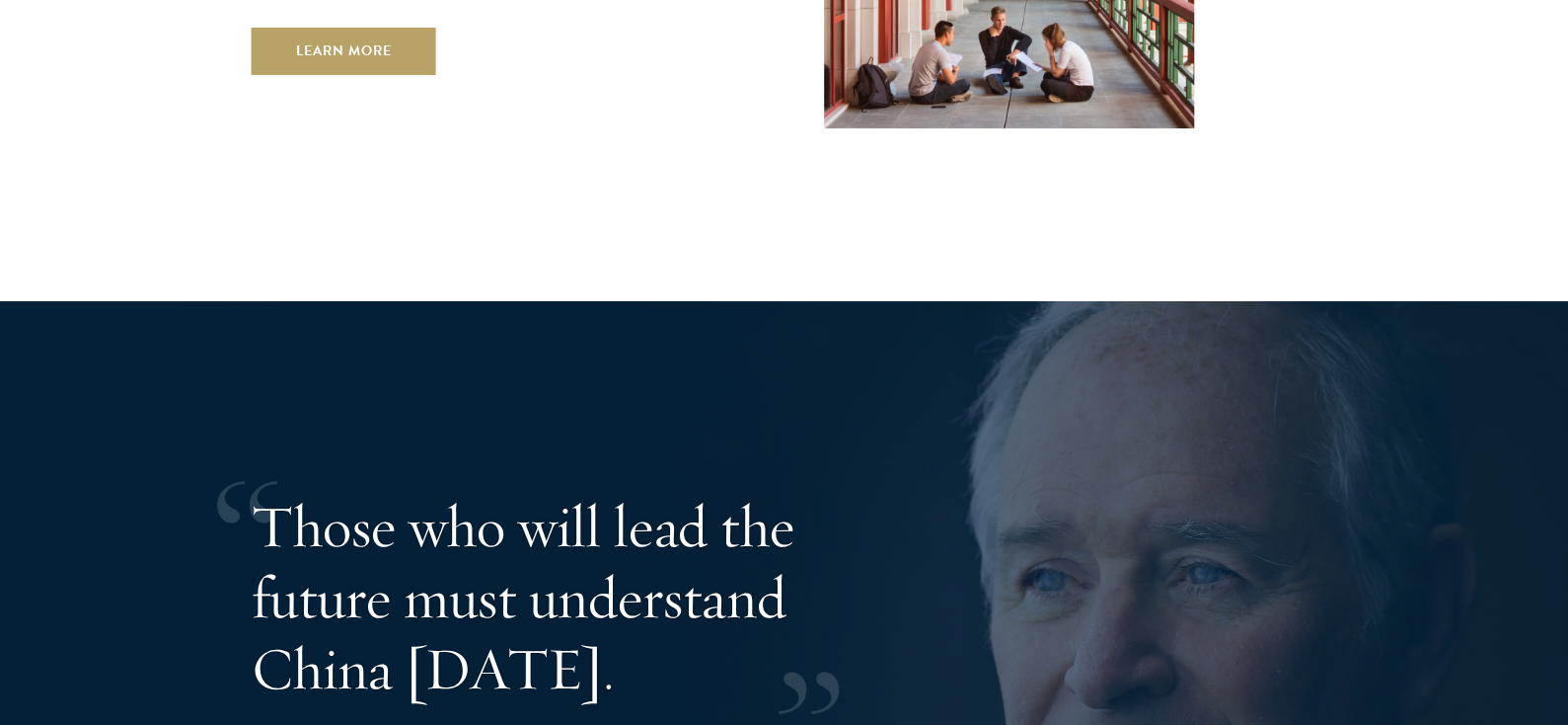
scroll to position [3671, 0]
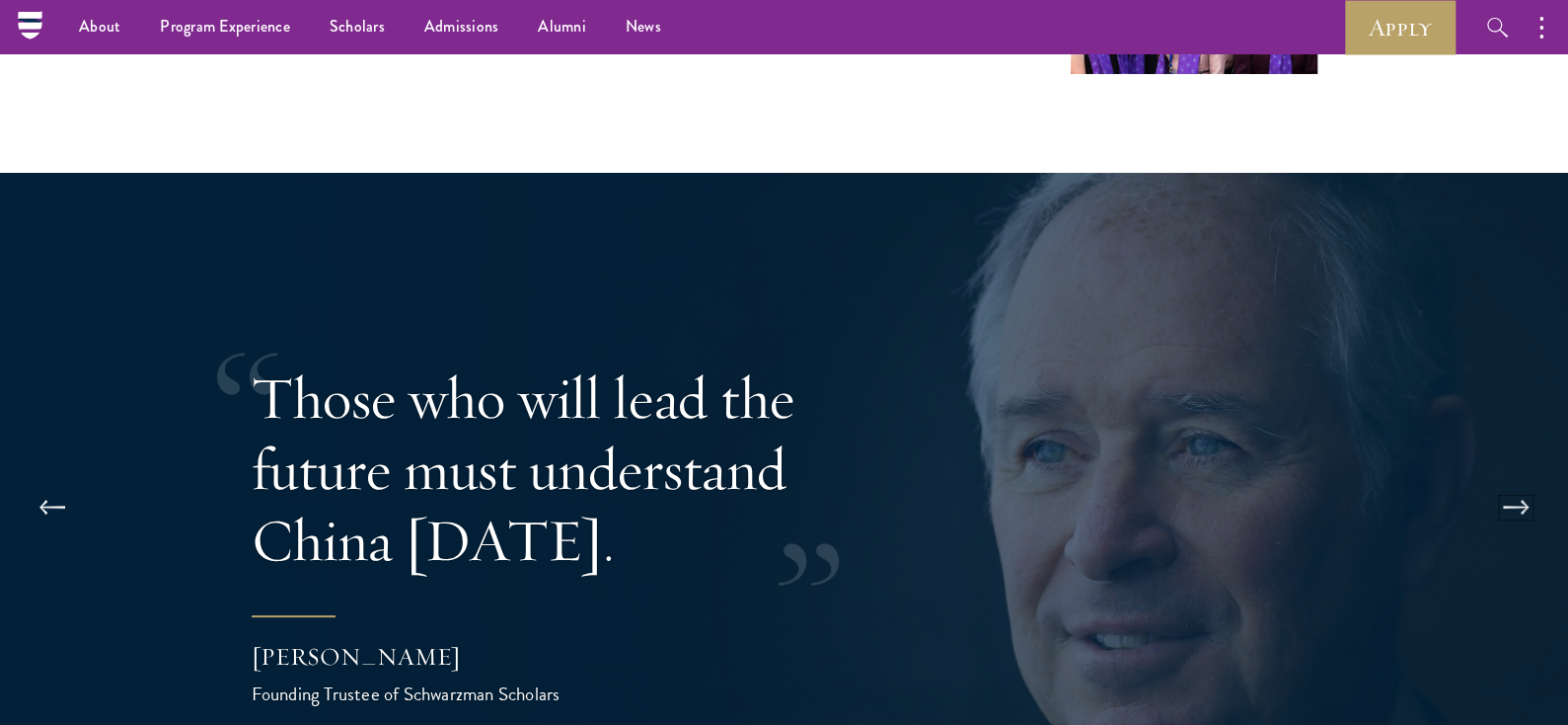
click at [1520, 479] on button at bounding box center [1516, 507] width 66 height 56
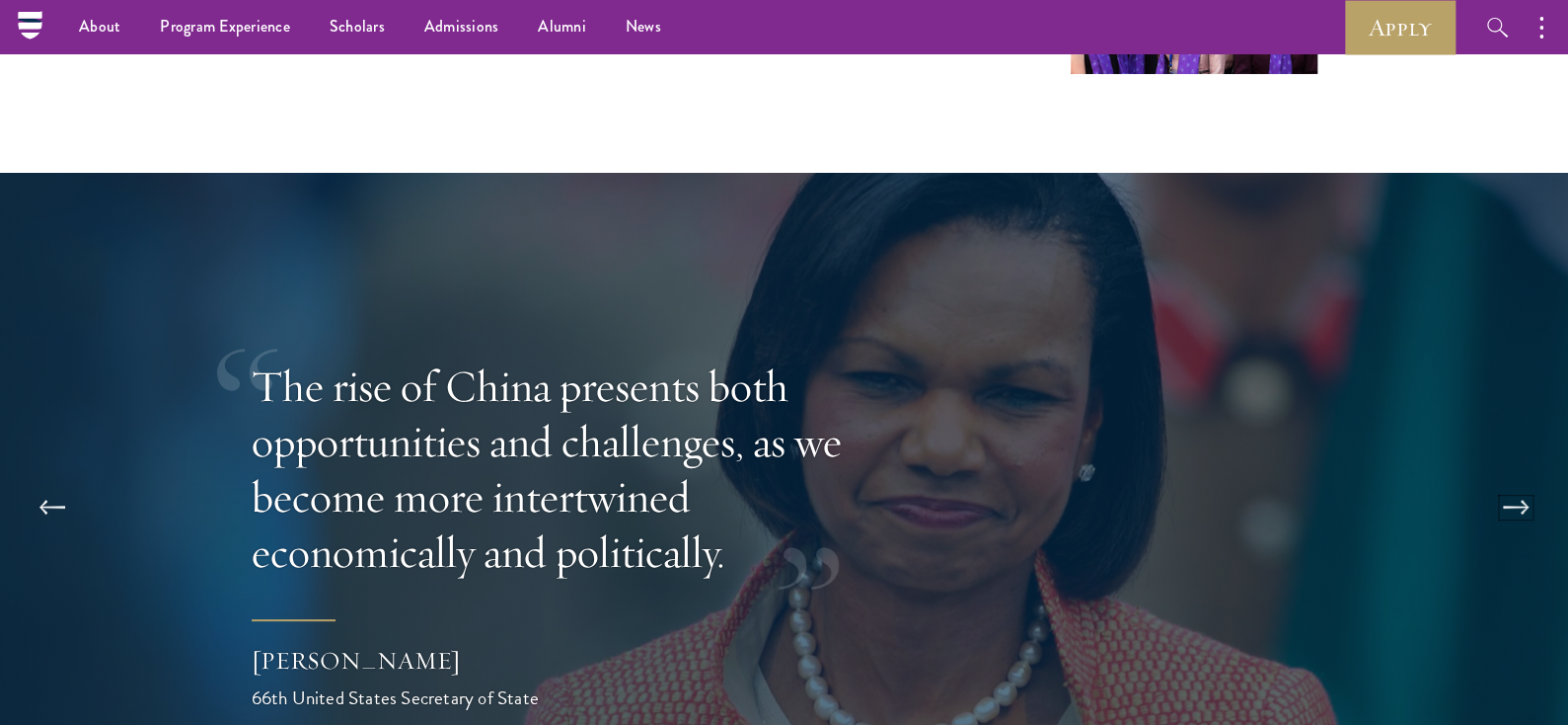
click at [1520, 479] on button at bounding box center [1516, 507] width 66 height 56
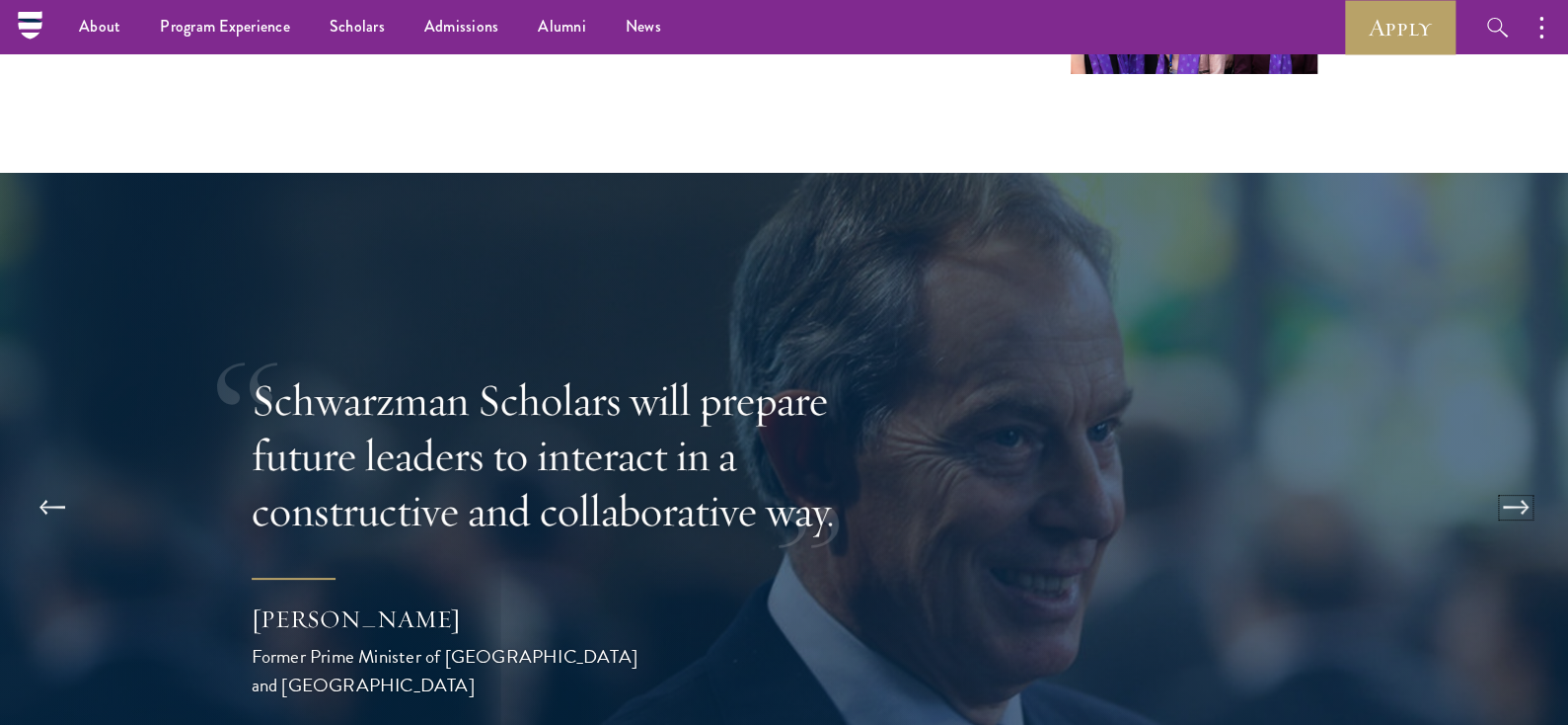
click at [1520, 479] on button at bounding box center [1516, 507] width 66 height 56
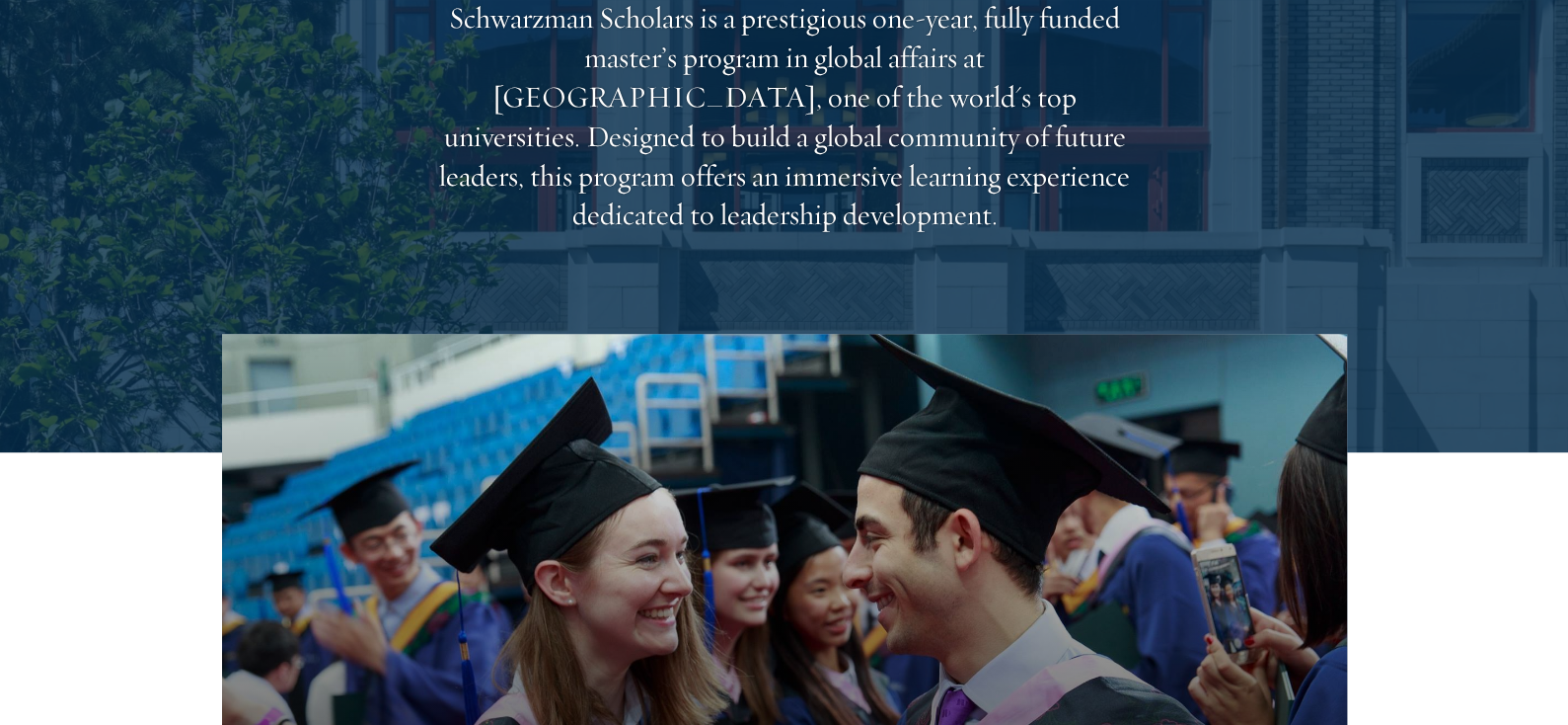
scroll to position [0, 0]
